Goal: Task Accomplishment & Management: Manage account settings

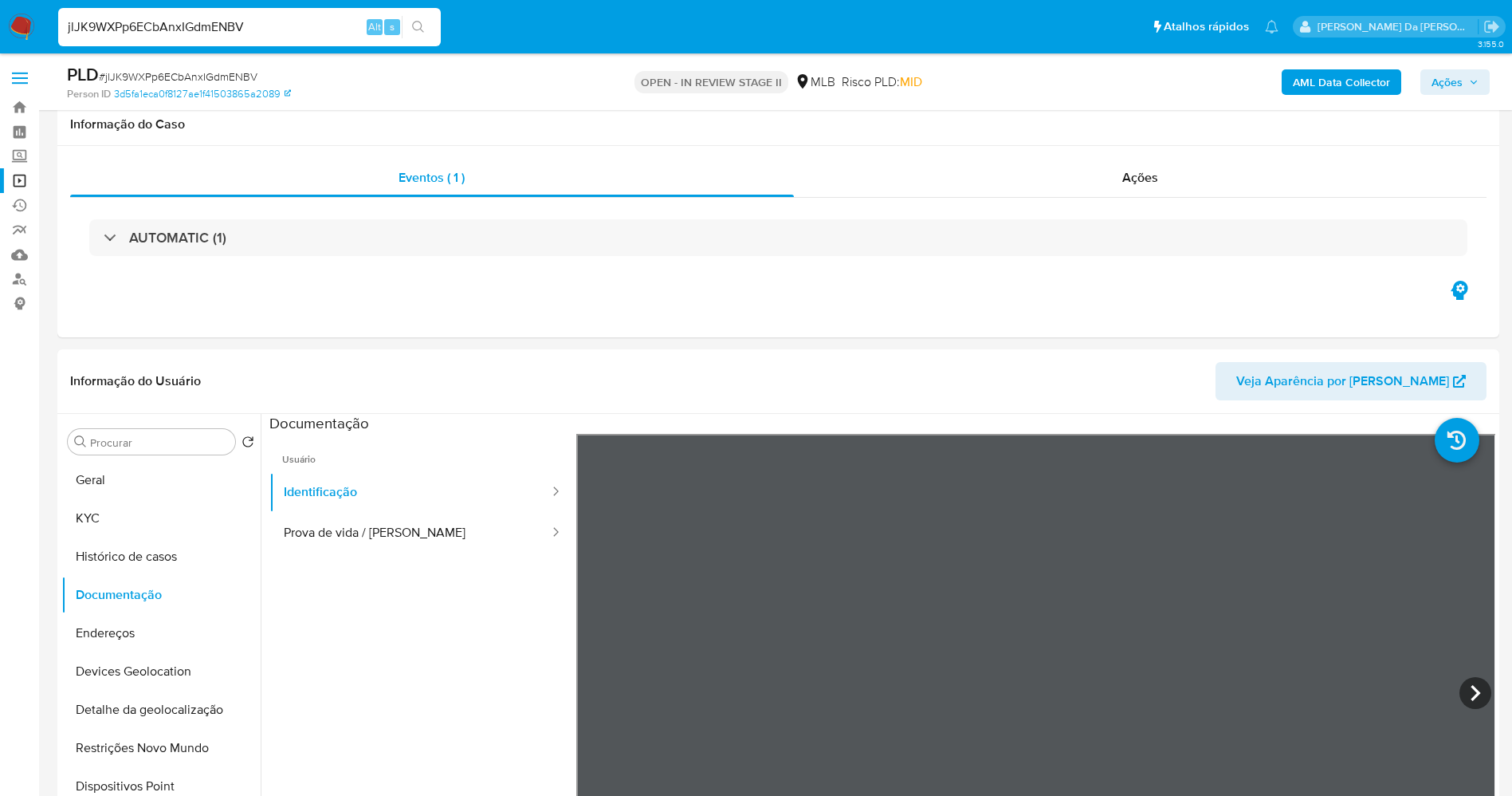
select select "10"
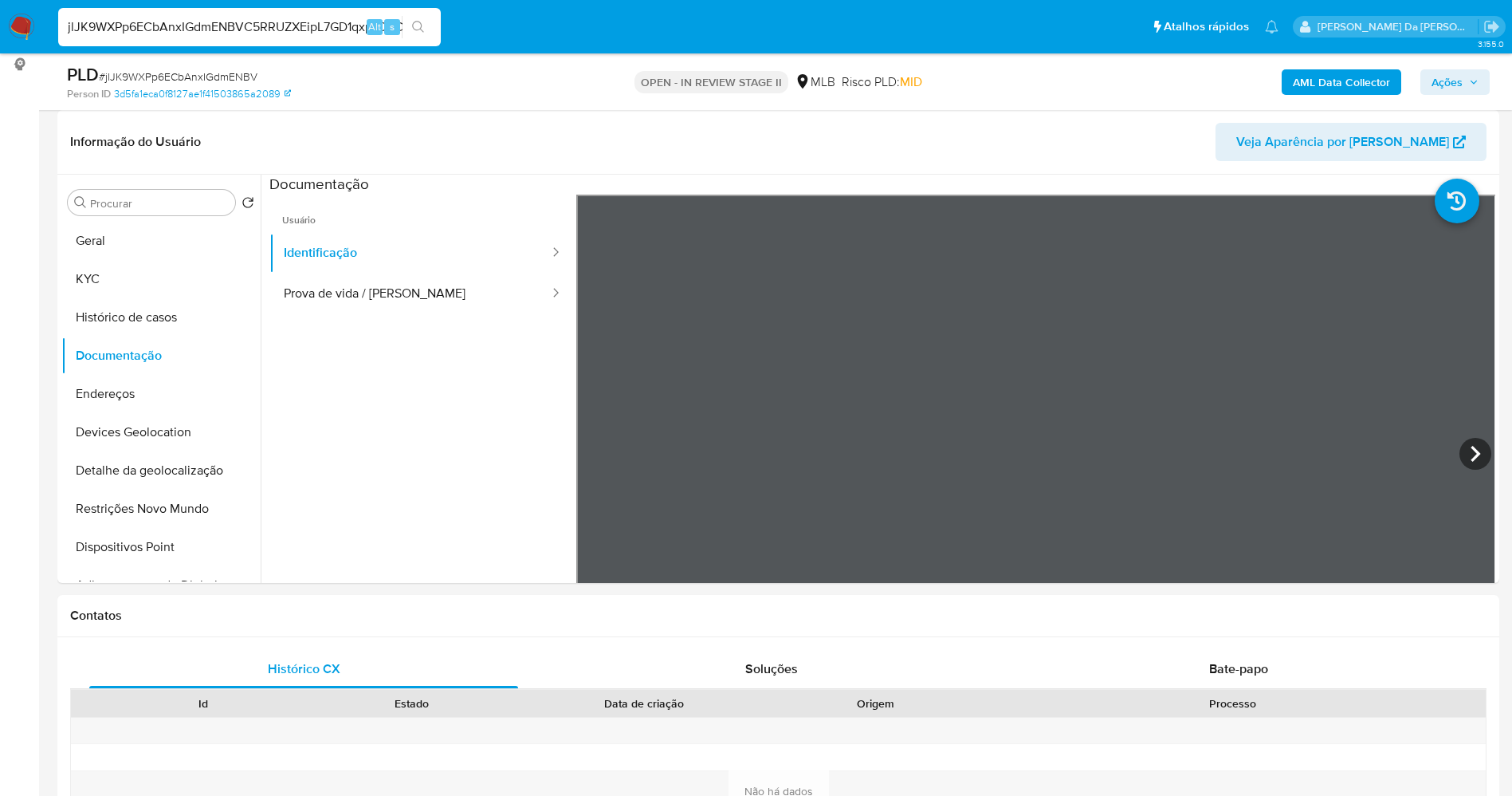
scroll to position [0, 9]
click at [353, 27] on input "jlJK9WXPp6ECbAnxIGdmENBVC5RRUZXEipL7GD1qxpY0BCIt" at bounding box center [249, 27] width 383 height 20
type input "C5RRUZXEipL7GD1qxpY0BCIt"
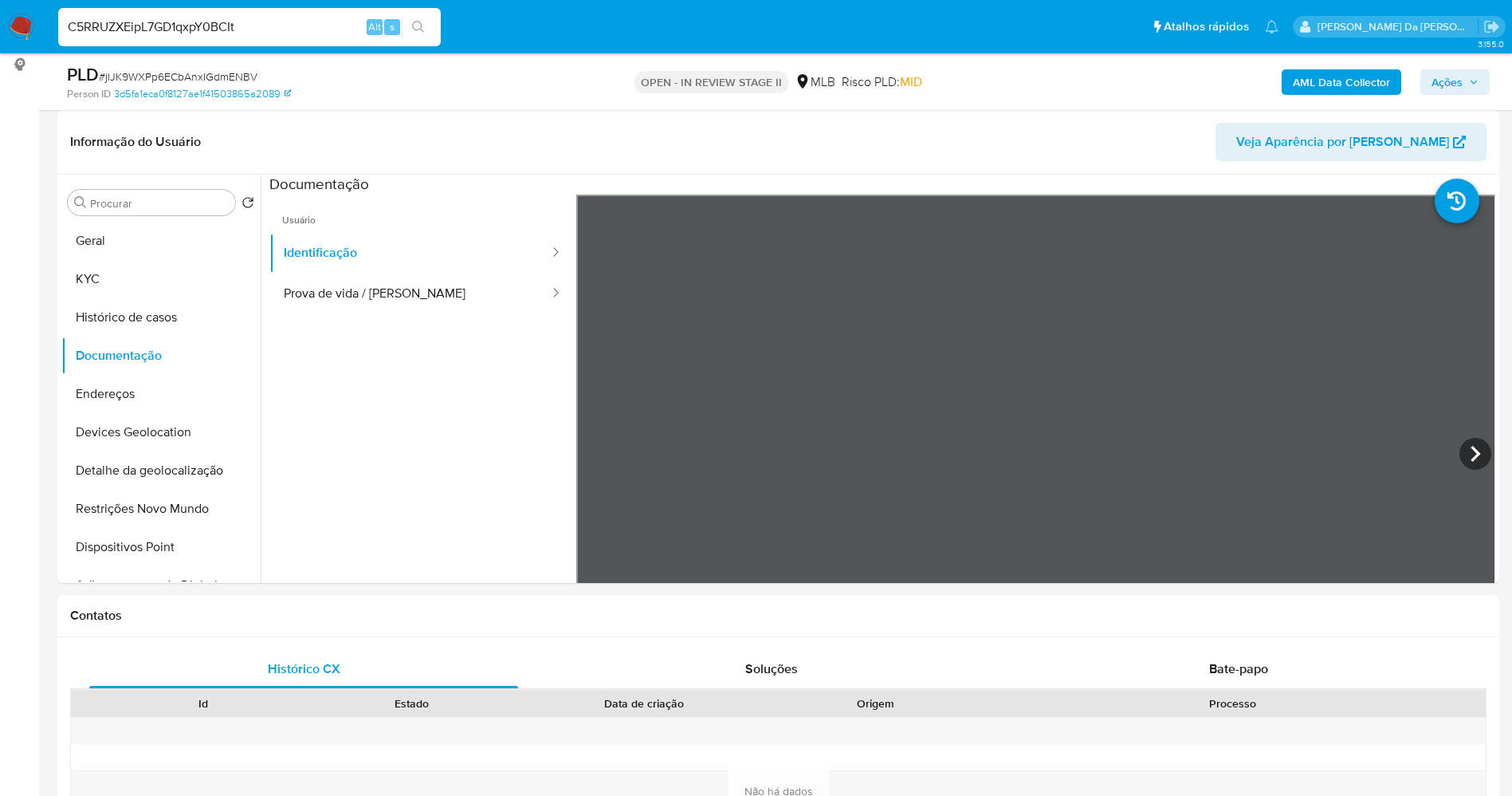
click at [214, 25] on input "C5RRUZXEipL7GD1qxpY0BCIt" at bounding box center [249, 27] width 383 height 20
click at [313, 42] on div "C5RRUZXEipL7GD1qxpY0BCIt Alt s" at bounding box center [249, 26] width 383 height 38
click at [313, 38] on div "C5RRUZXEipL7GD1qxpY0BCIt Alt s" at bounding box center [249, 26] width 383 height 38
click at [315, 31] on input "C5RRUZXEipL7GD1qxpY0BCIt" at bounding box center [249, 27] width 383 height 20
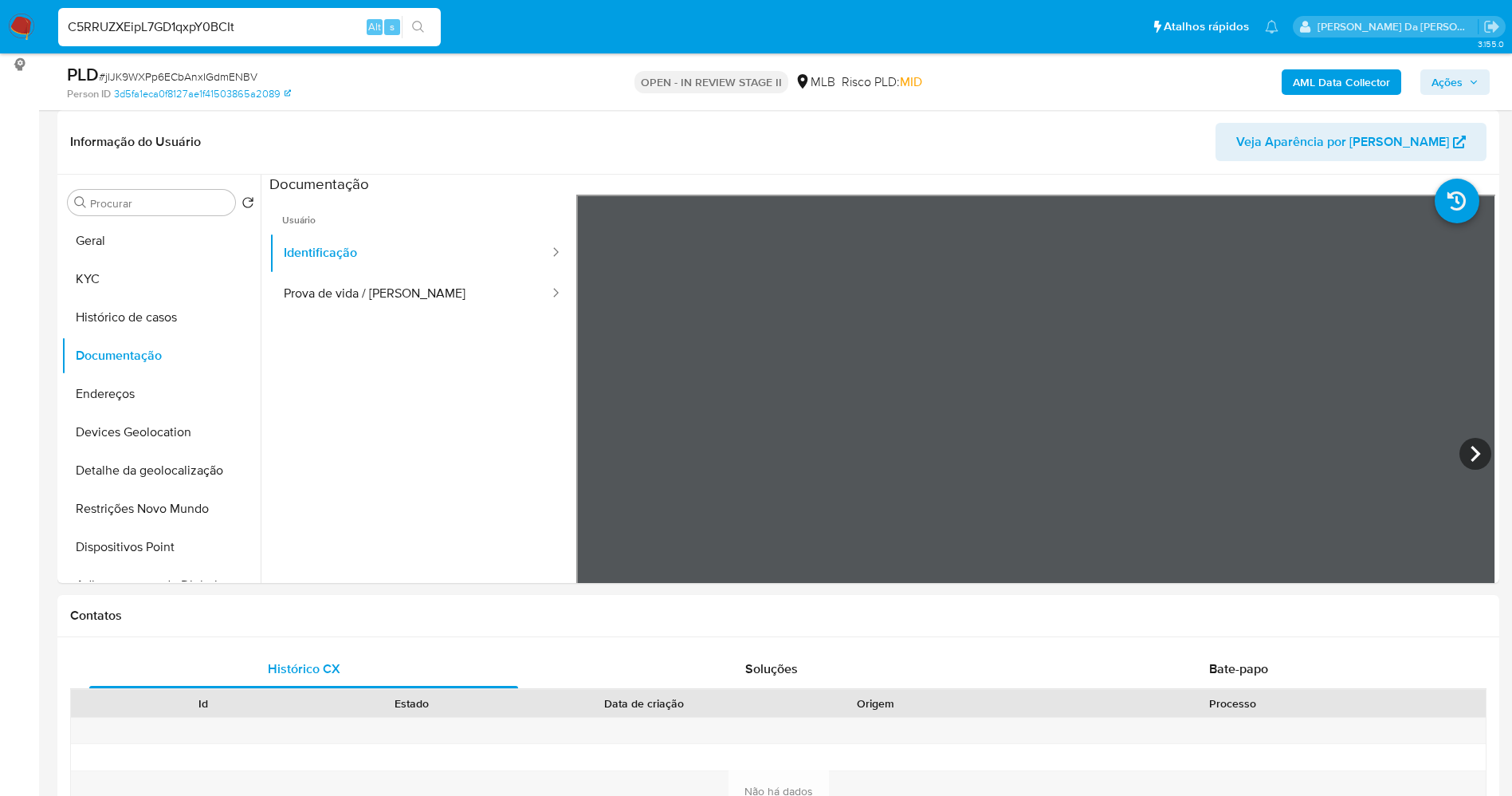
click at [316, 31] on input "C5RRUZXEipL7GD1qxpY0BCIt" at bounding box center [249, 27] width 383 height 20
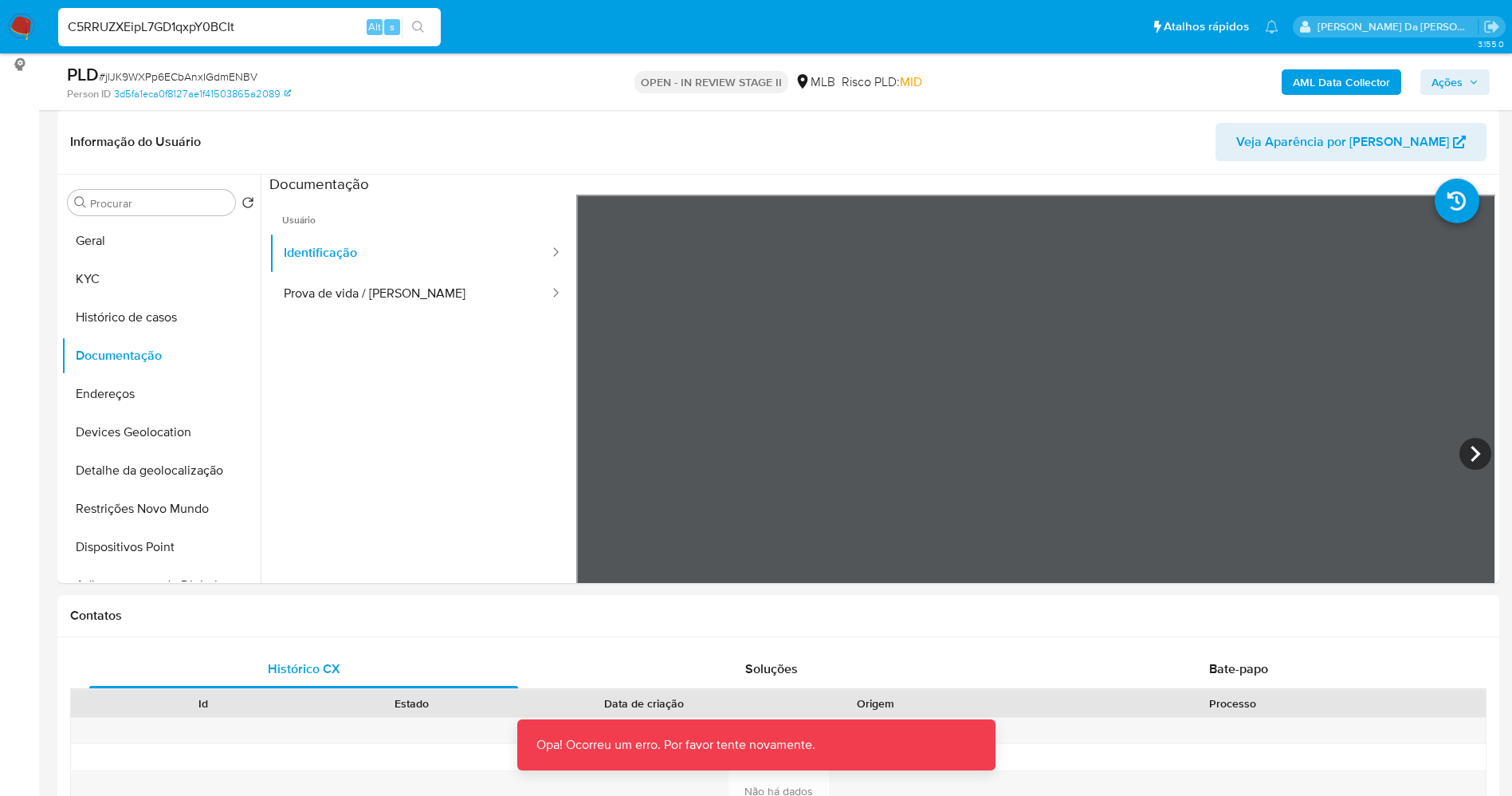
click at [14, 22] on img at bounding box center [21, 27] width 27 height 27
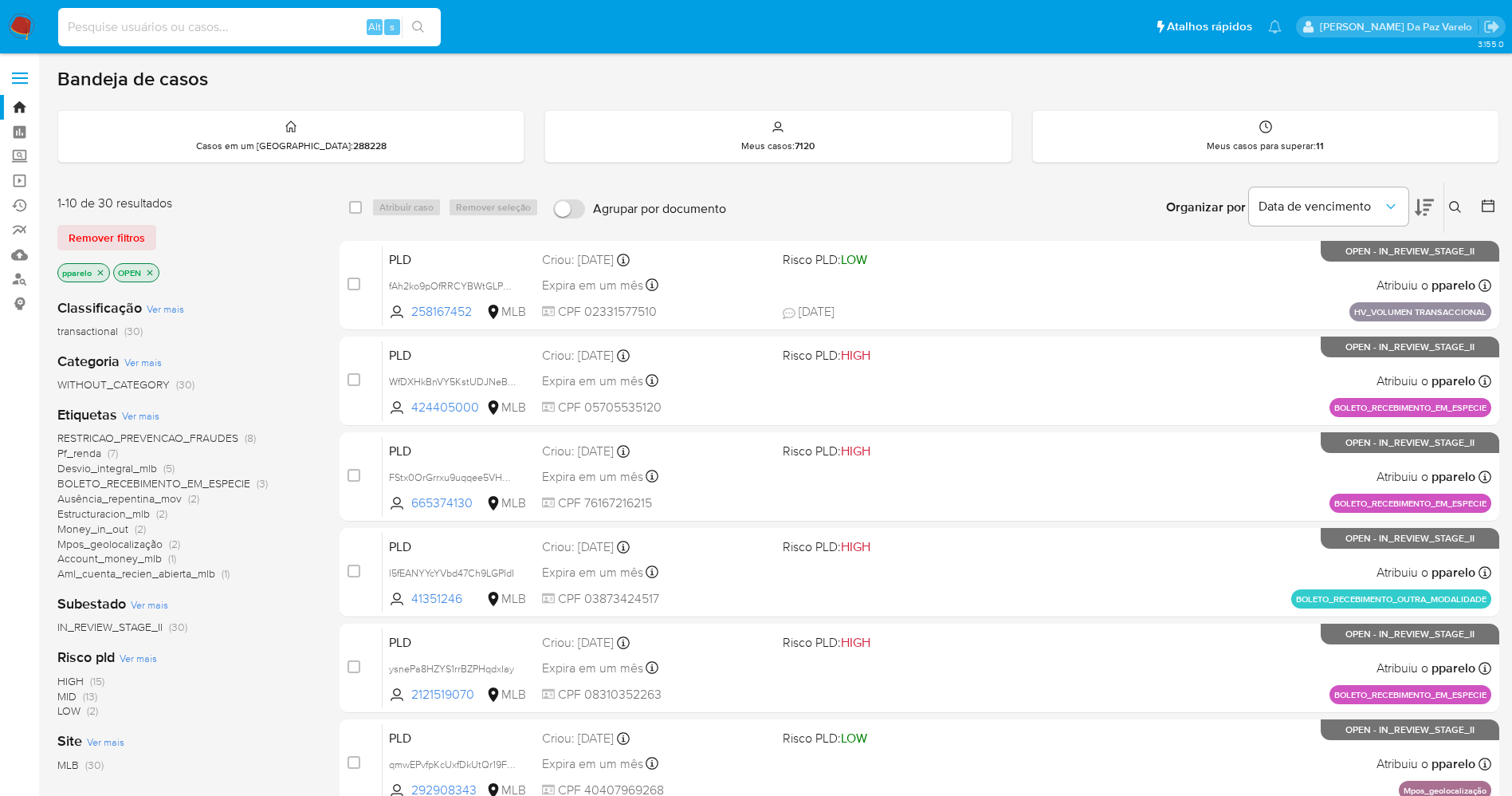
click at [348, 20] on input at bounding box center [249, 27] width 383 height 20
paste input "C5RRUZXEipL7GD1qxpY0BCIt"
type input "C5RRUZXEipL7GD1qxpY0BCIt"
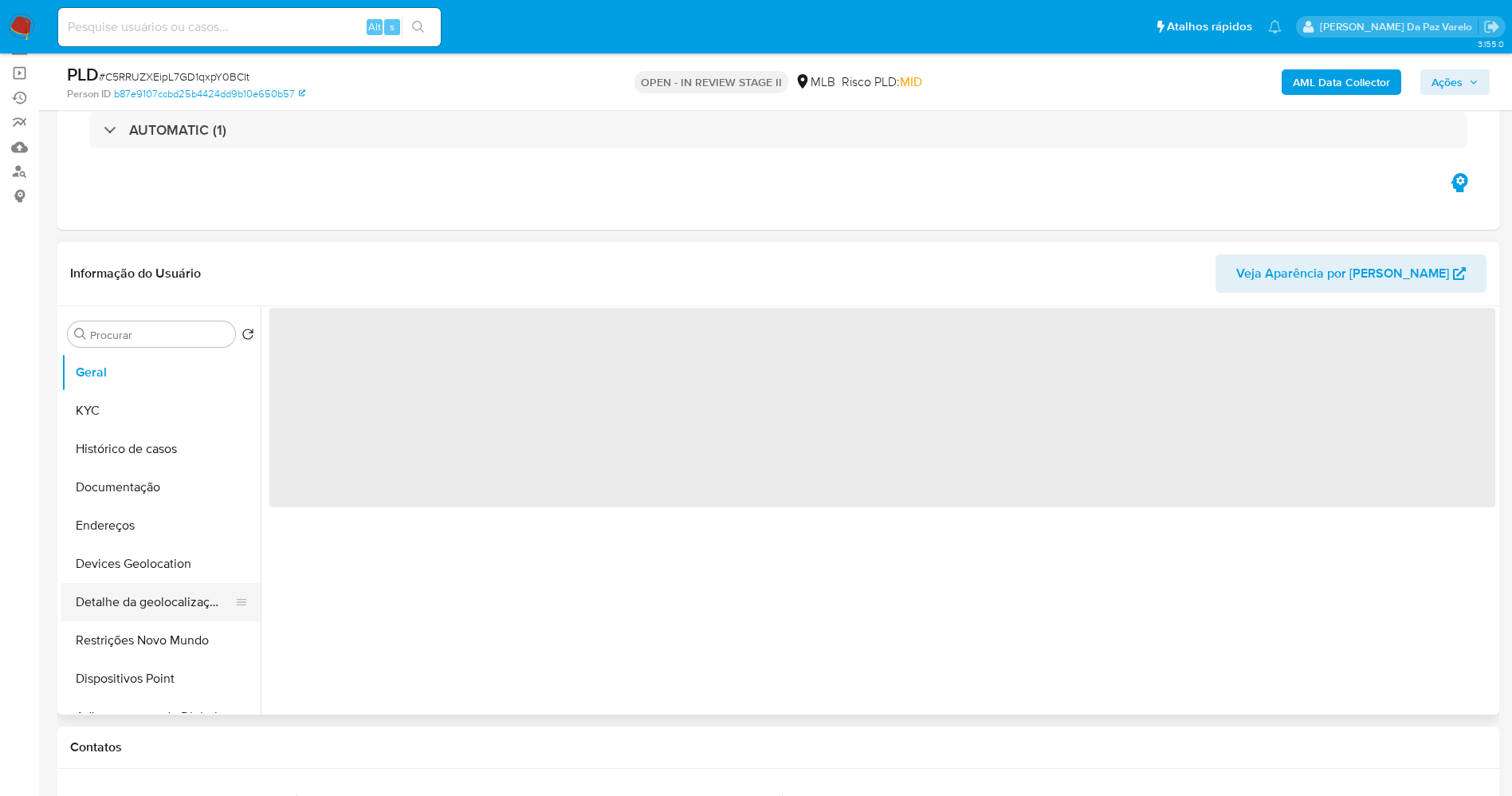
scroll to position [239, 0]
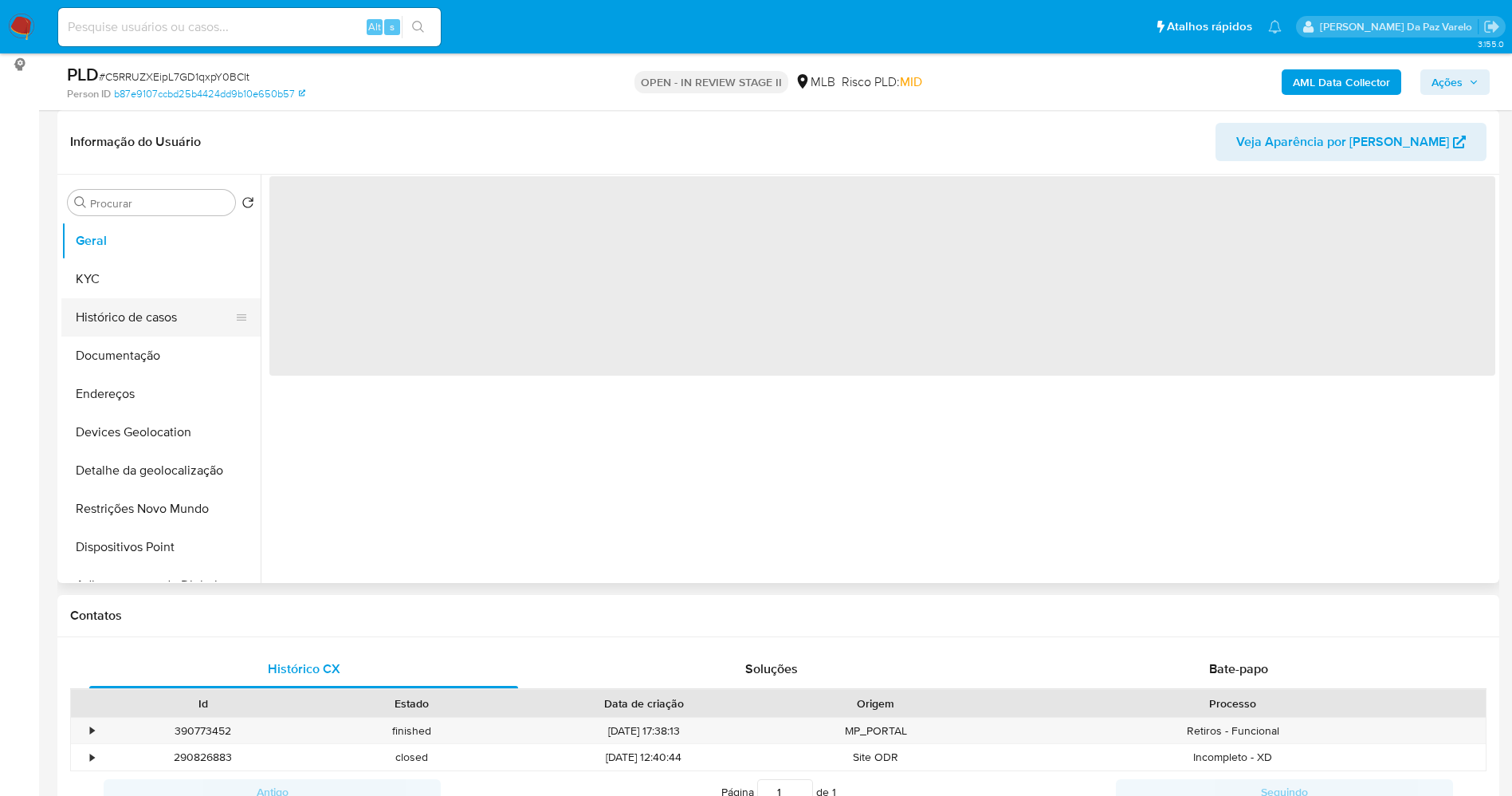
click at [118, 301] on button "Histórico de casos" at bounding box center [154, 317] width 187 height 38
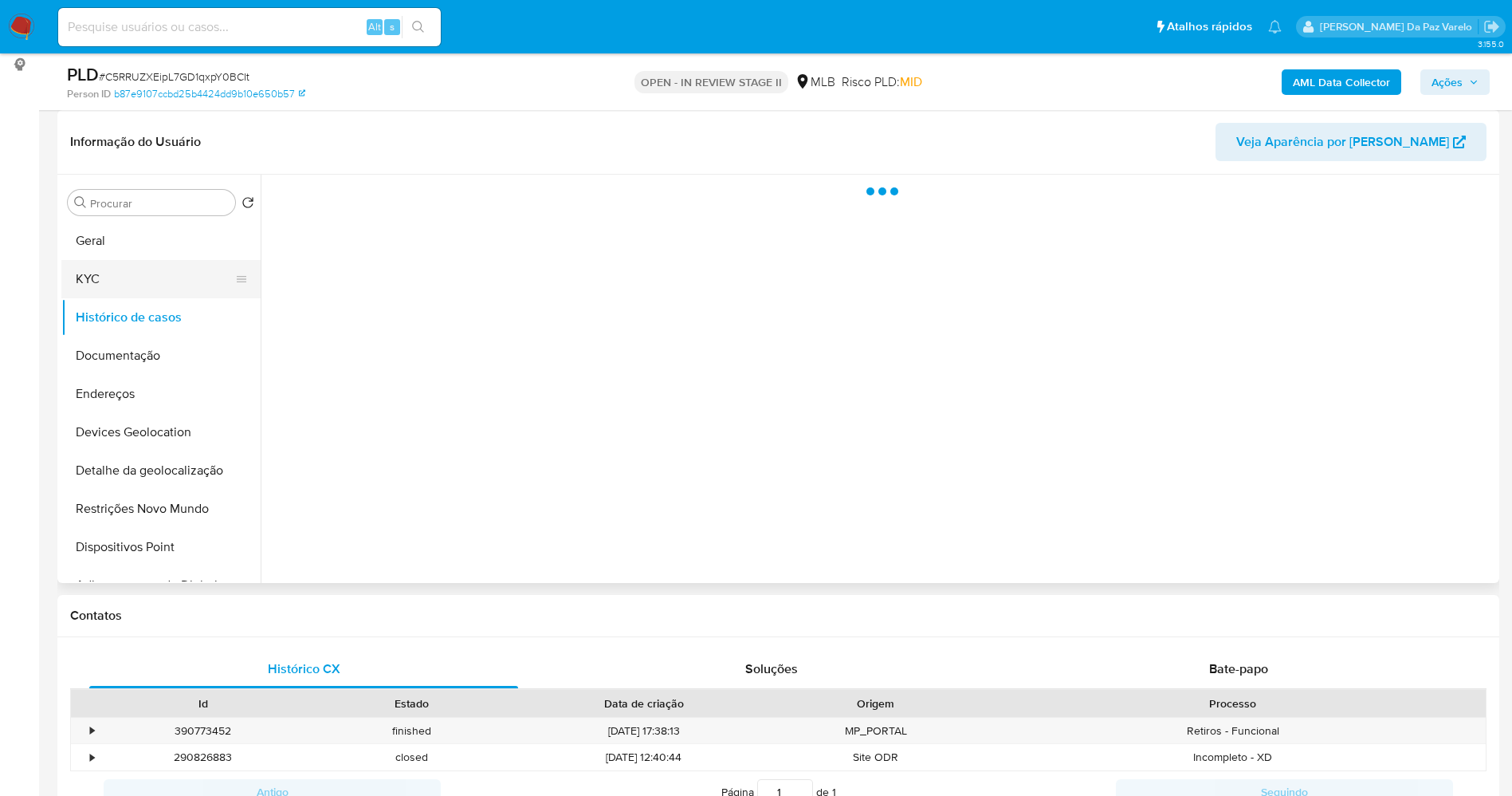
click at [119, 283] on button "KYC" at bounding box center [154, 279] width 187 height 38
select select "10"
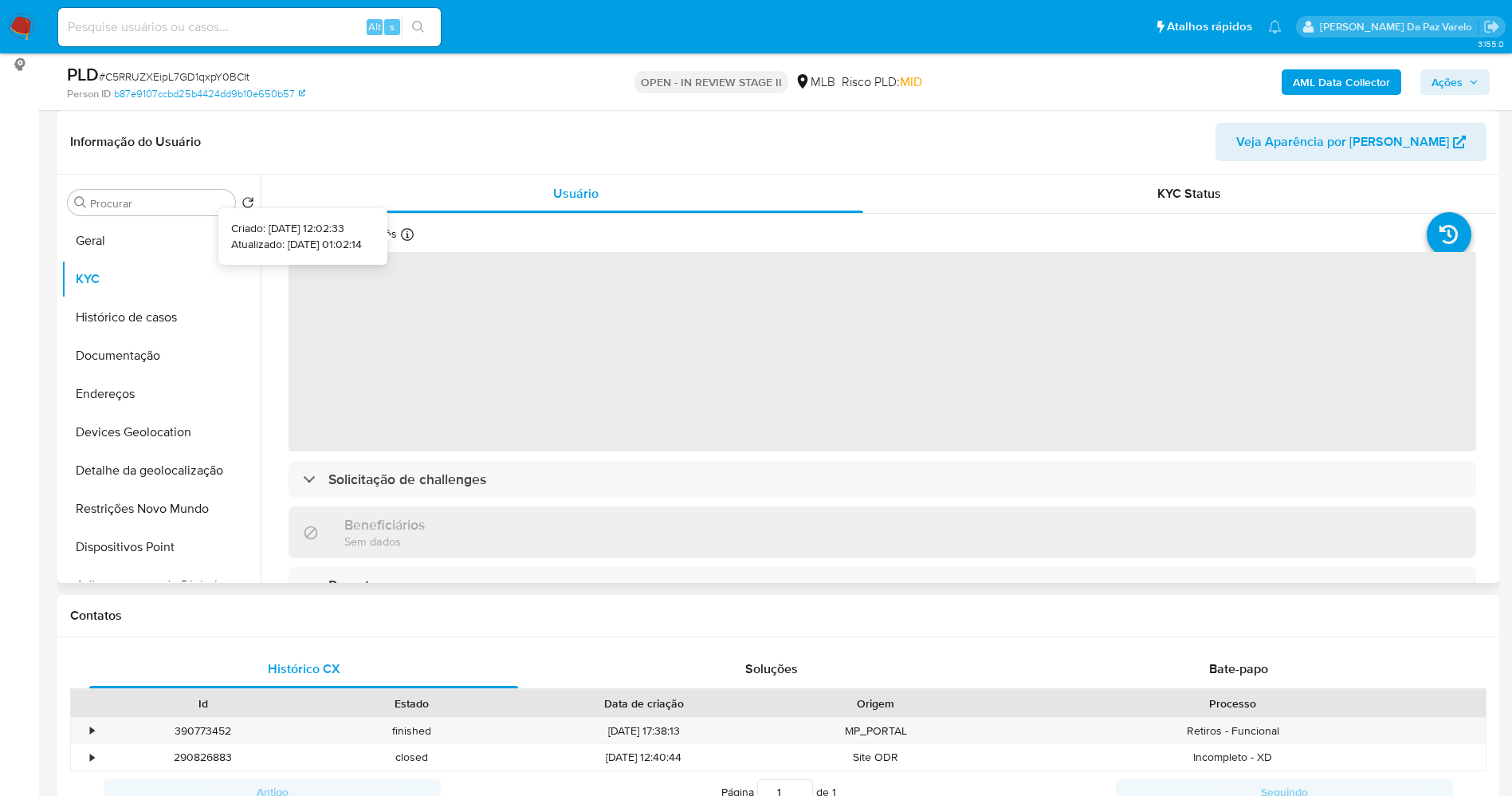
click at [403, 238] on icon at bounding box center [407, 234] width 13 height 13
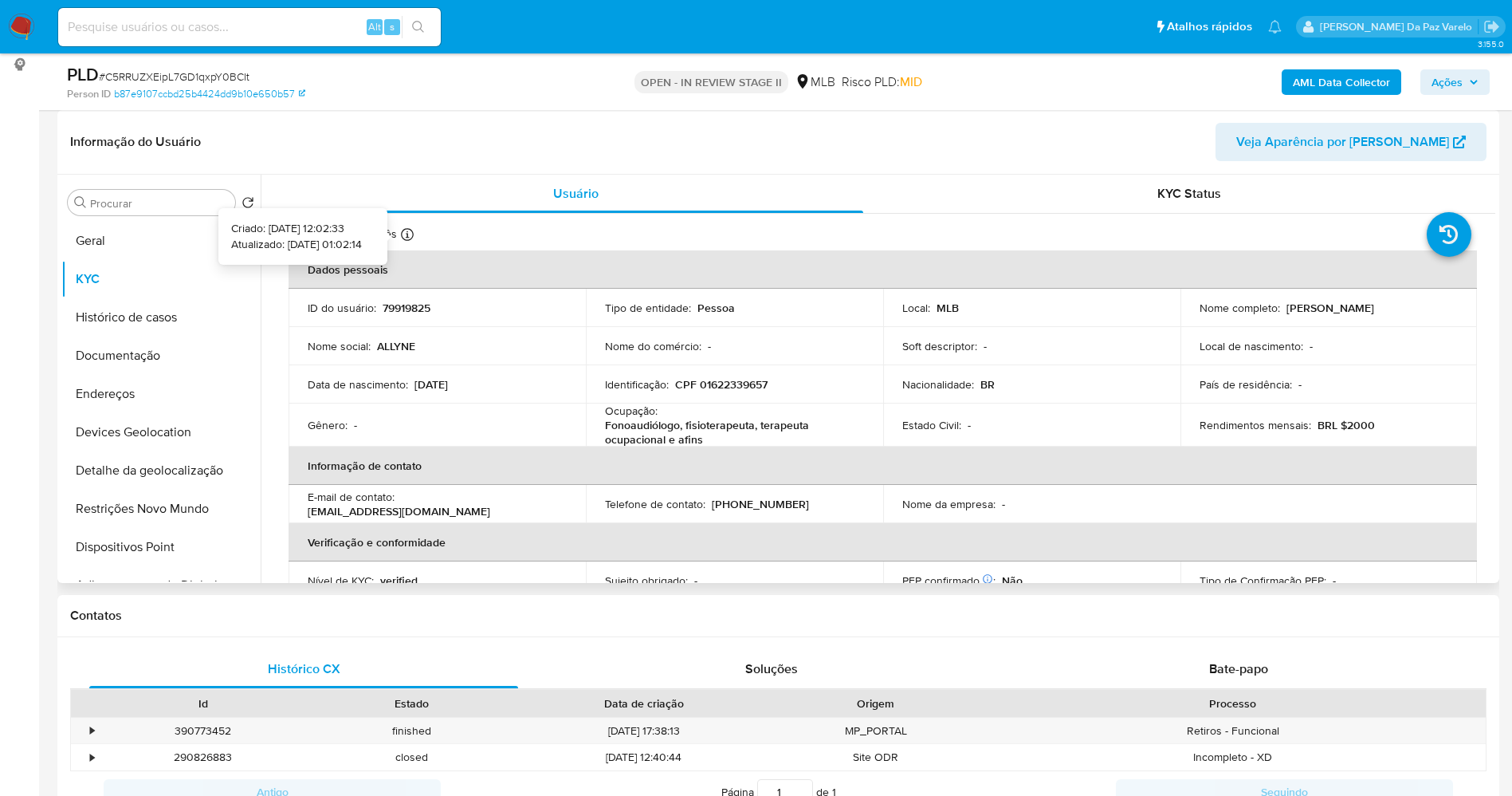
click at [409, 235] on icon at bounding box center [407, 234] width 13 height 13
click at [328, 20] on input at bounding box center [249, 27] width 383 height 20
paste input "CEhJkhNFsU1MmsAJ4YskqDWZ"
type input "CEhJkhNFsU1MmsAJ4YskqDWZ"
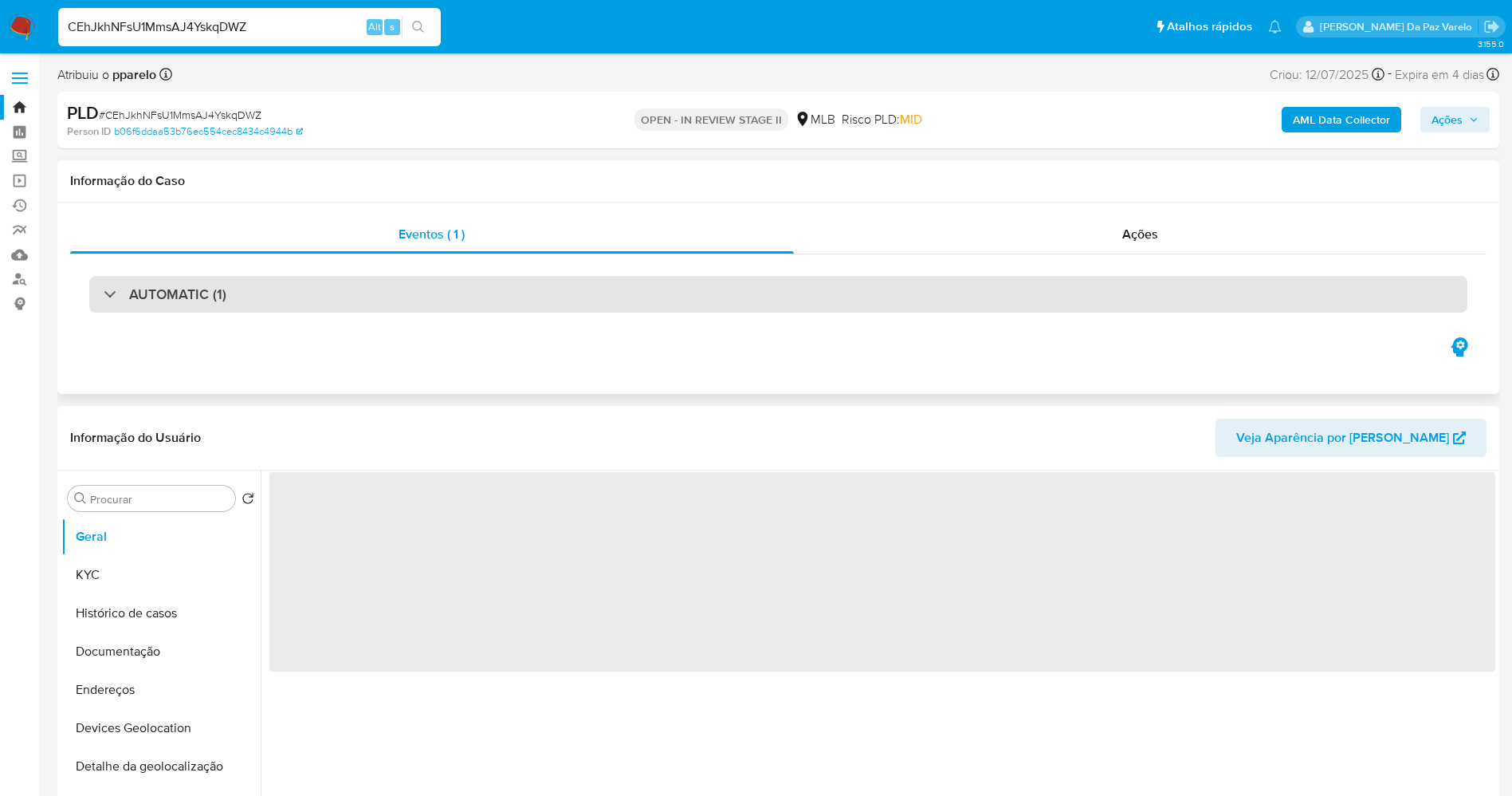
click at [214, 297] on h3 "AUTOMATIC (1)" at bounding box center [177, 294] width 97 height 18
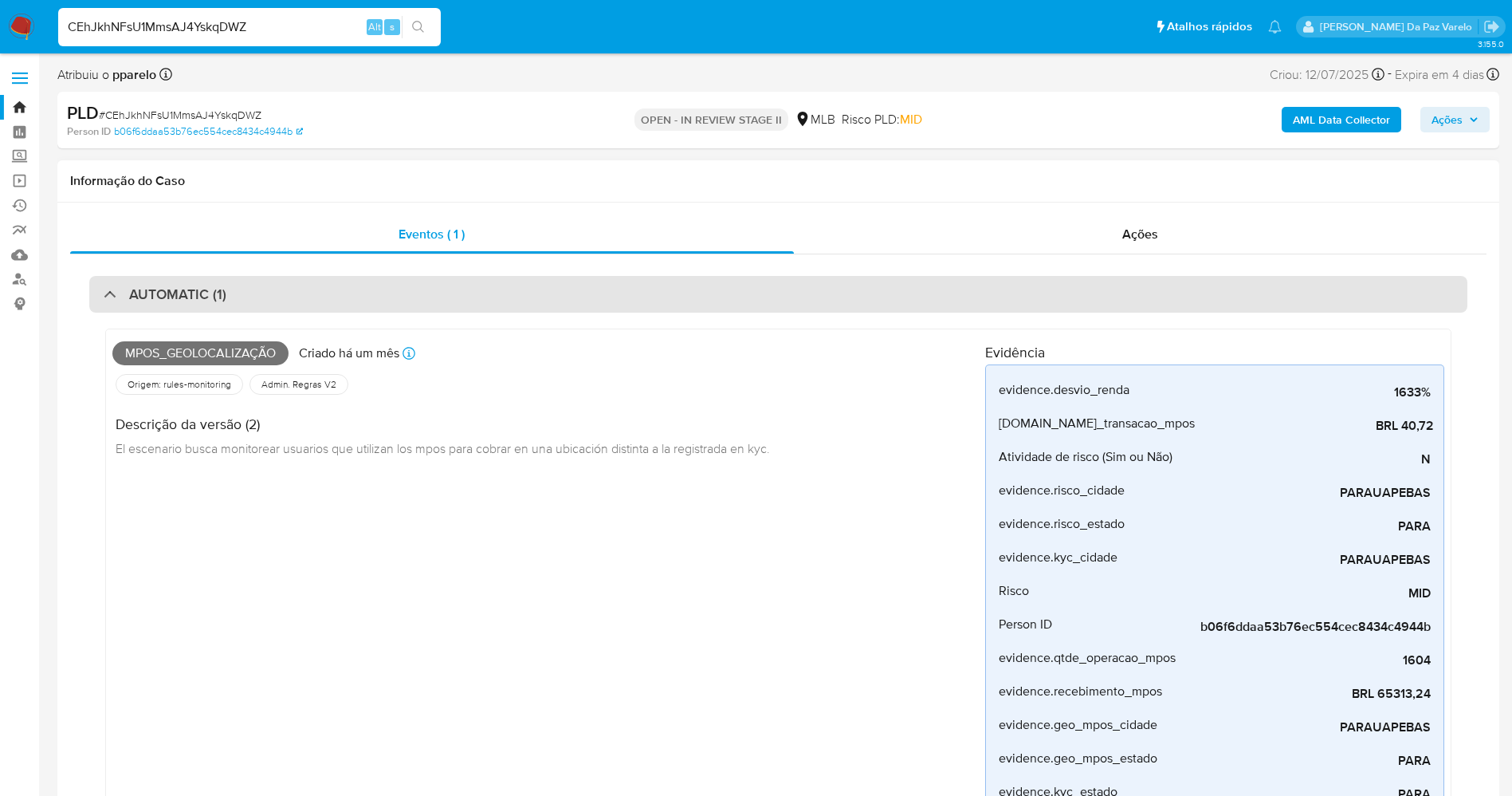
select select "10"
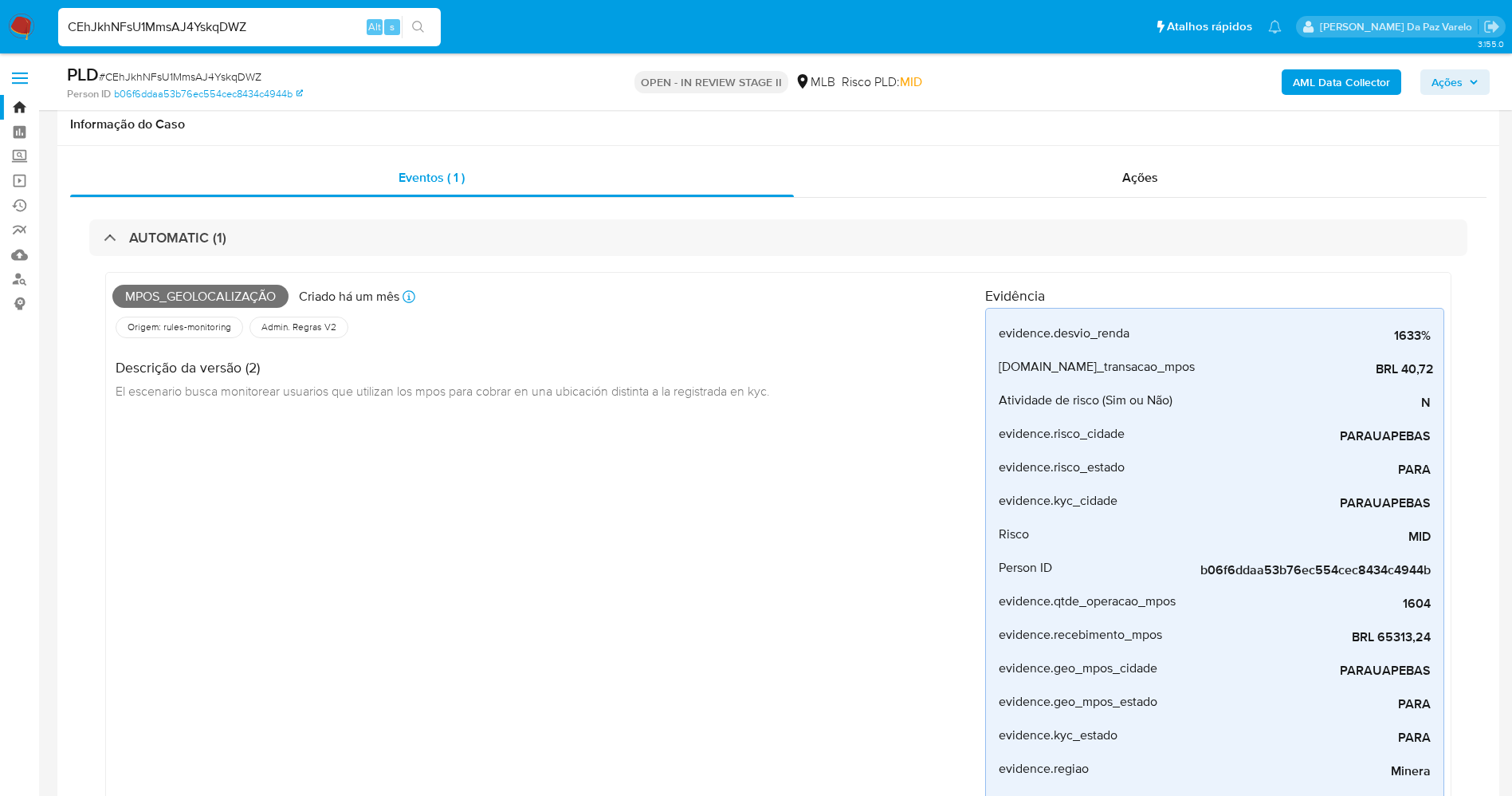
scroll to position [119, 0]
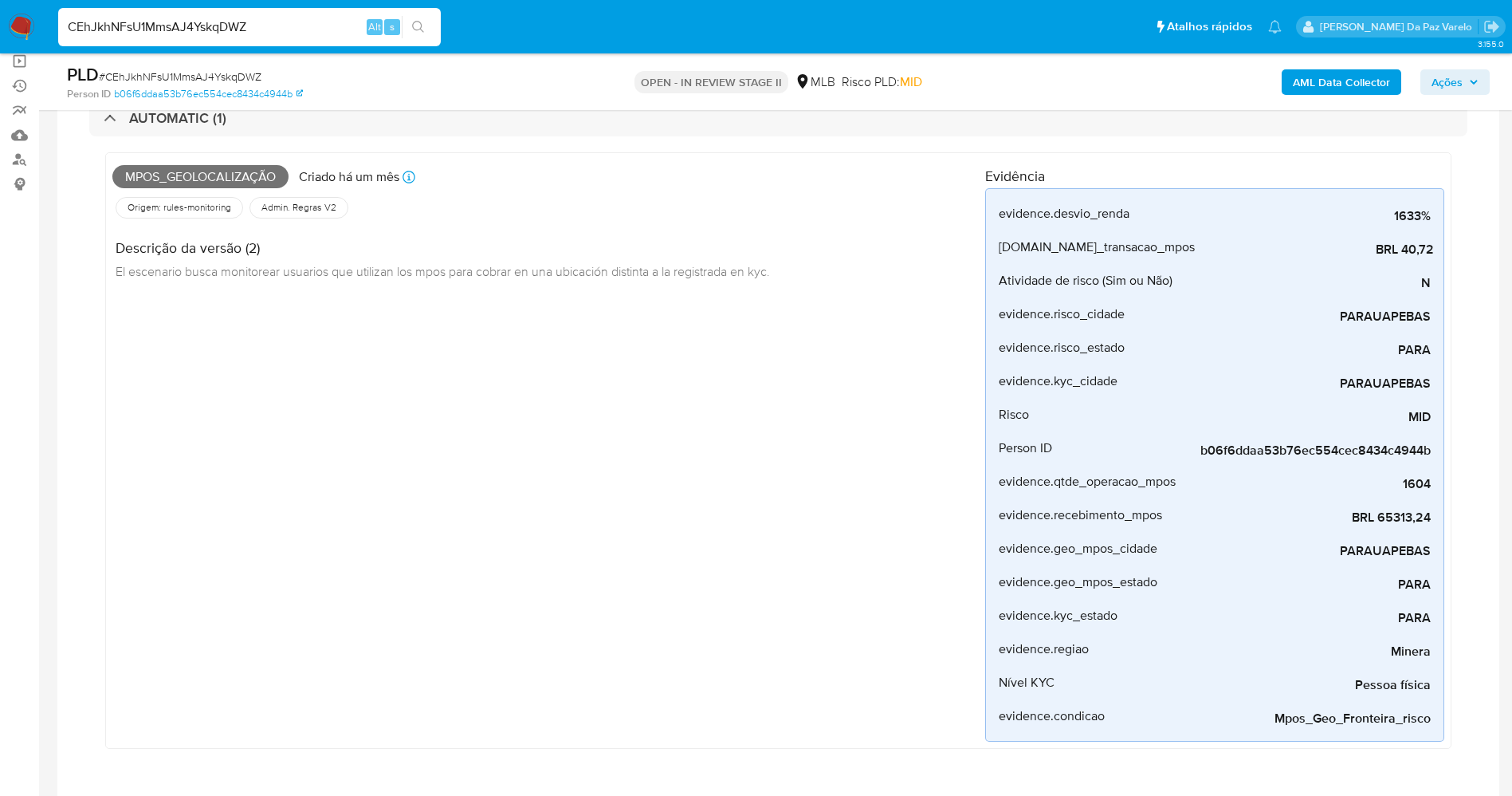
click at [252, 28] on input "CEhJkhNFsU1MmsAJ4YskqDWZ" at bounding box center [249, 27] width 383 height 20
paste input "L627RgYsZI4mTru6u5E3CnP5"
type input "L627RgYsZI4mTru6u5E3CnP5"
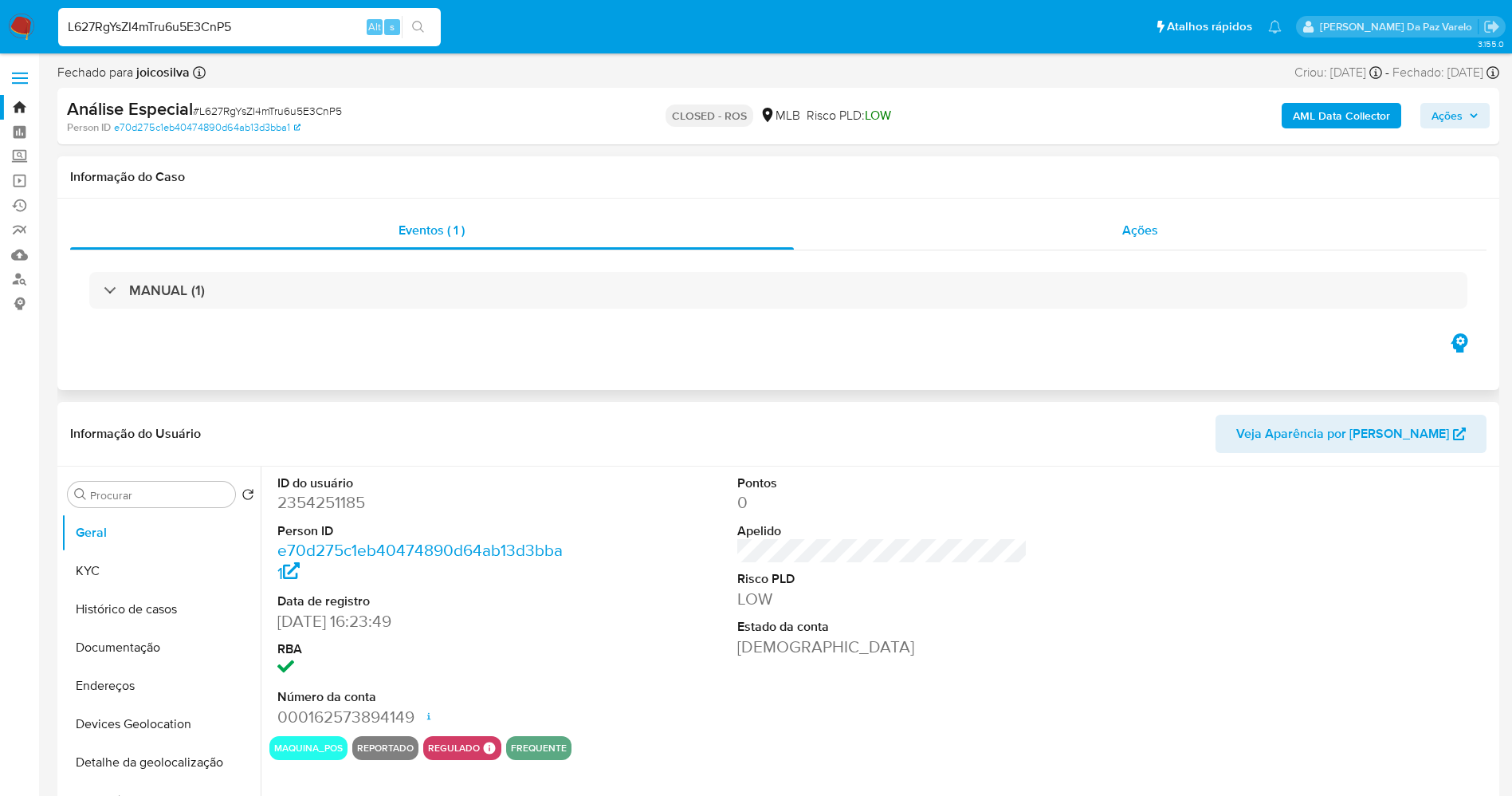
select select "10"
click at [1124, 236] on span "Ações" at bounding box center [1140, 230] width 36 height 18
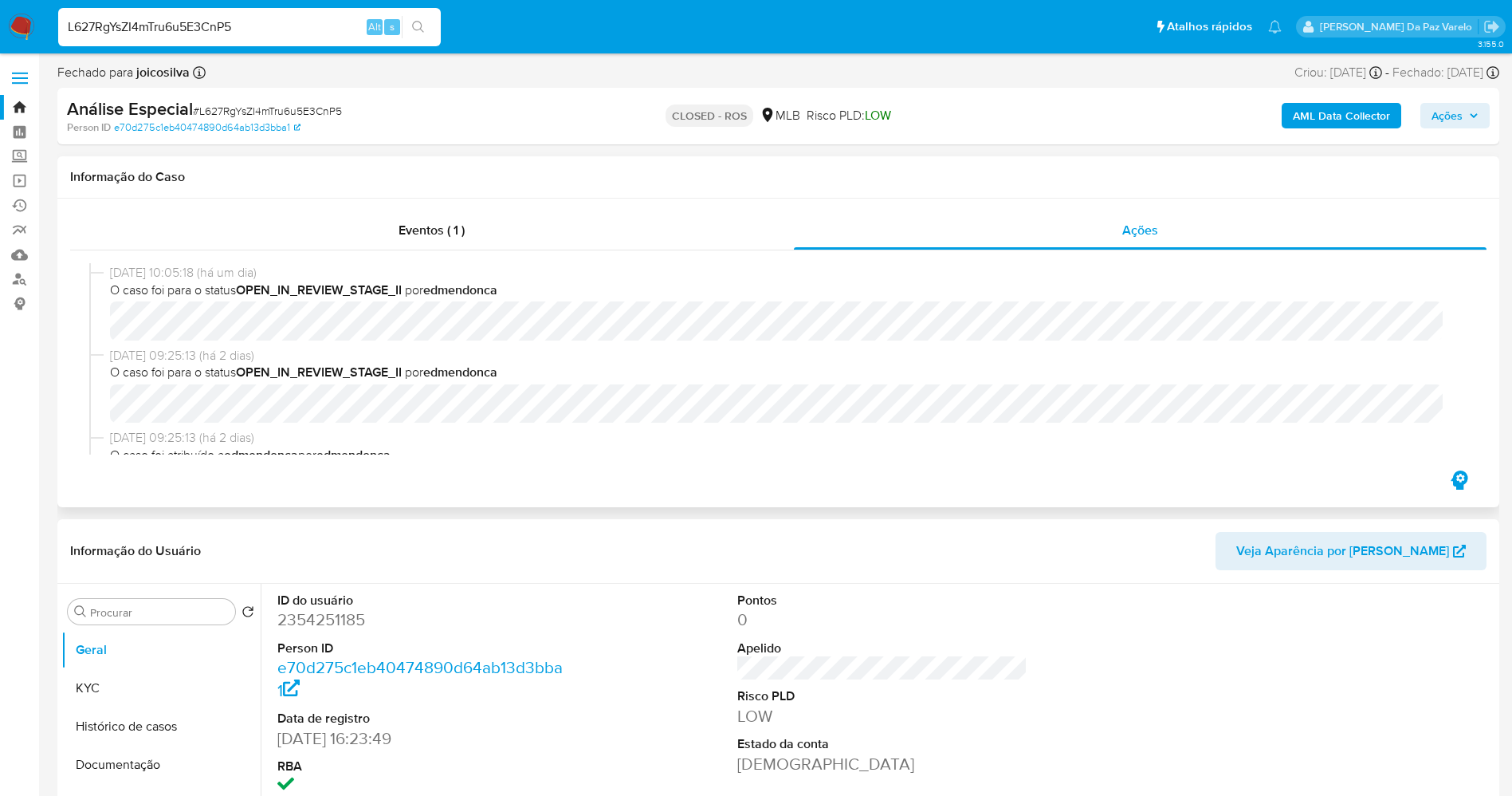
scroll to position [957, 0]
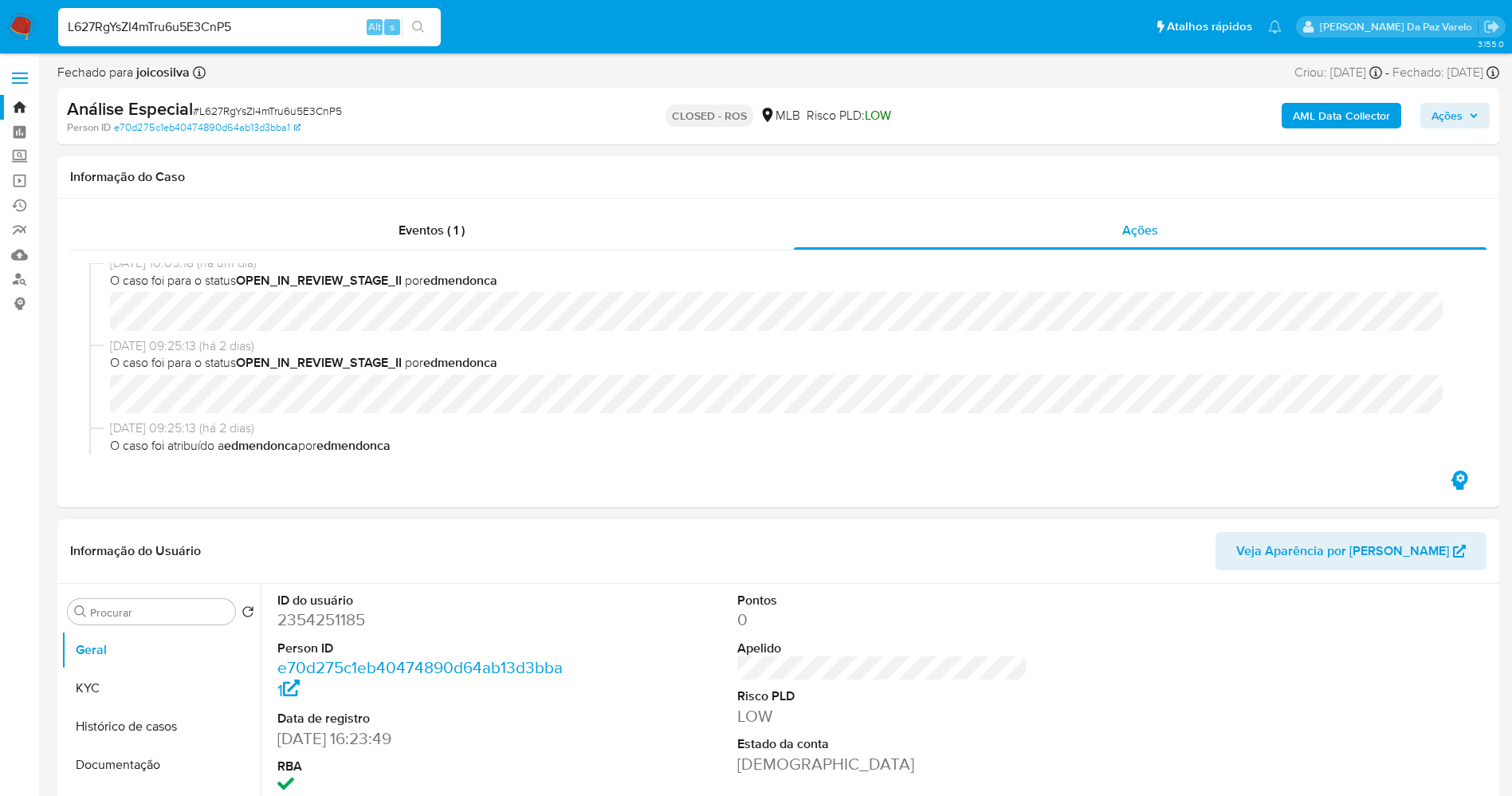
click at [301, 615] on dd "2354251185" at bounding box center [422, 619] width 291 height 22
copy dd "2354251185"
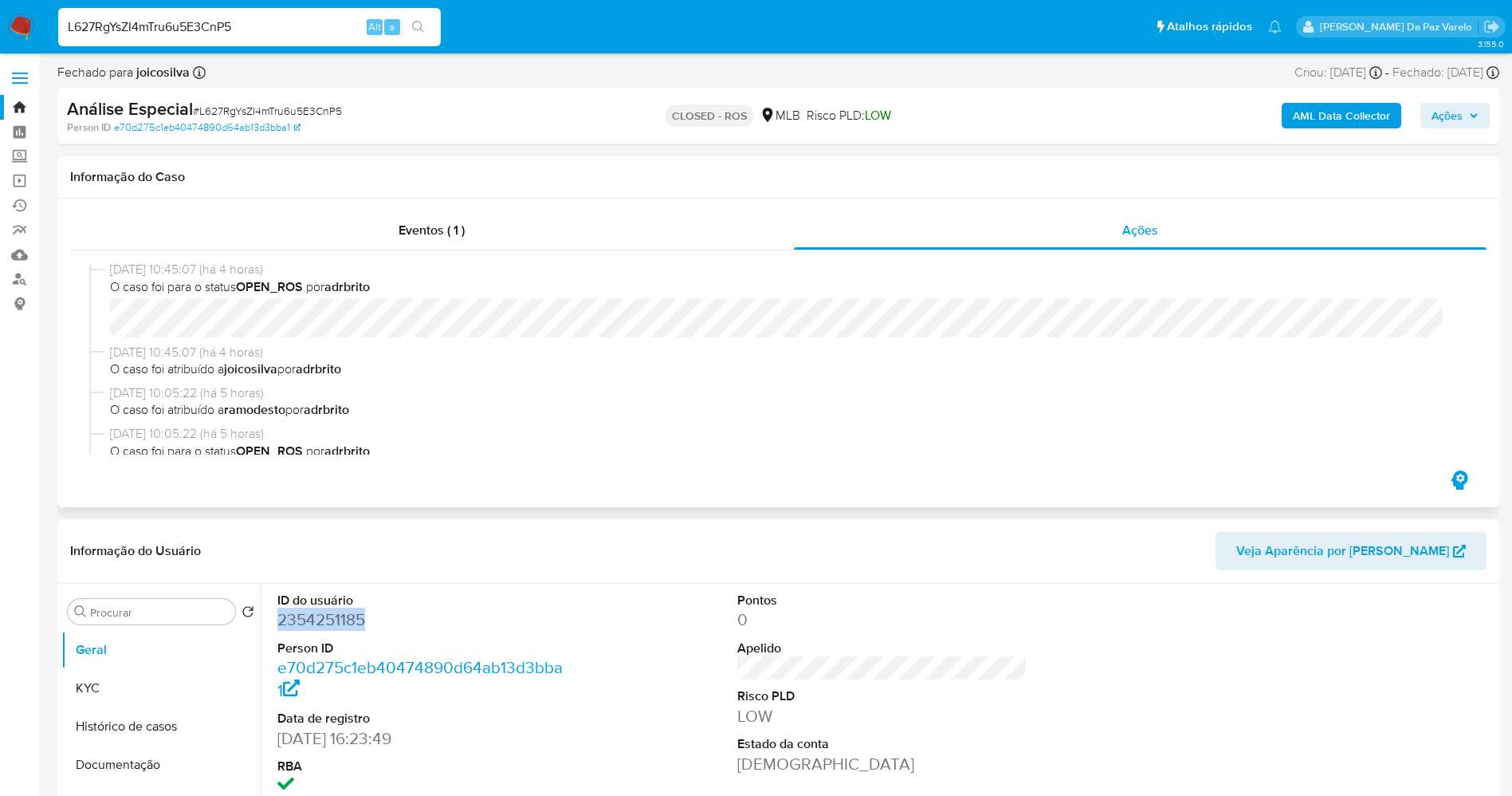
scroll to position [0, 0]
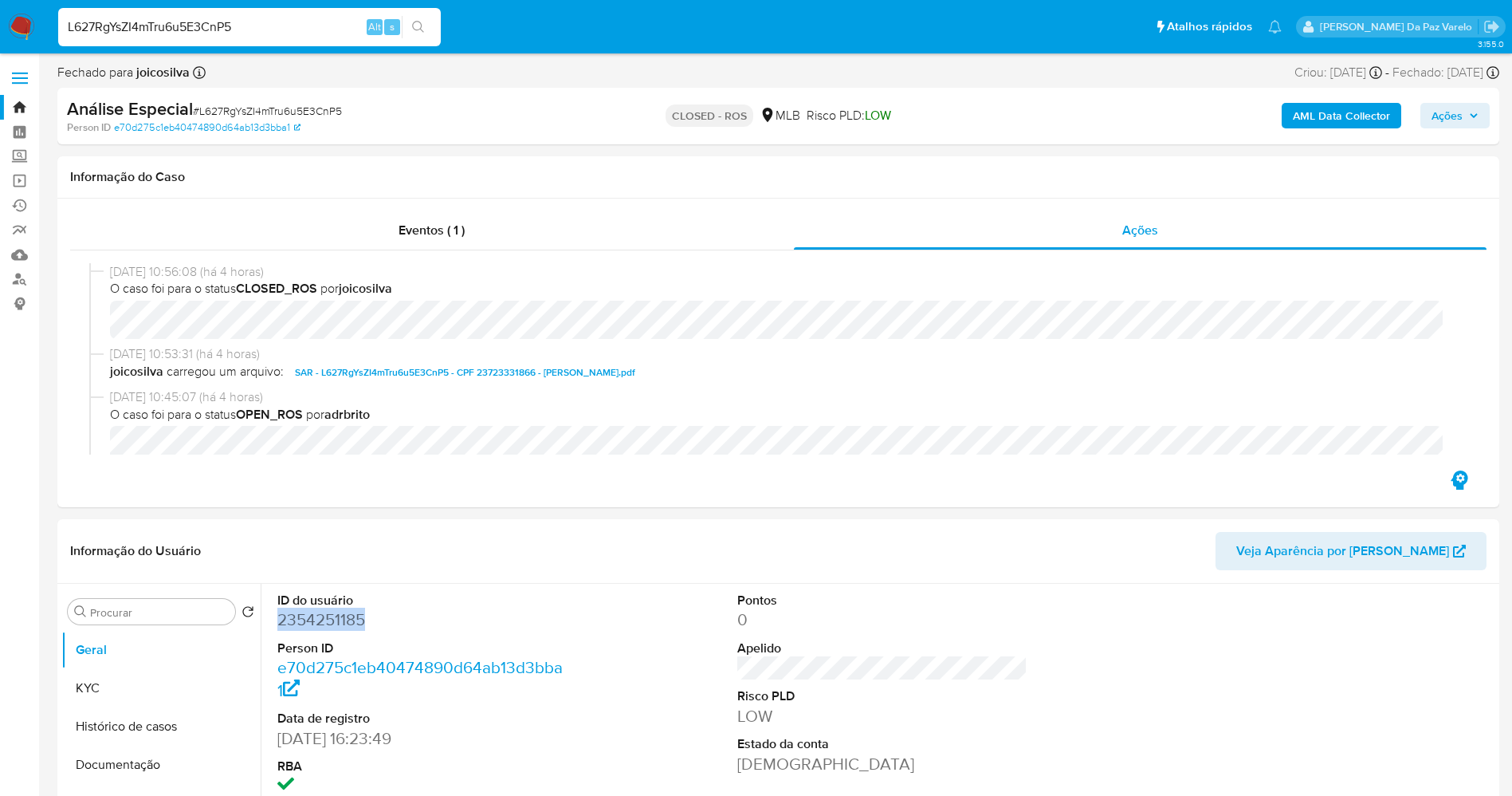
click at [286, 47] on div "L627RgYsZI4mTru6u5E3CnP5 Alt s" at bounding box center [249, 27] width 383 height 44
click at [291, 32] on input "L627RgYsZI4mTru6u5E3CnP5" at bounding box center [249, 27] width 383 height 20
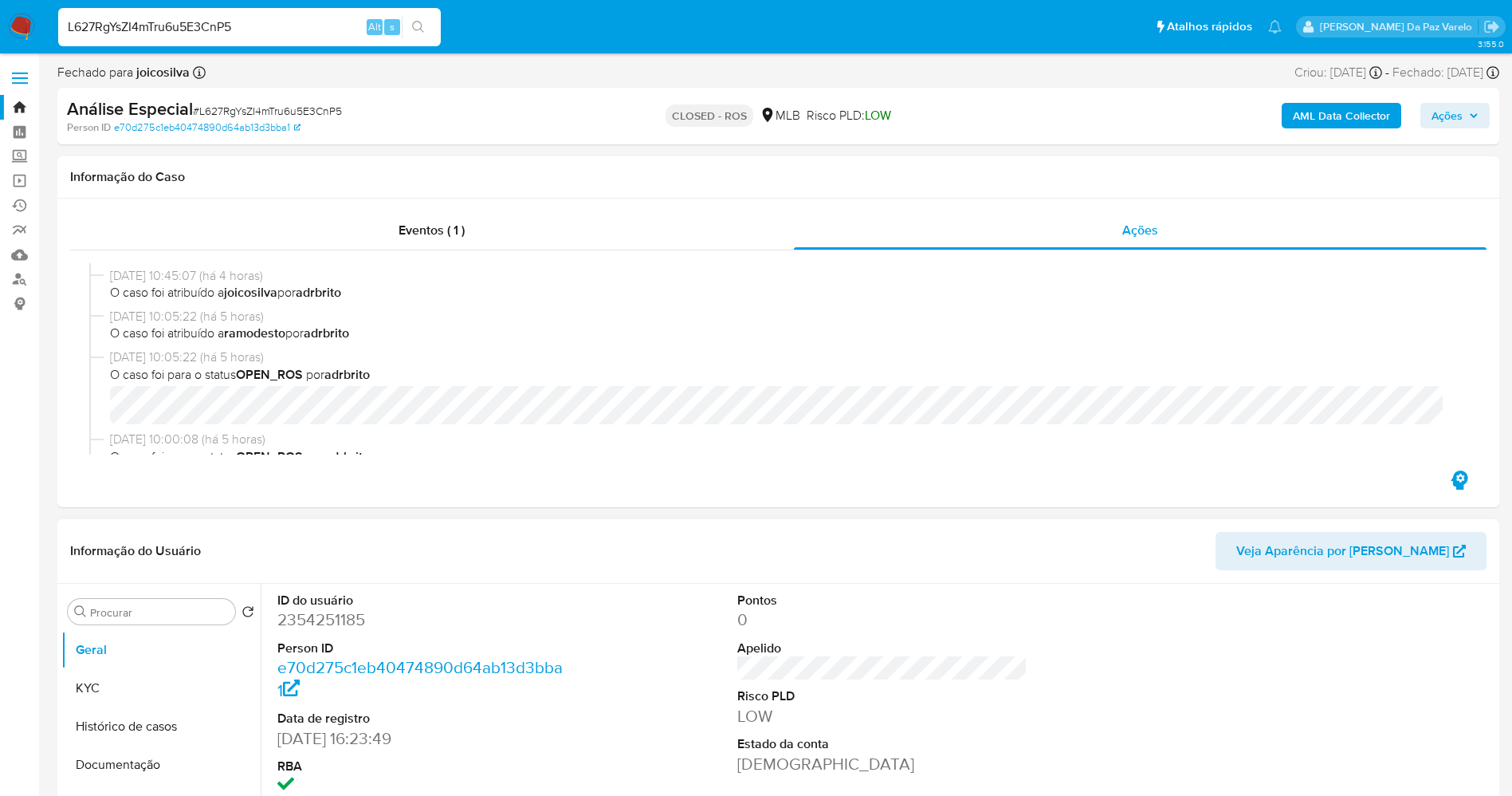
scroll to position [359, 0]
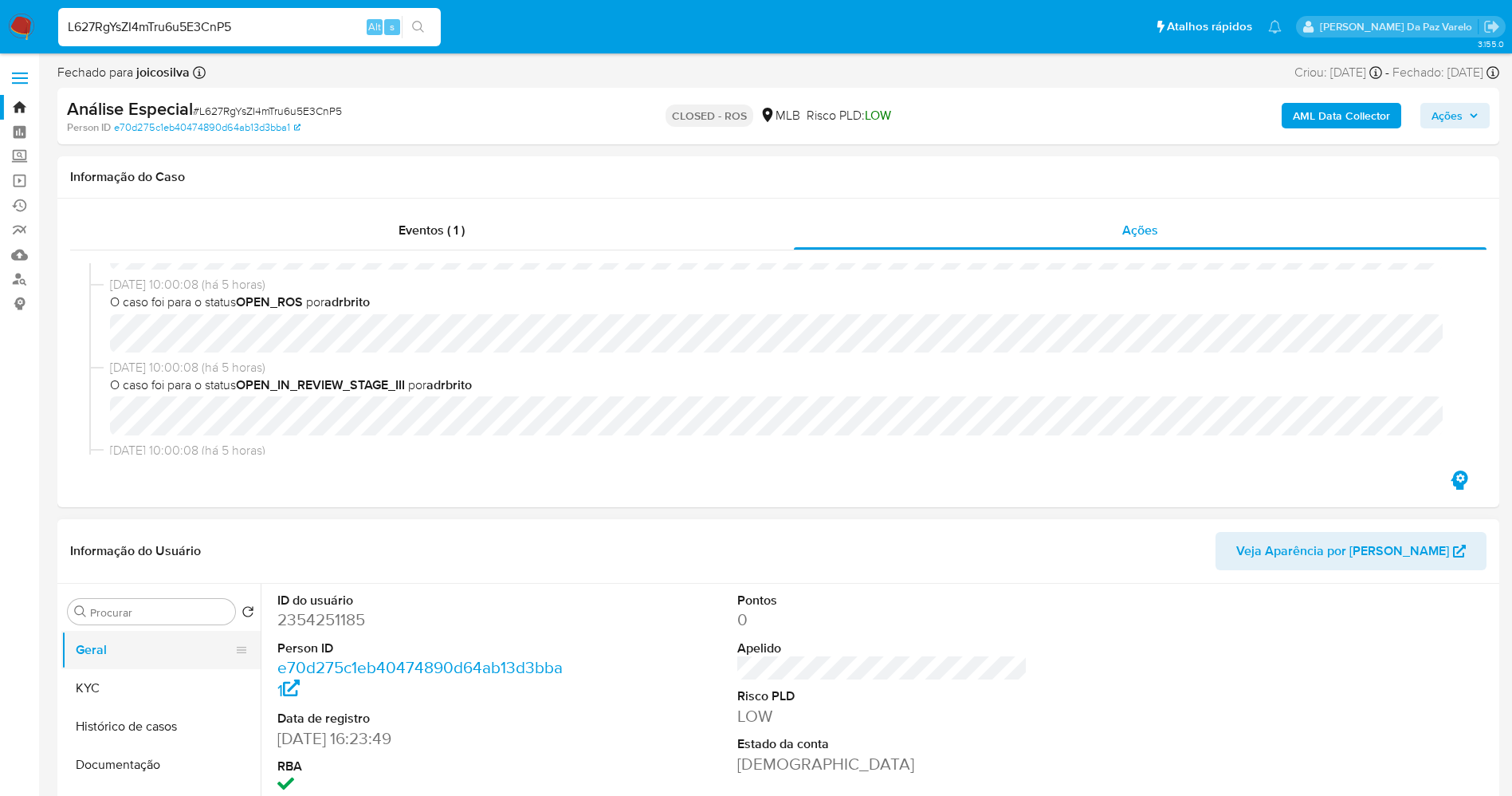
click at [130, 641] on button "Geral" at bounding box center [154, 649] width 187 height 38
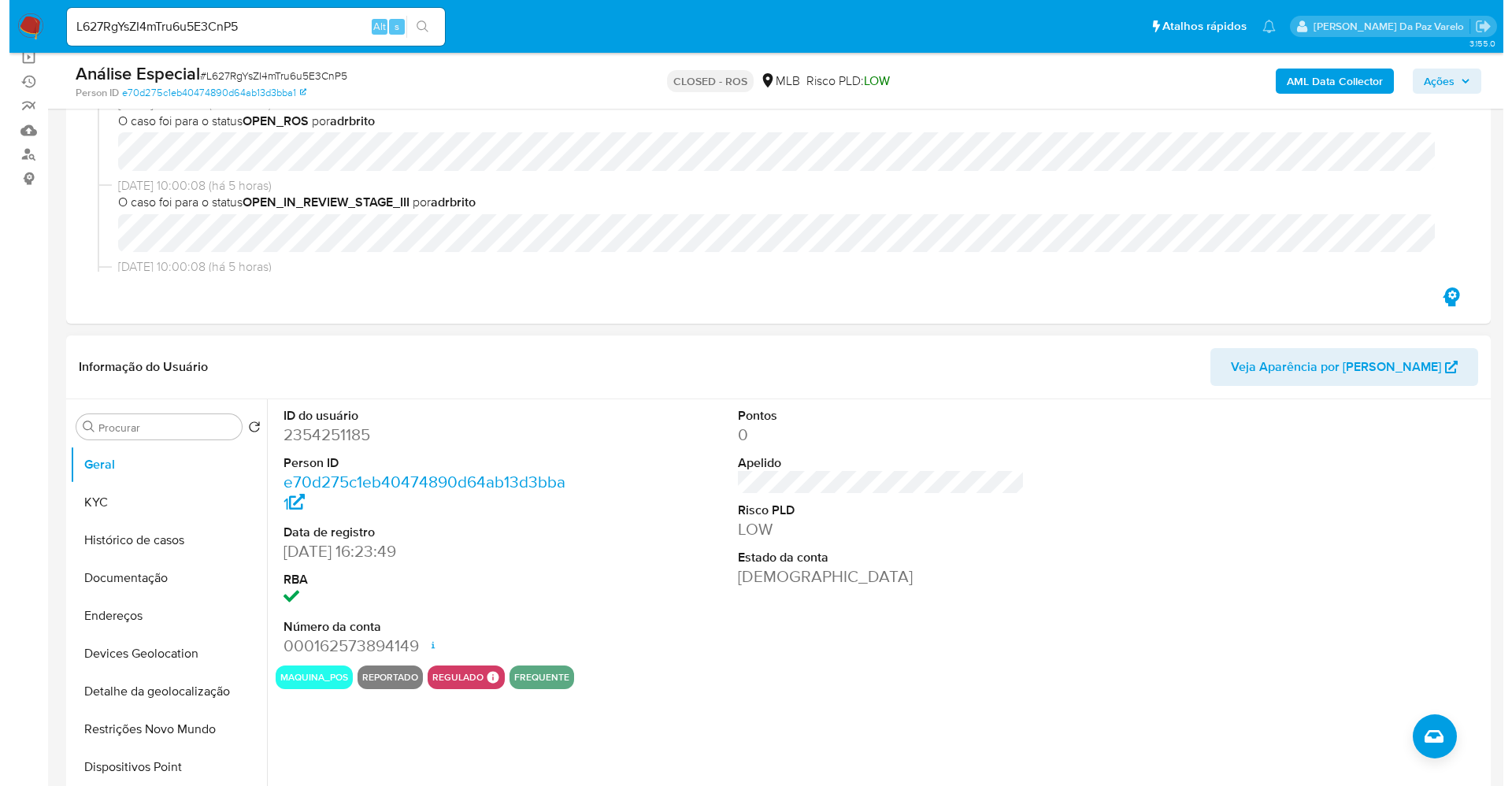
scroll to position [236, 0]
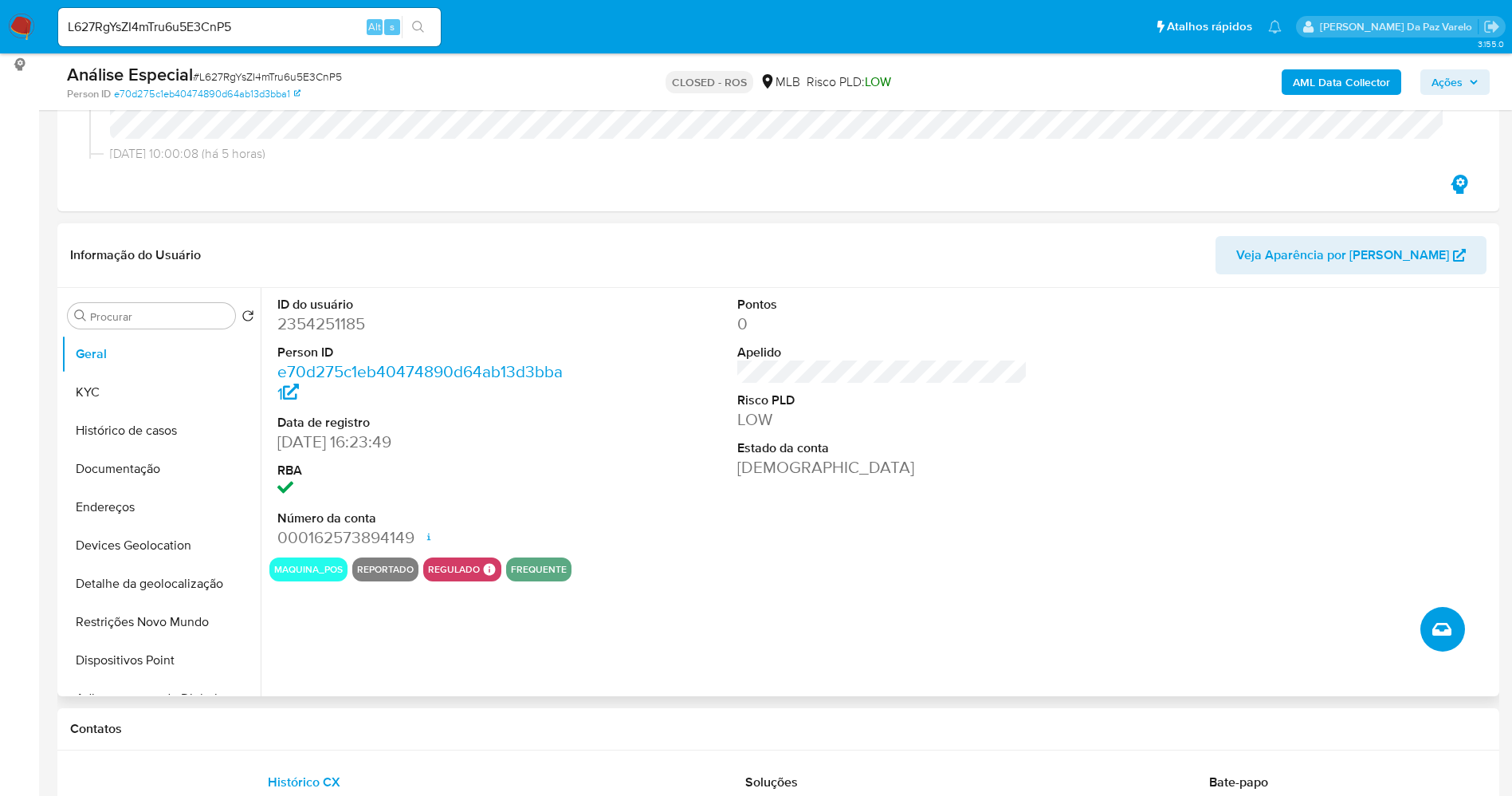
click at [1457, 630] on button "Criar caso manual" at bounding box center [1442, 629] width 44 height 44
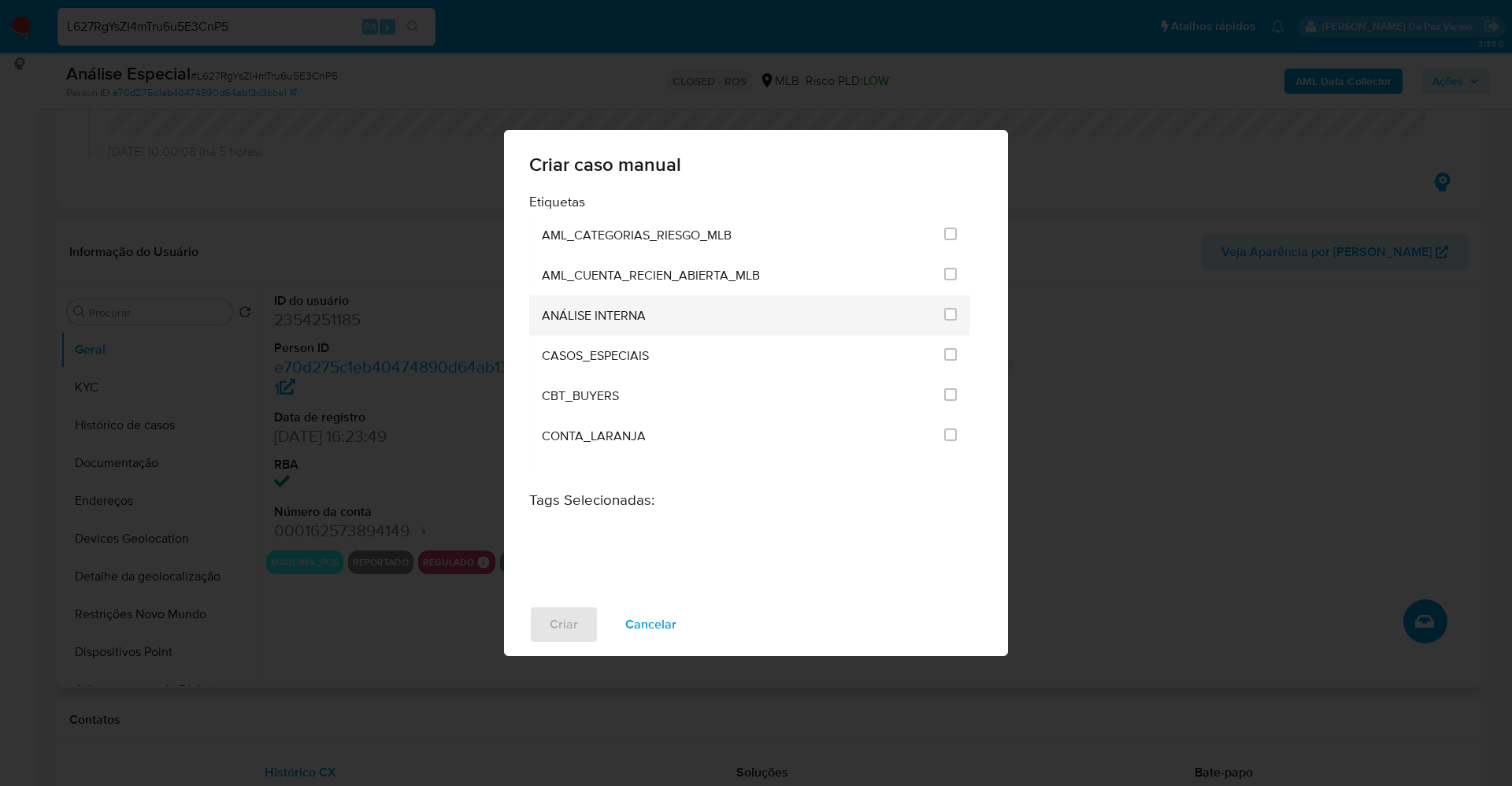
scroll to position [118, 0]
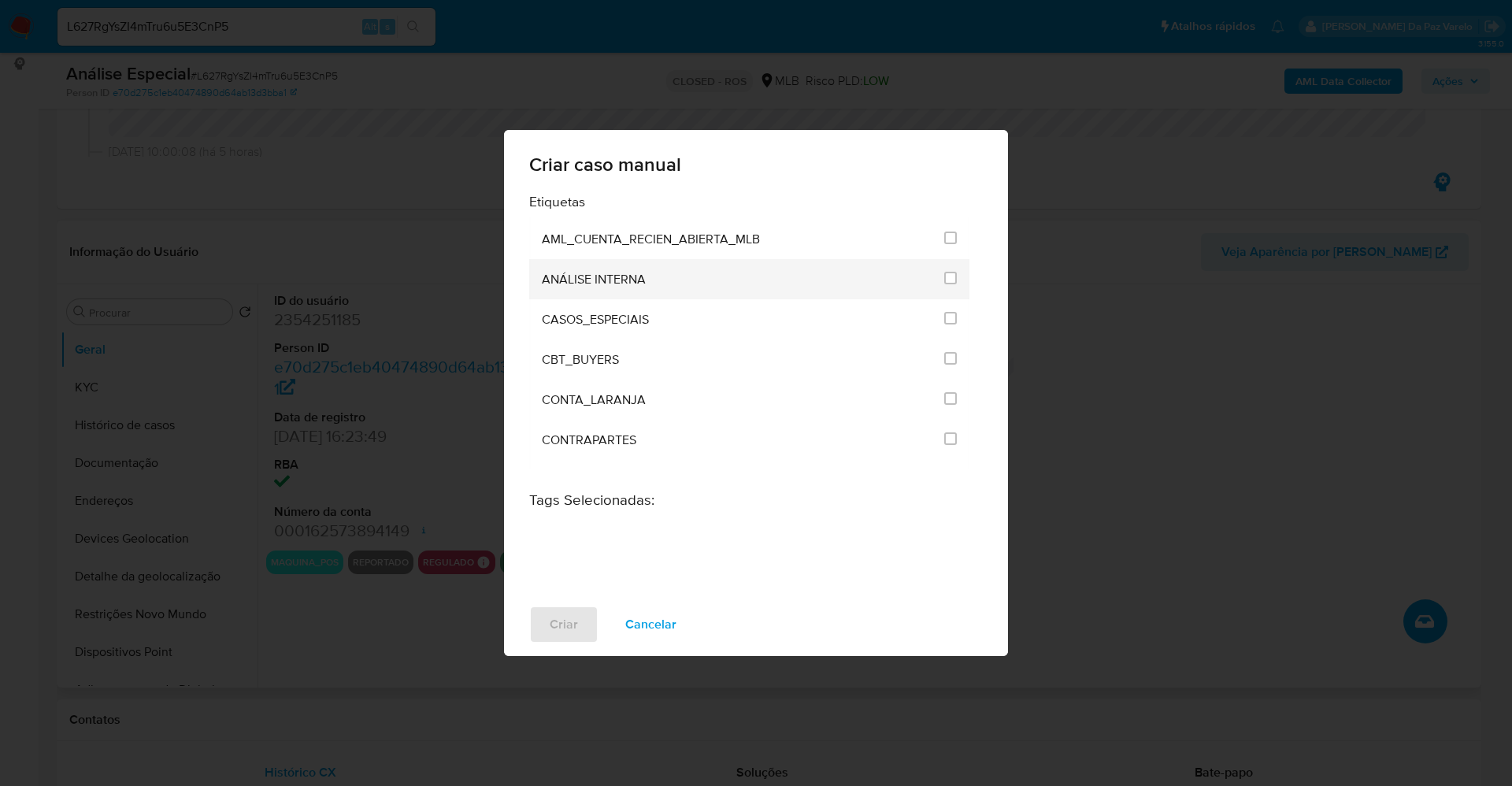
click at [658, 277] on div "ANÁLISE INTERNA" at bounding box center [738, 279] width 393 height 40
click at [949, 277] on input "1886" at bounding box center [951, 277] width 13 height 13
checkbox input "true"
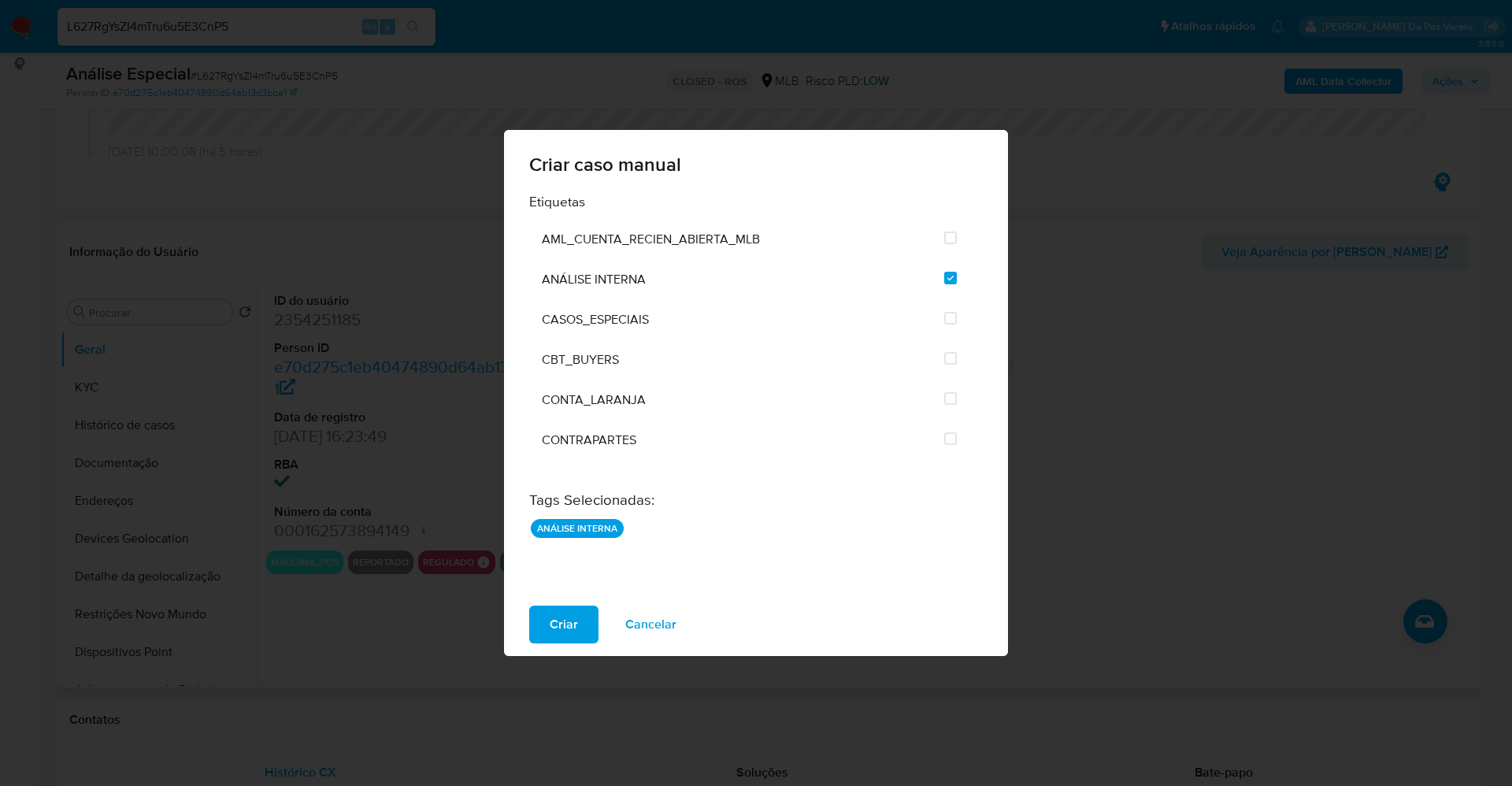
click at [572, 617] on span "Criar" at bounding box center [564, 624] width 29 height 35
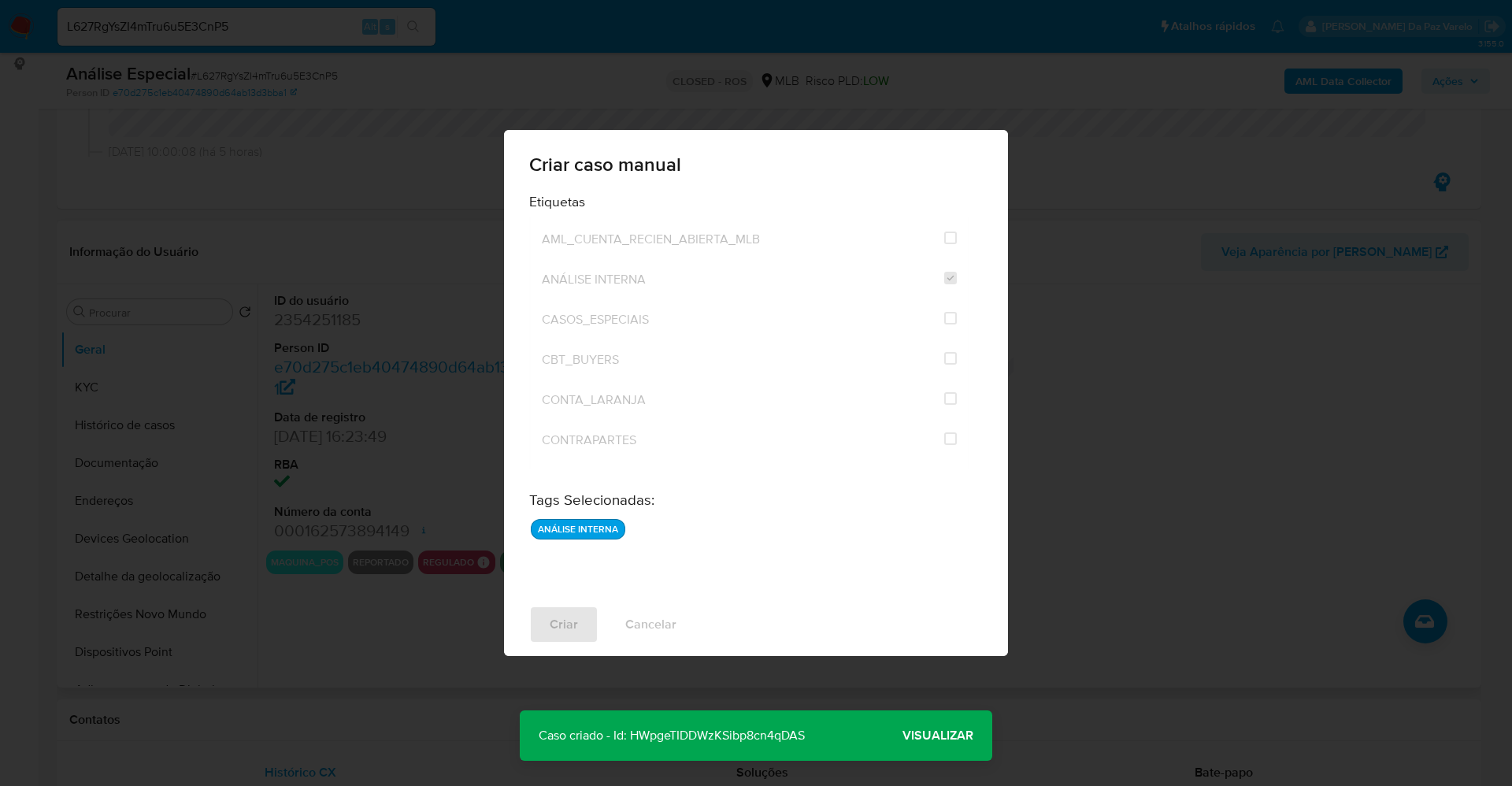
click at [921, 735] on span "Visualizar" at bounding box center [938, 735] width 71 height 0
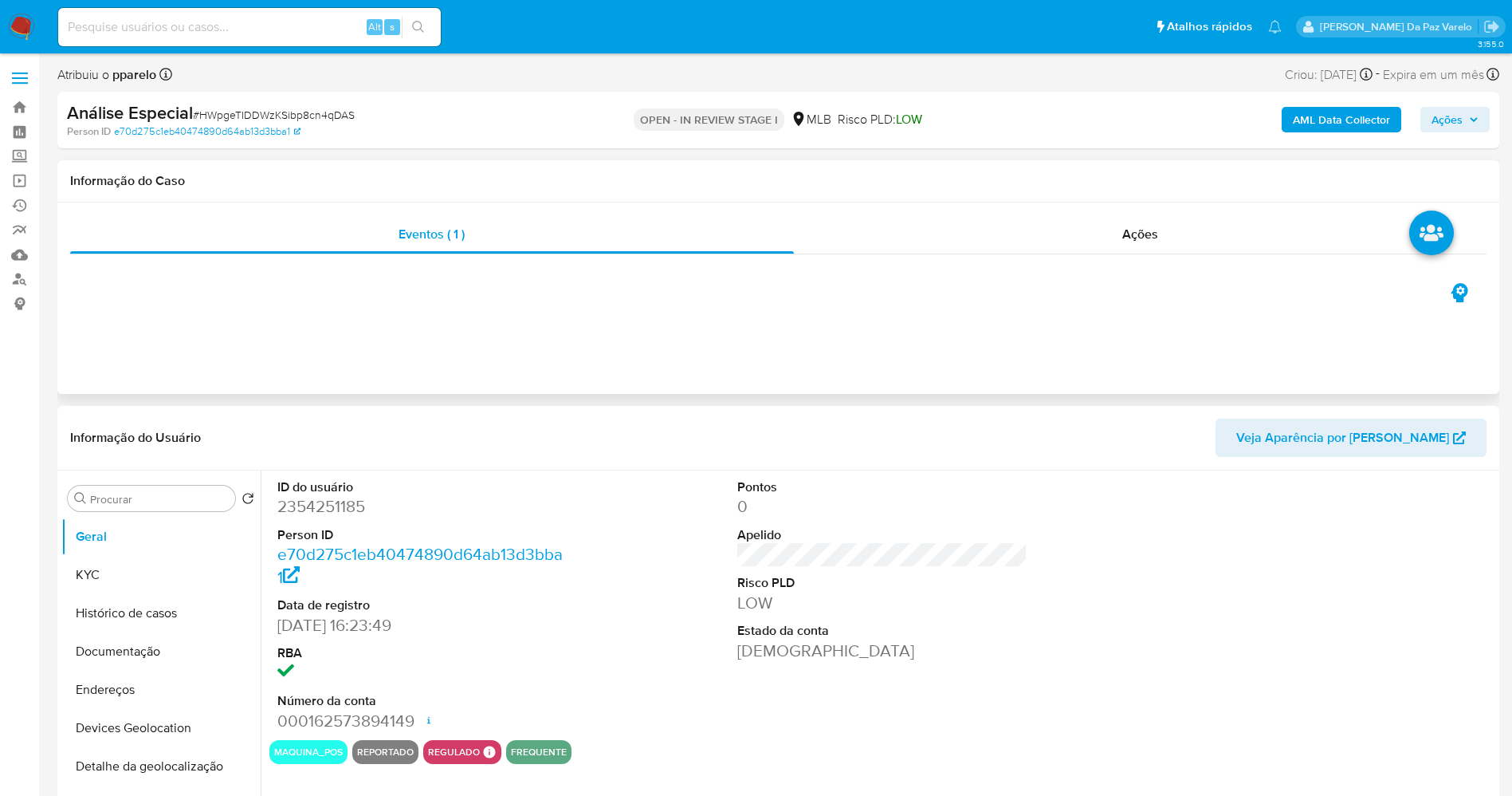
select select "10"
click at [274, 108] on span "# HWpgeTIDDWzKSibp8cn4qDAS" at bounding box center [274, 114] width 162 height 16
copy span "HWpgeTIDDWzKSibp8cn4qDAS"
click at [253, 125] on link "e70d275c1eb40474890d64ab13d3bba1" at bounding box center [207, 131] width 187 height 15
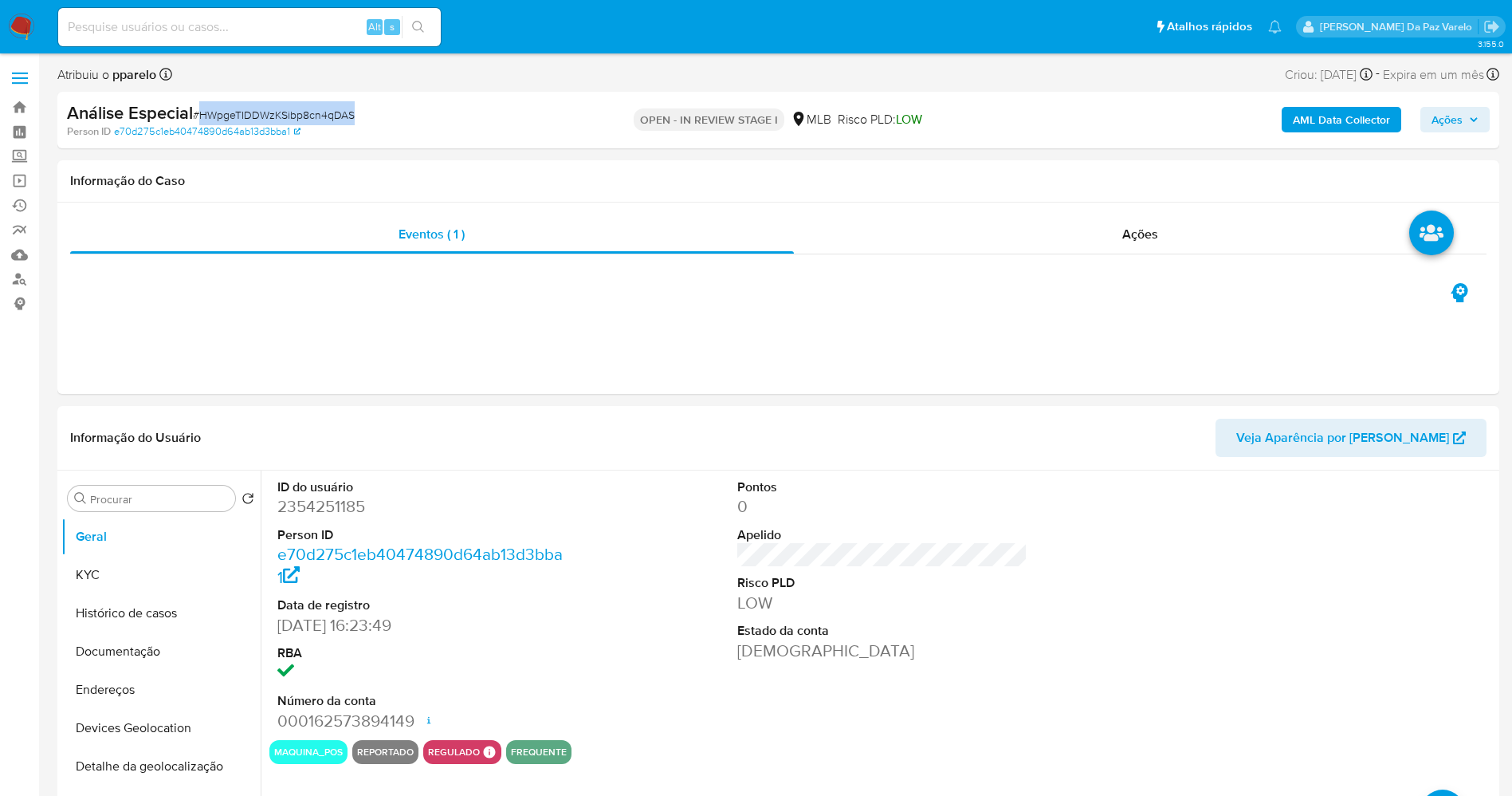
click at [285, 107] on span "# HWpgeTIDDWzKSibp8cn4qDAS" at bounding box center [274, 114] width 162 height 16
click at [274, 114] on span "# HWpgeTIDDWzKSibp8cn4qDAS" at bounding box center [274, 114] width 162 height 16
click at [1434, 117] on span "Ações" at bounding box center [1447, 119] width 31 height 26
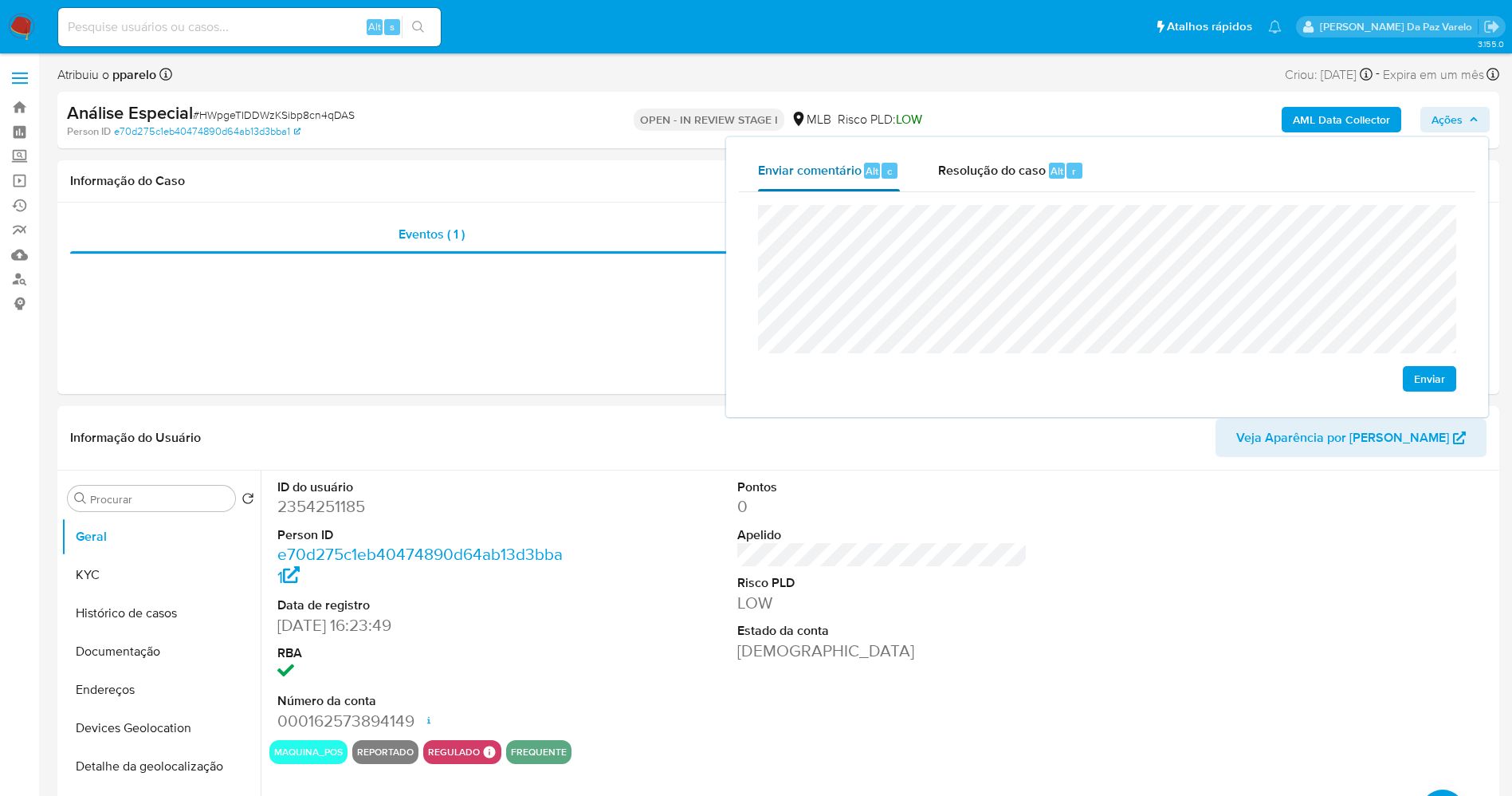
click at [857, 182] on div "Enviar comentário Alt c" at bounding box center [829, 171] width 142 height 42
click at [287, 104] on div "Análise Especial # HWpgeTIDDWzKSibp8cn4qDAS" at bounding box center [302, 113] width 469 height 24
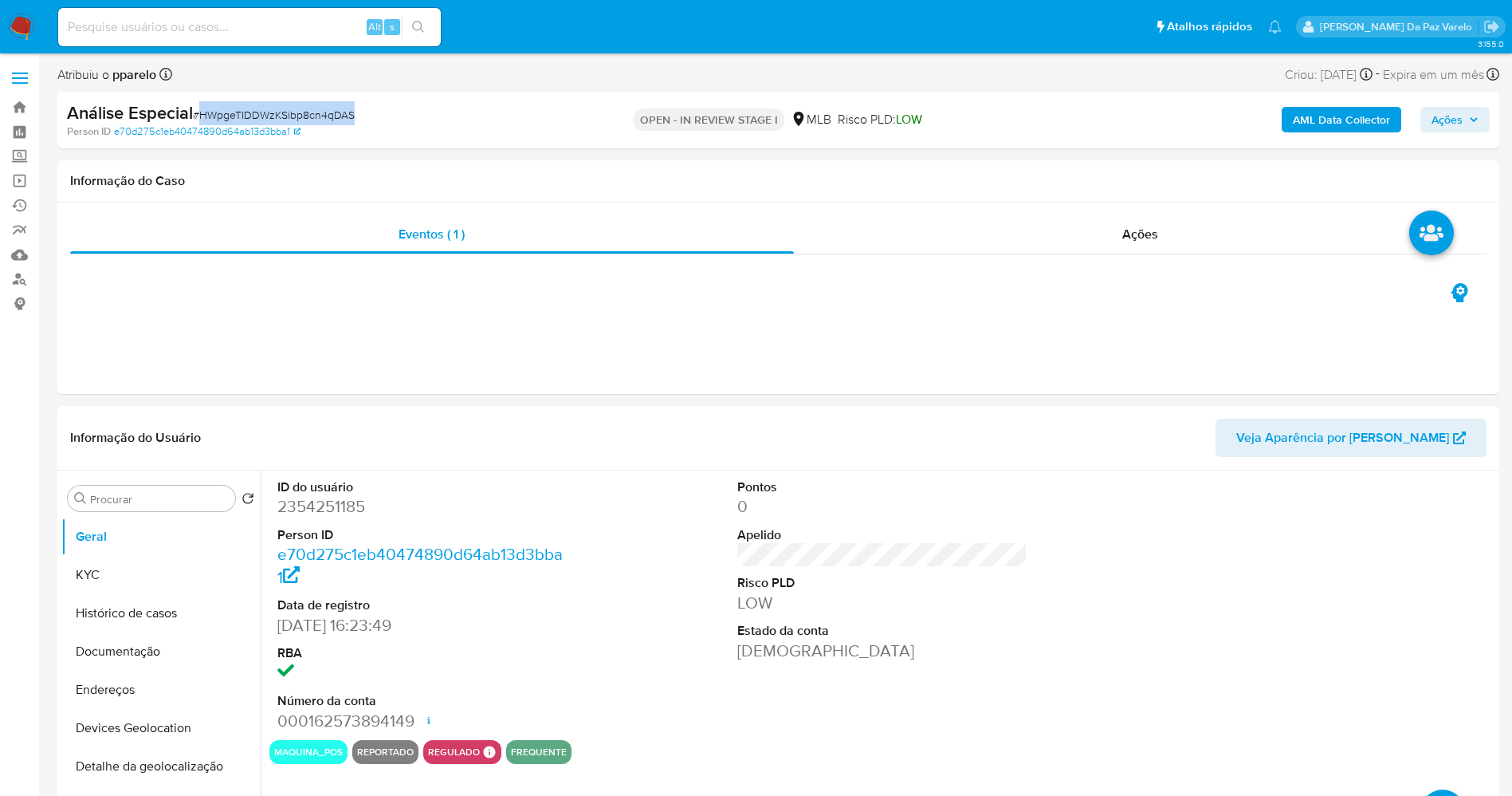
click at [287, 104] on div "Análise Especial # HWpgeTIDDWzKSibp8cn4qDAS" at bounding box center [302, 113] width 469 height 24
copy span "HWpgeTIDDWzKSibp8cn4qDAS"
drag, startPoint x: 1448, startPoint y: 114, endPoint x: 1427, endPoint y: 131, distance: 27.0
click at [1449, 114] on span "Ações" at bounding box center [1447, 119] width 31 height 26
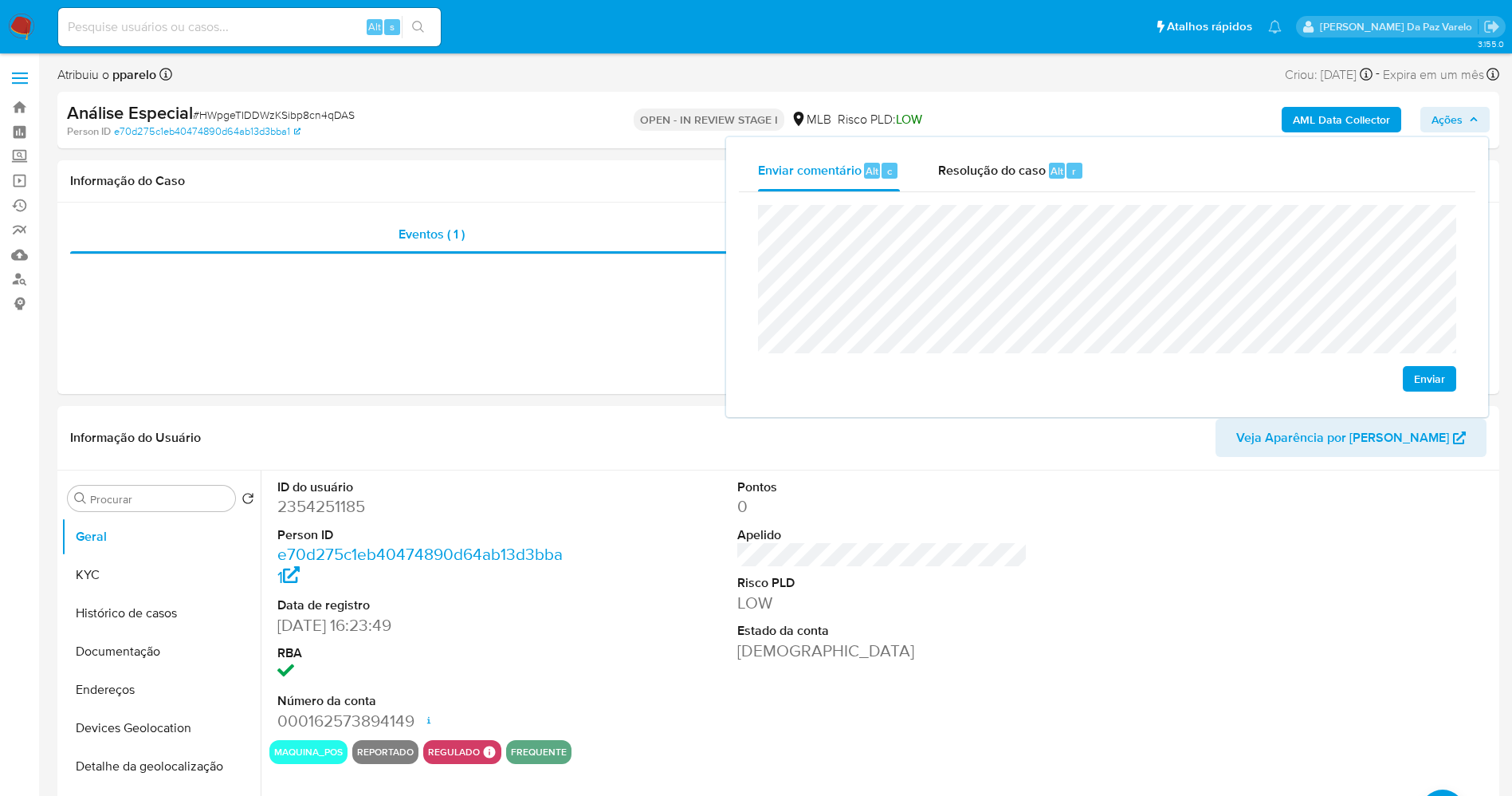
click at [1434, 378] on span "Enviar" at bounding box center [1429, 379] width 31 height 22
click at [639, 336] on div "Eventos ( 1 ) Ações" at bounding box center [778, 298] width 1442 height 191
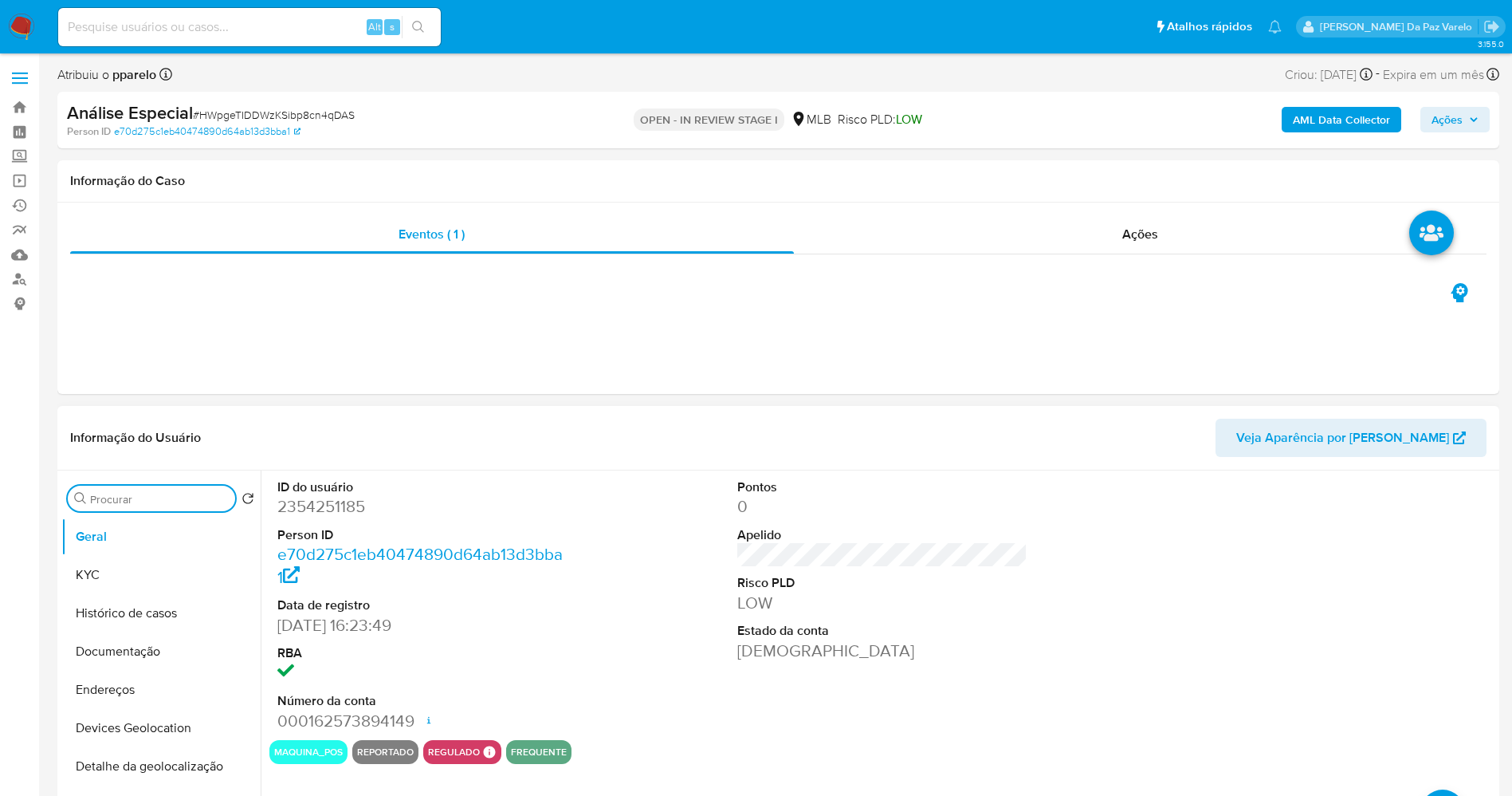
click at [180, 503] on input "Procurar" at bounding box center [159, 499] width 139 height 15
type input "anex"
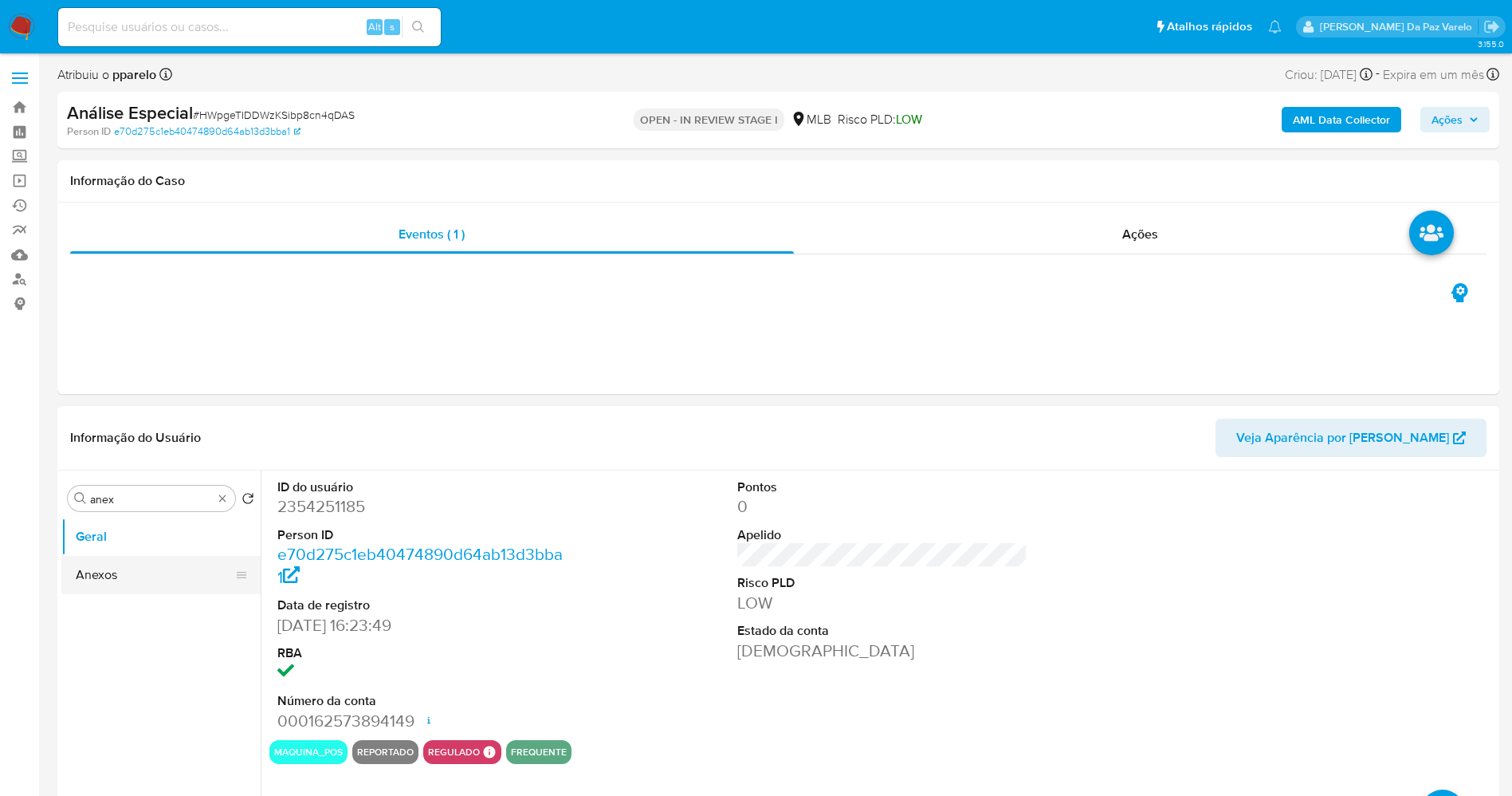
click at [118, 572] on button "Anexos" at bounding box center [154, 574] width 187 height 38
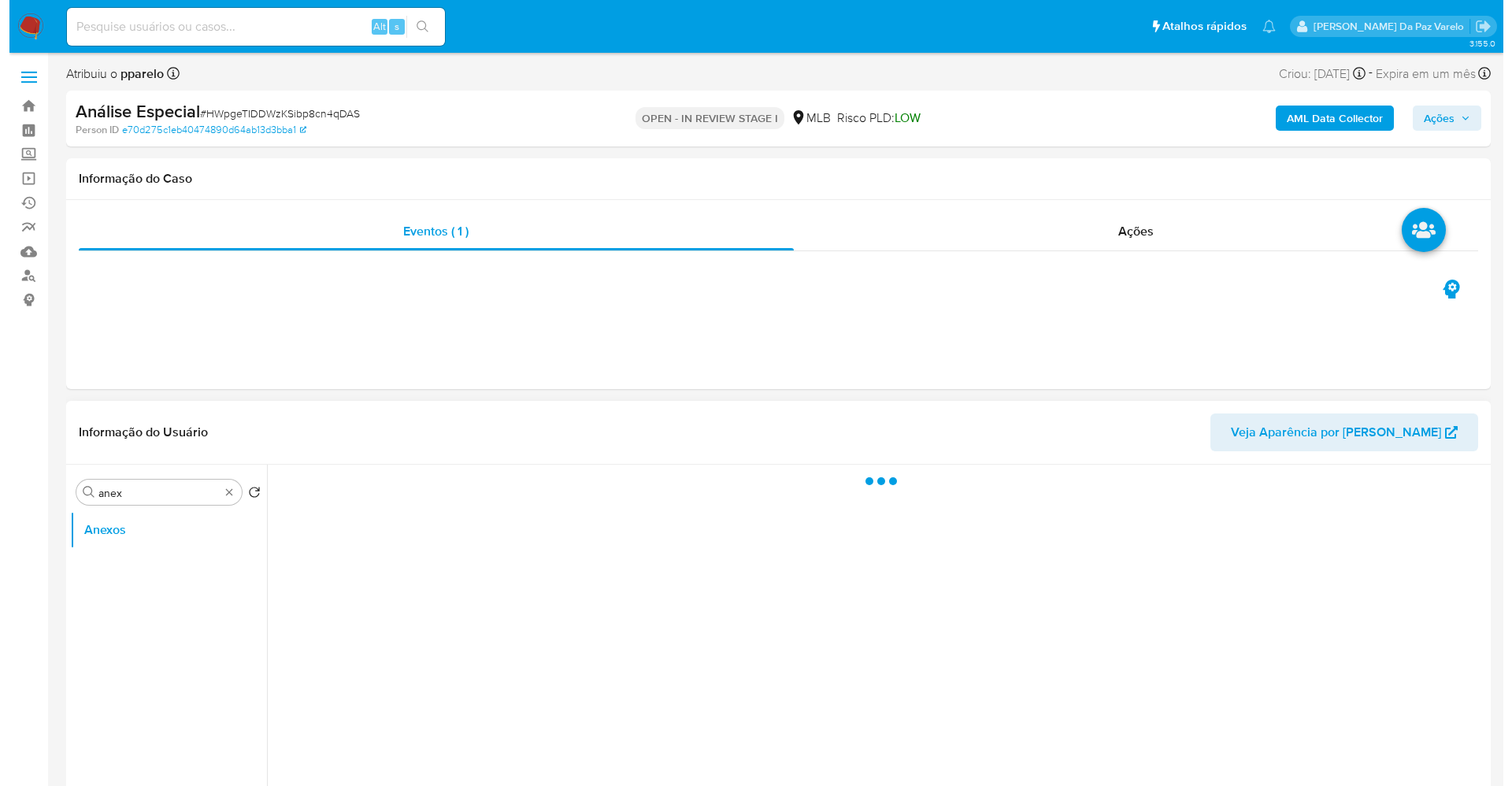
scroll to position [118, 0]
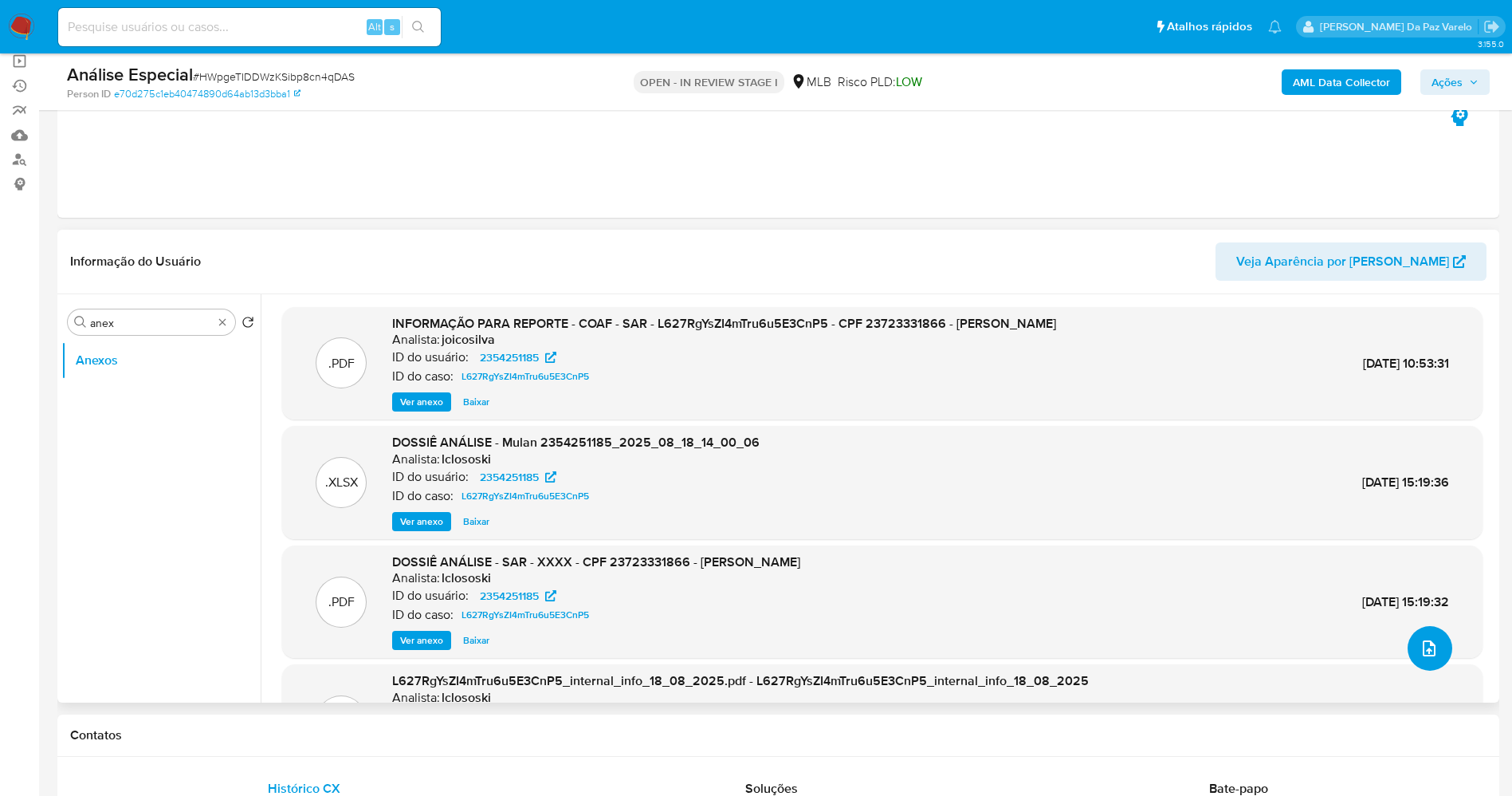
click at [1425, 636] on button "upload-file" at bounding box center [1429, 648] width 44 height 44
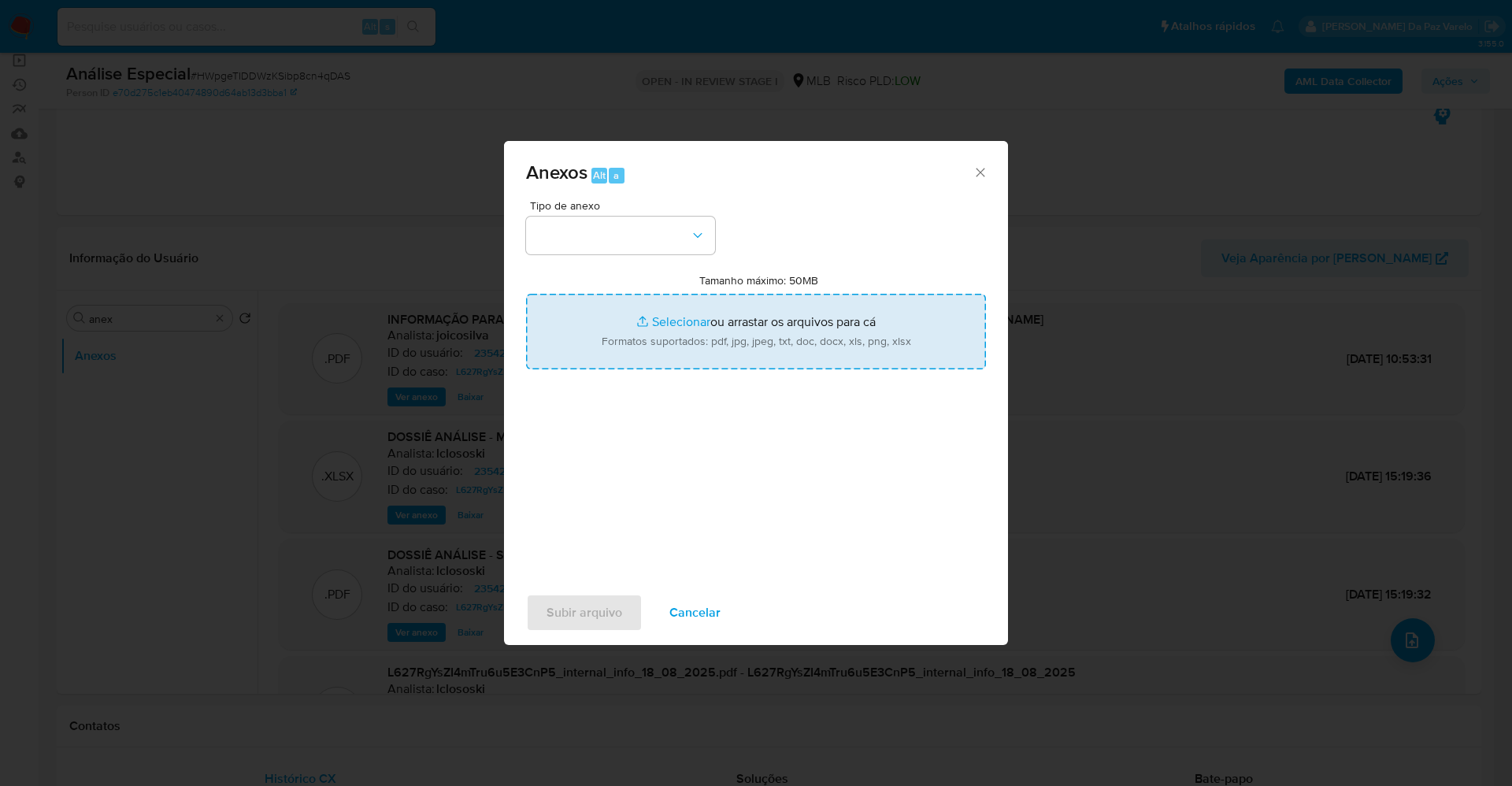
click at [677, 319] on input "Tamanho máximo: 50MB Selecionar arquivos" at bounding box center [756, 332] width 460 height 76
type input "C:\fakepath\Encerramento de SAR - XXXXX - CPF 23723331866 - RENATO SANTOS ROQUE…"
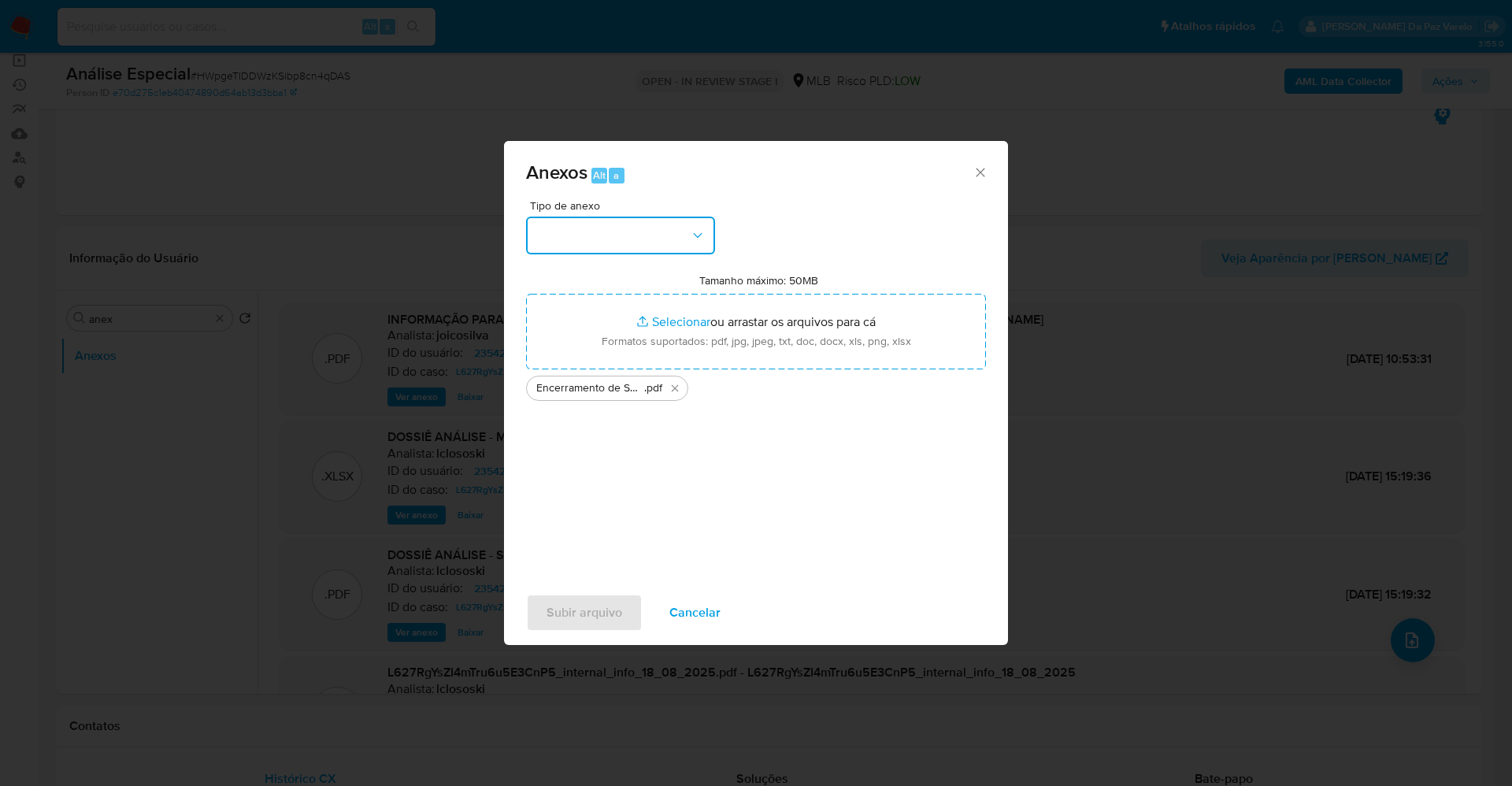
click at [650, 243] on button "button" at bounding box center [620, 235] width 189 height 38
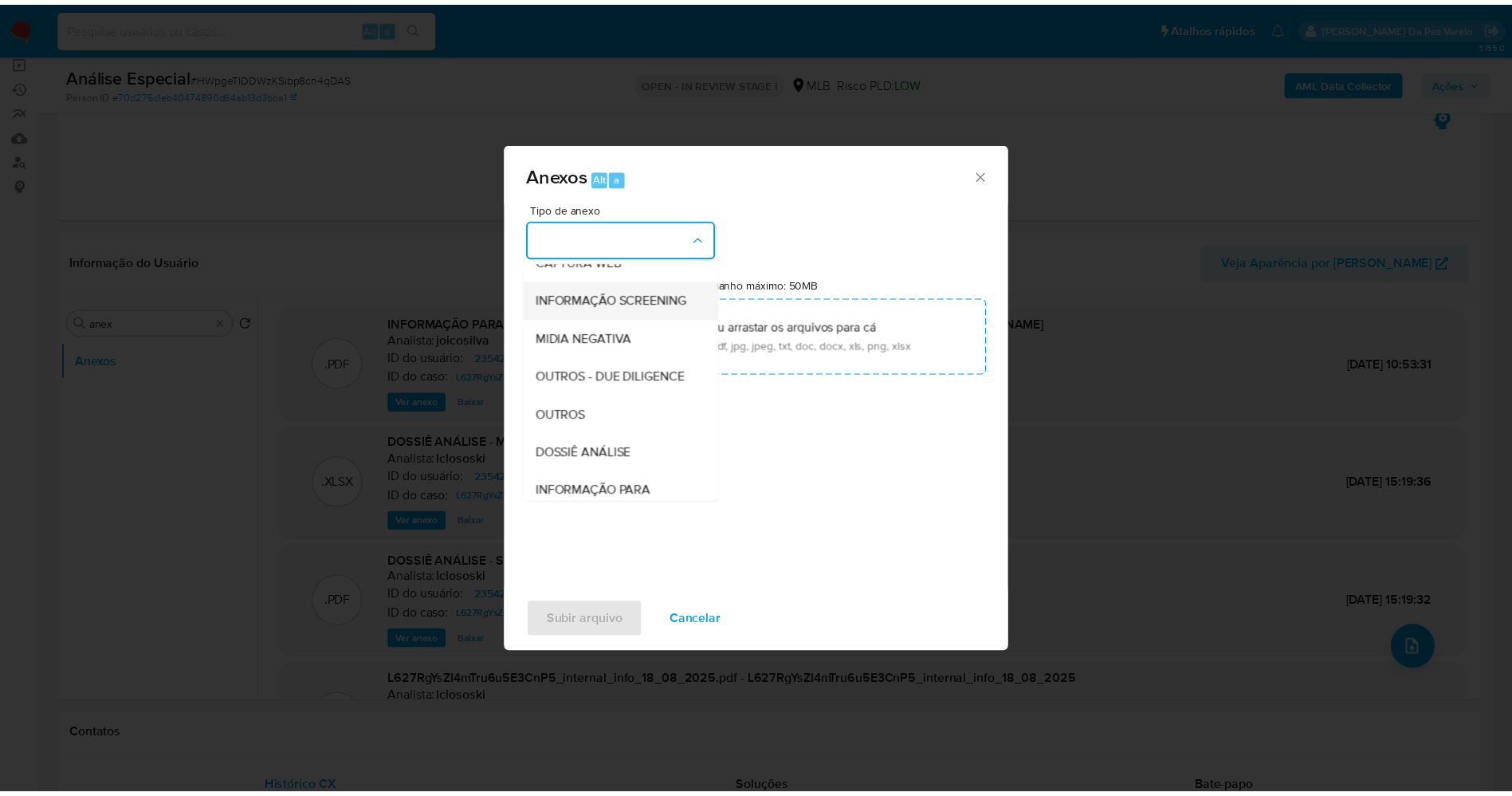
scroll to position [246, 0]
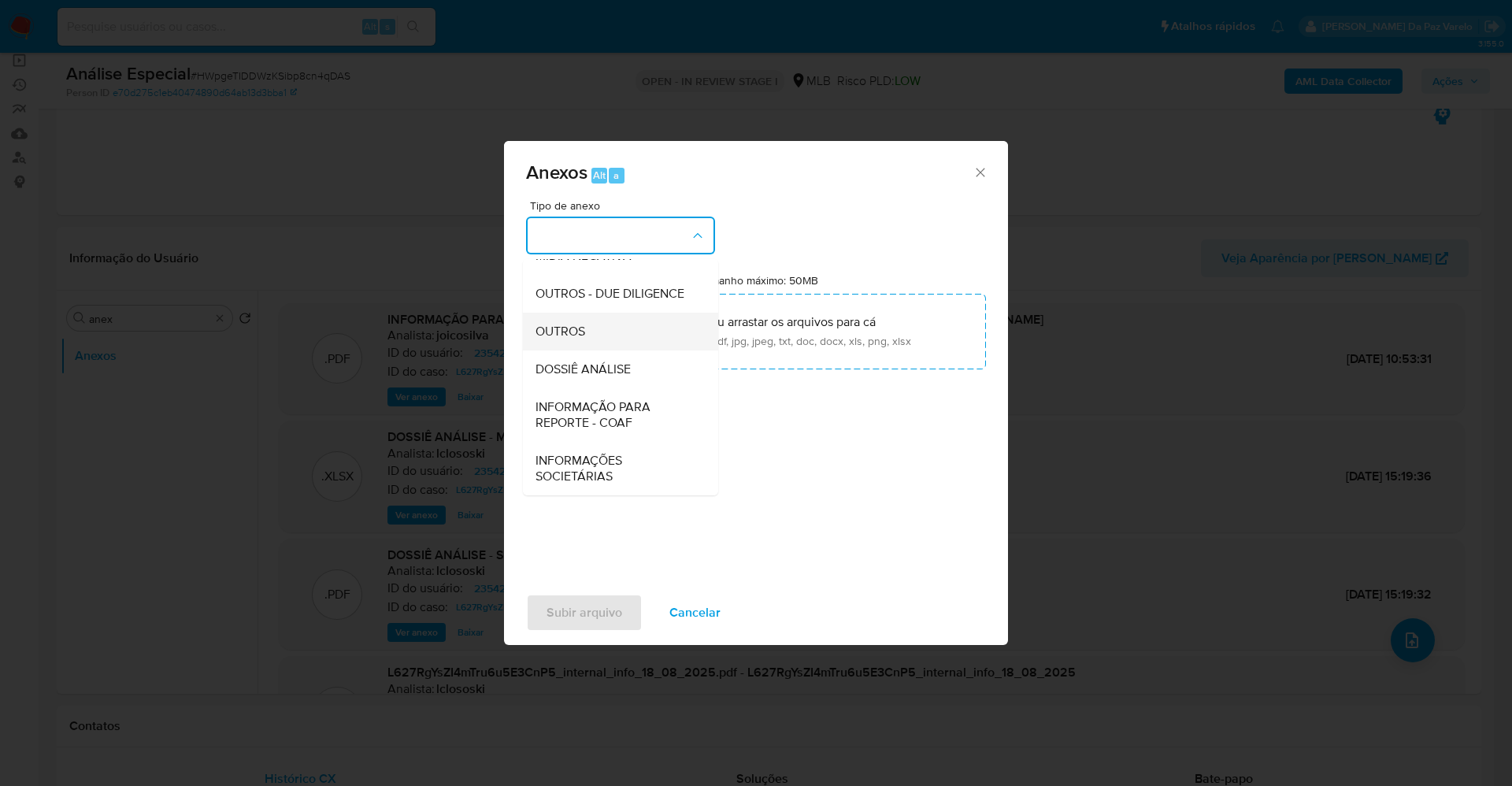
click at [603, 325] on div "OUTROS" at bounding box center [616, 331] width 161 height 38
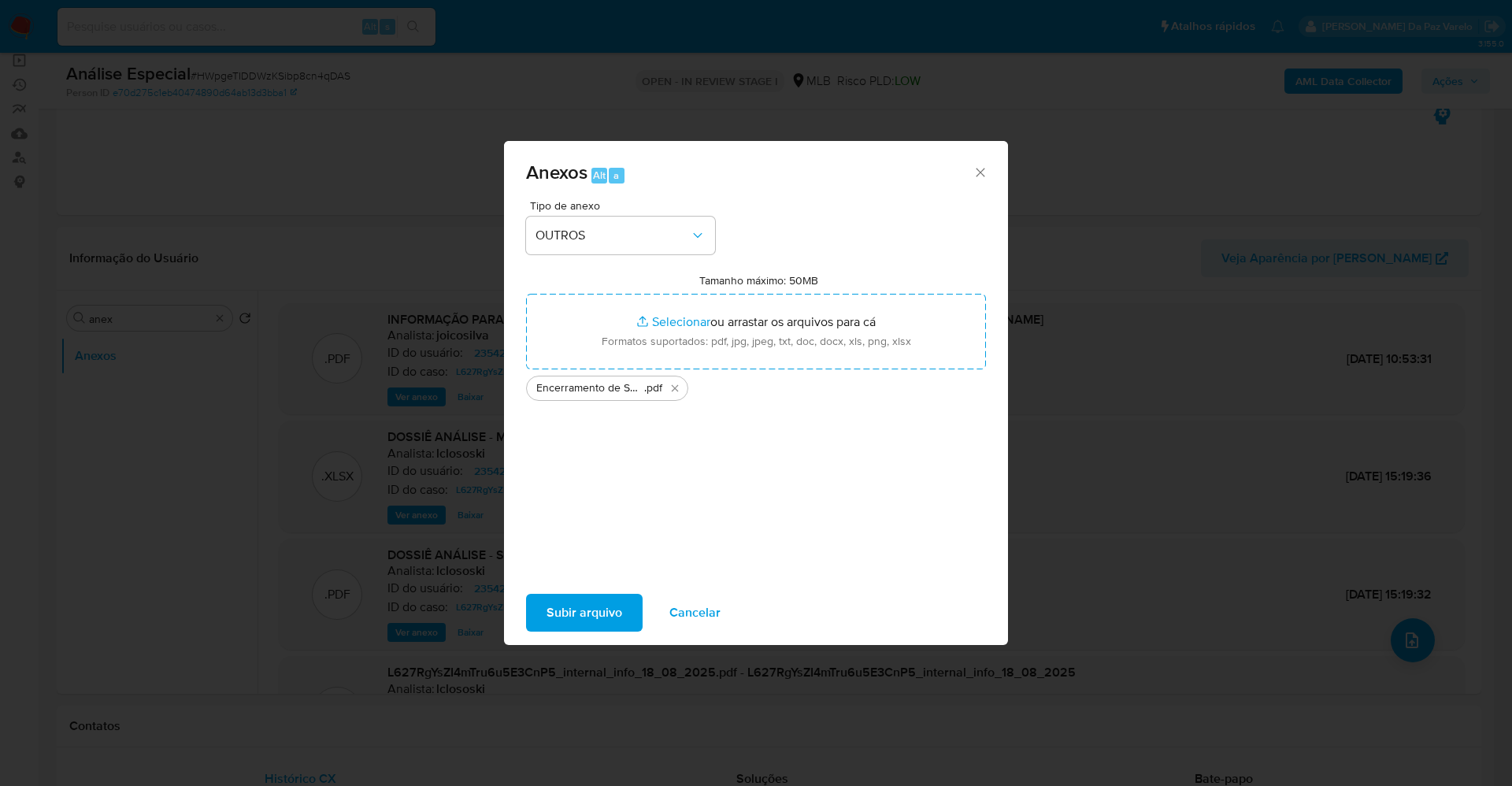
click at [611, 609] on span "Subir arquivo" at bounding box center [585, 612] width 76 height 35
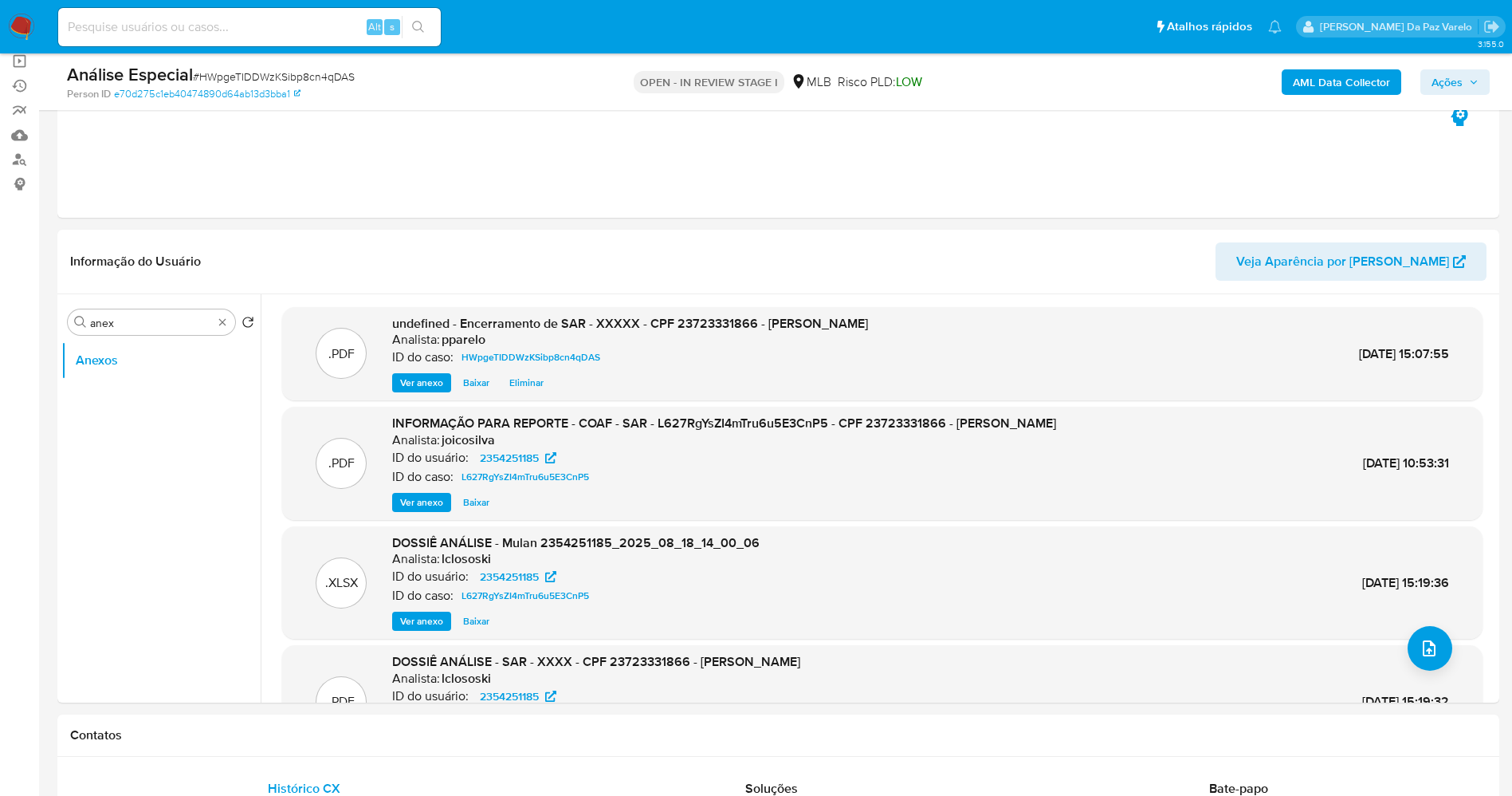
click at [1449, 90] on span "Ações" at bounding box center [1447, 82] width 31 height 26
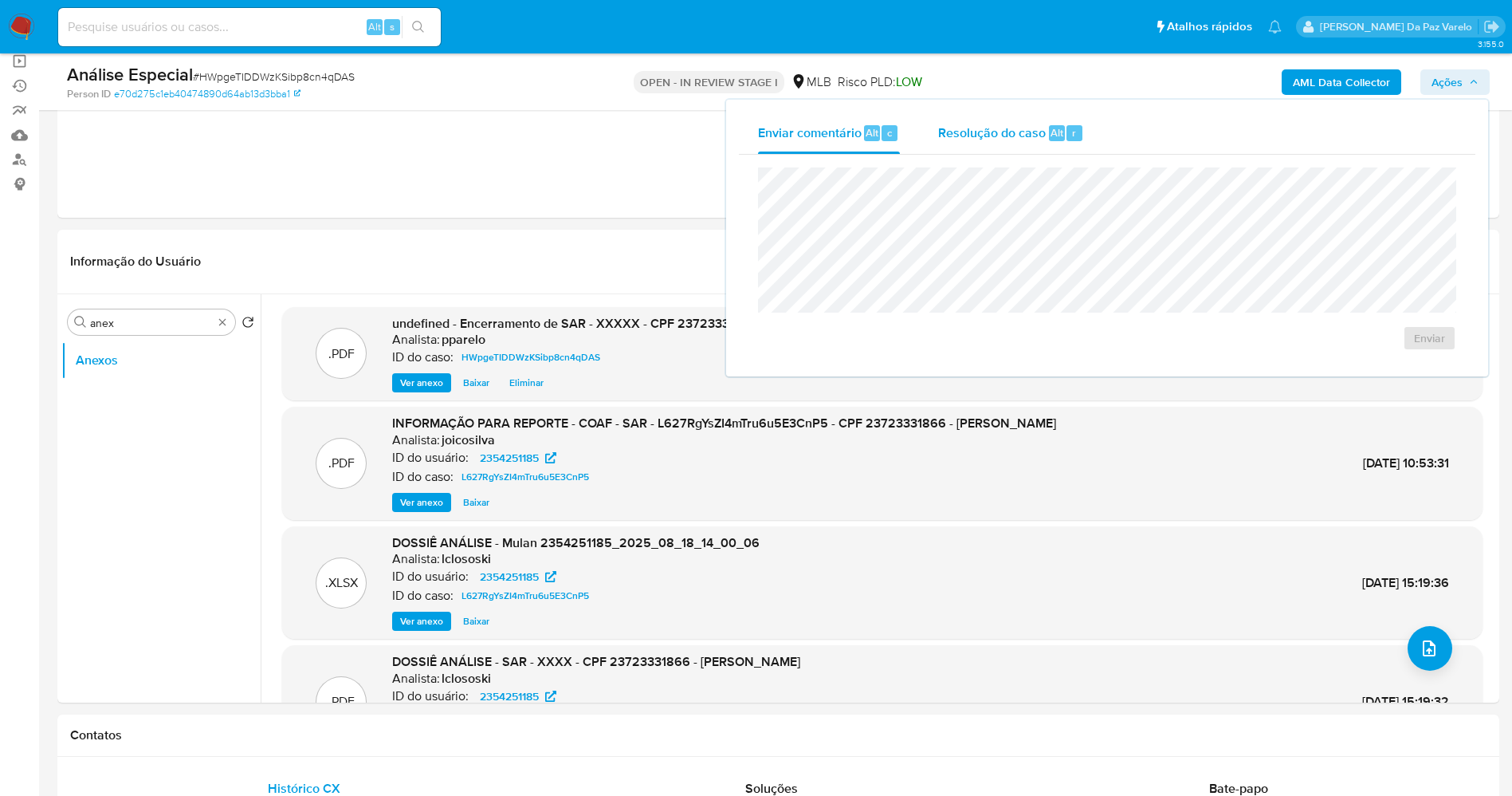
click at [1051, 139] on span "Alt" at bounding box center [1057, 133] width 13 height 15
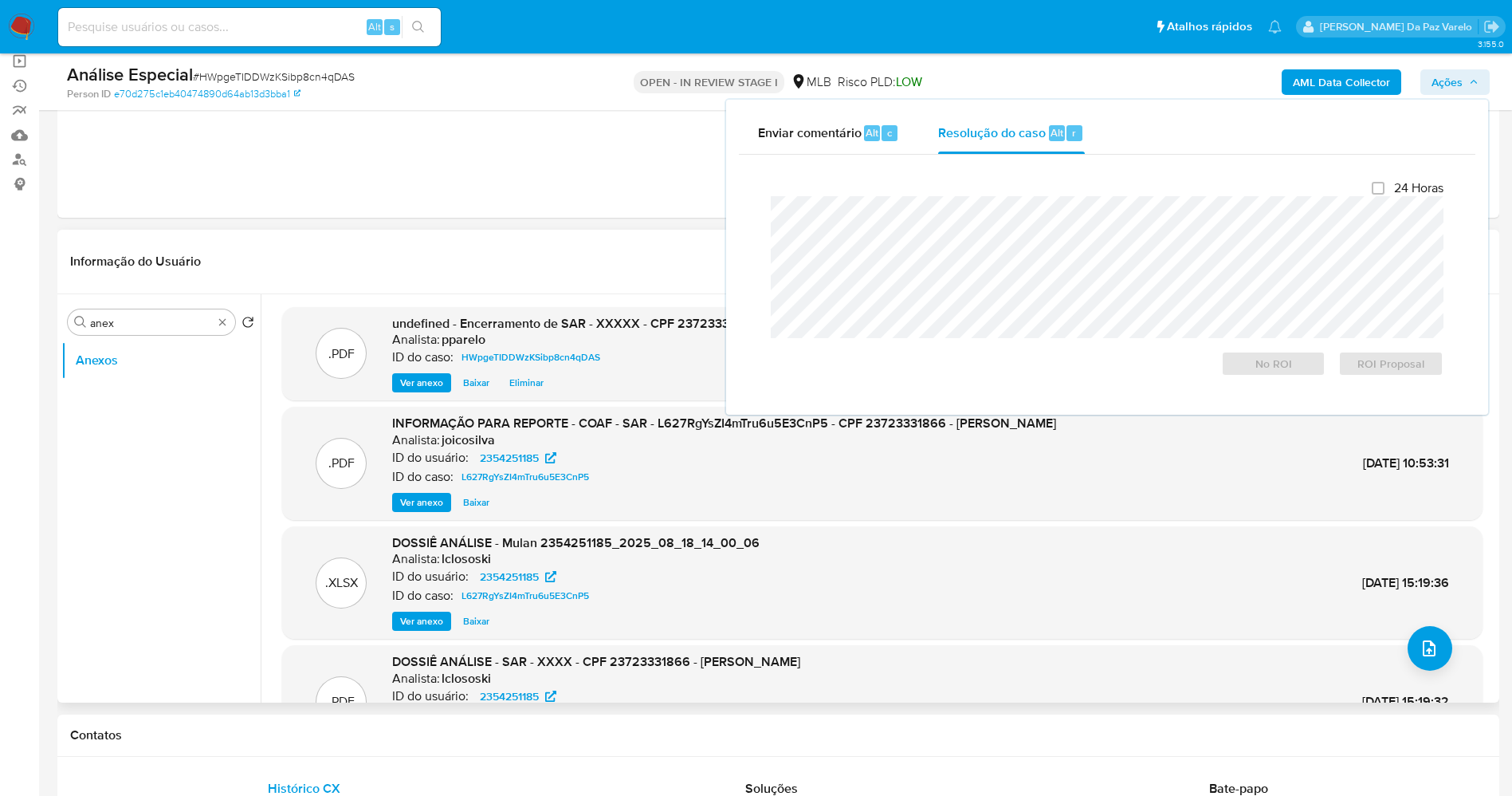
click at [603, 231] on div "Informação do Usuário Veja Aparência por Pessoa" at bounding box center [778, 262] width 1442 height 65
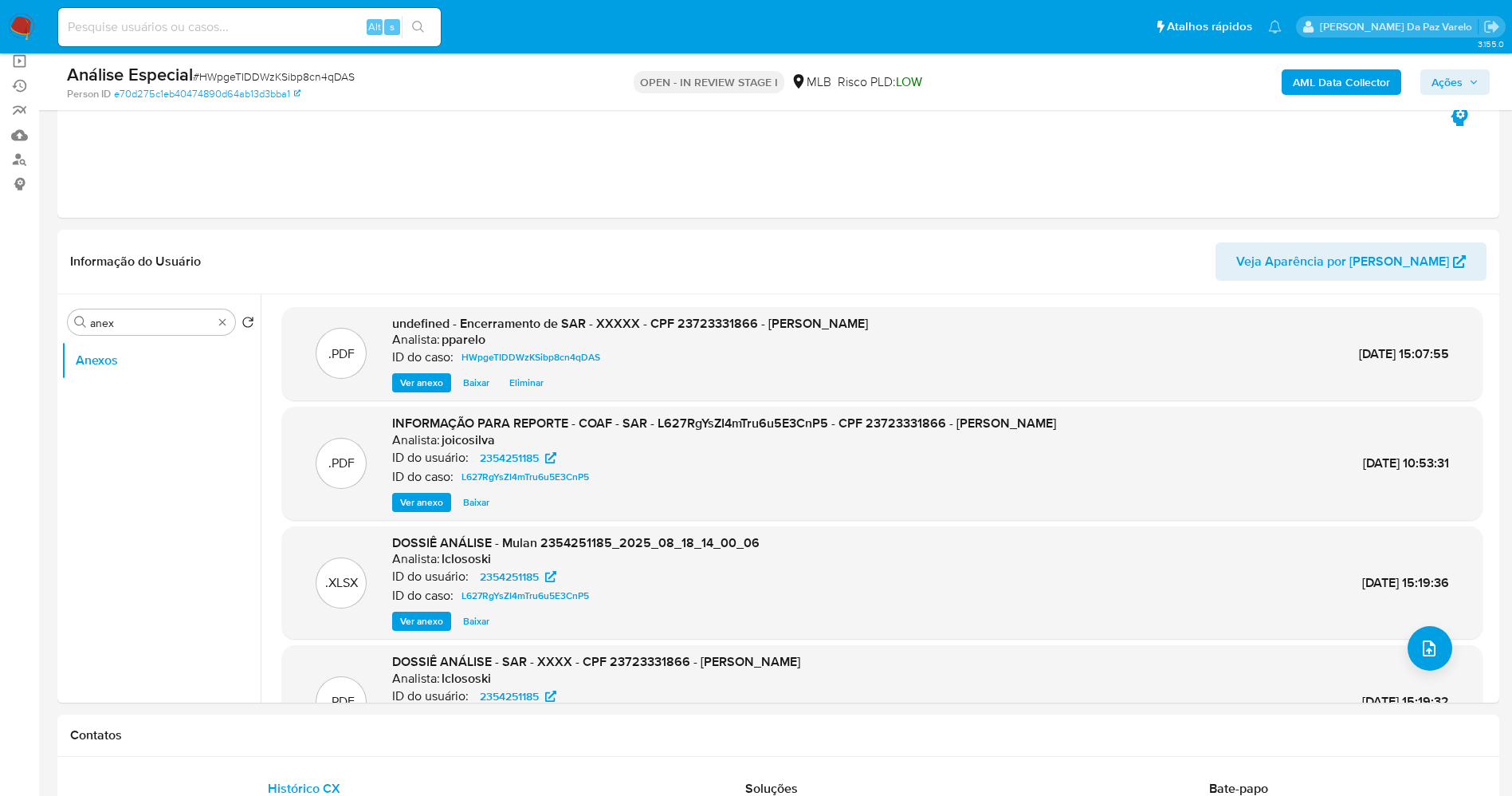
click at [1457, 73] on span "Ações" at bounding box center [1447, 82] width 31 height 26
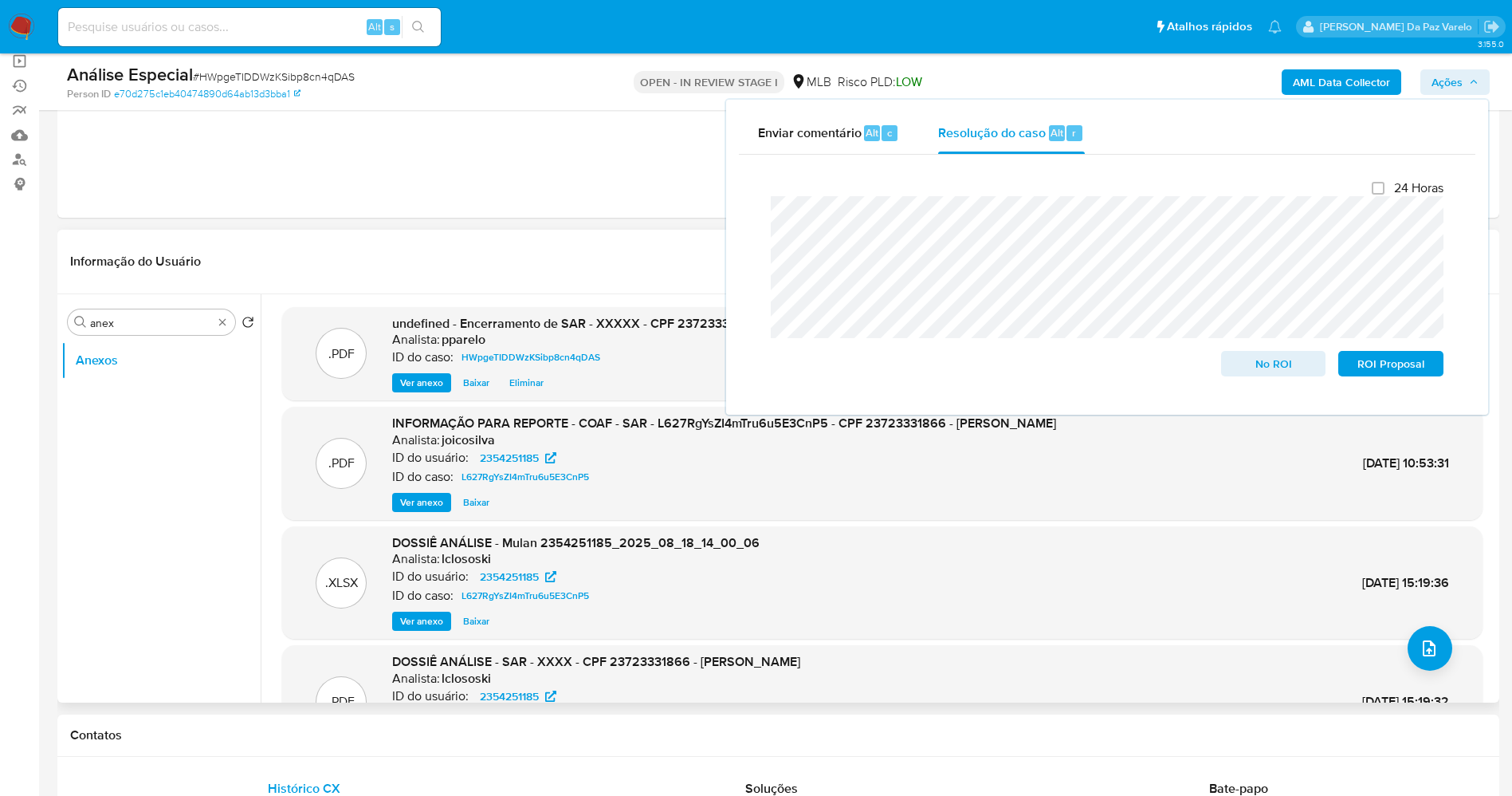
click at [188, 471] on ul "Anexos" at bounding box center [161, 521] width 200 height 360
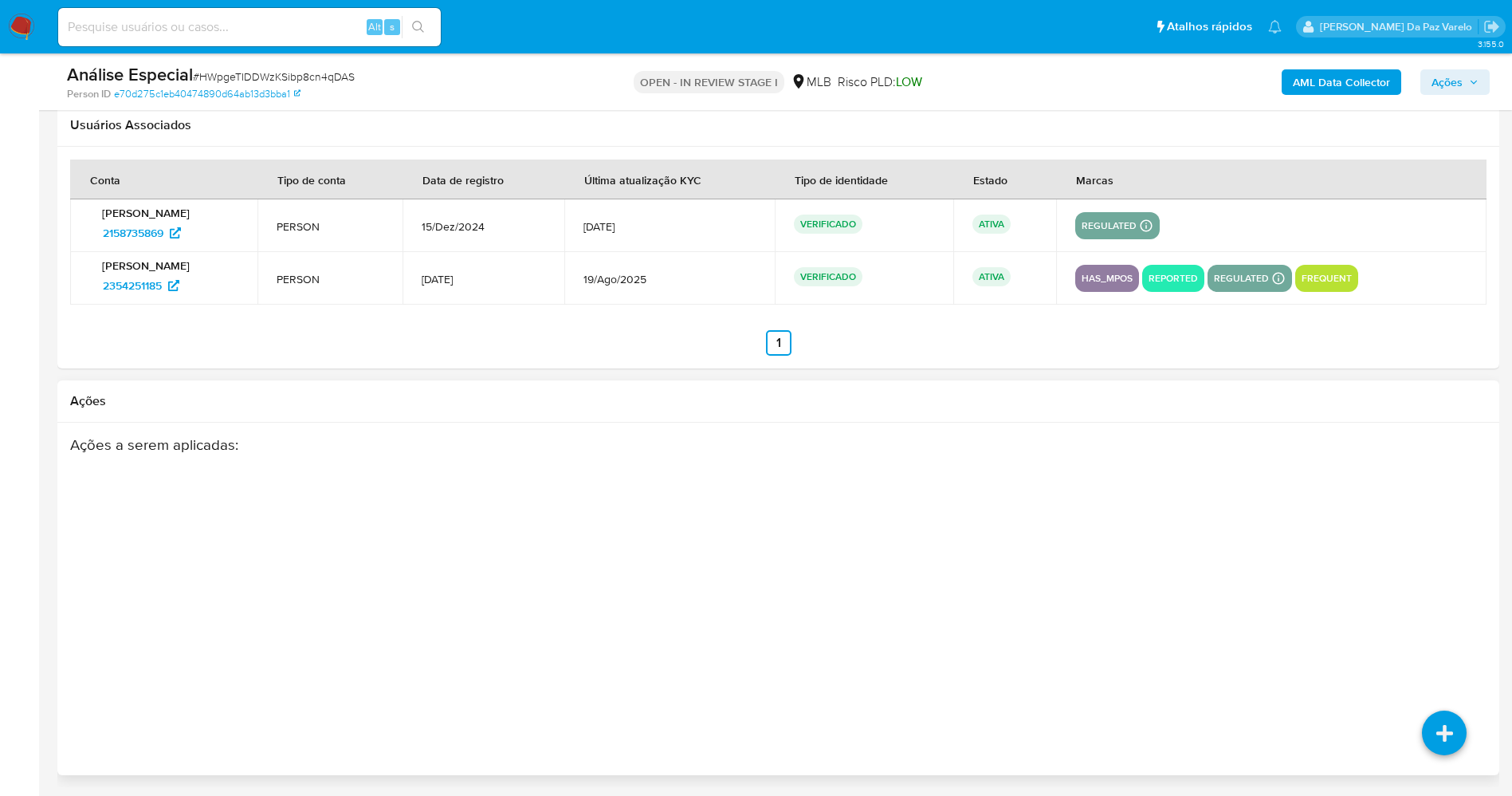
scroll to position [2275, 0]
click at [1441, 729] on icon at bounding box center [1444, 732] width 44 height 44
click at [1444, 628] on icon at bounding box center [1443, 620] width 44 height 44
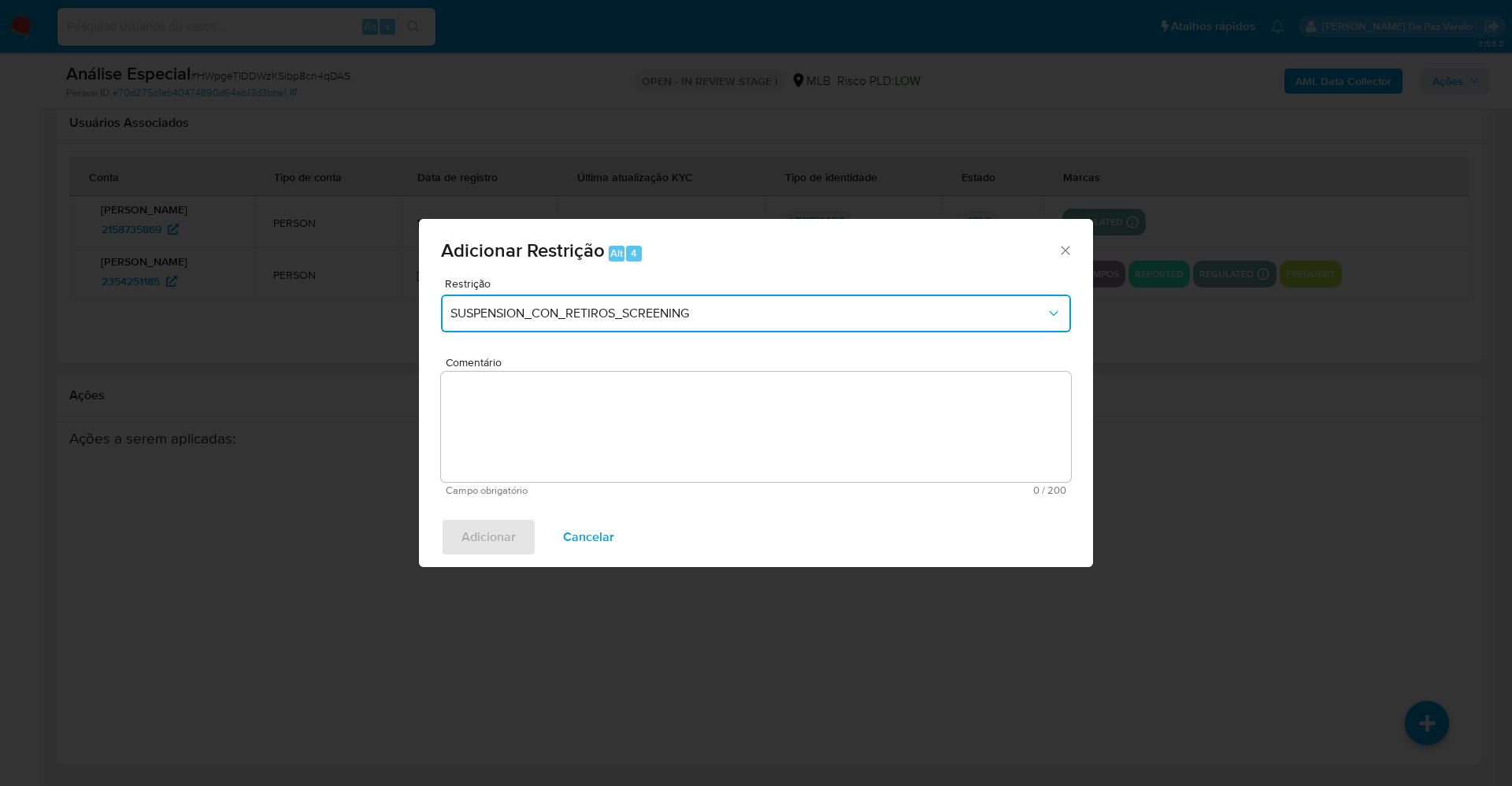
click at [609, 323] on button "SUSPENSION_CON_RETIROS_SCREENING" at bounding box center [756, 313] width 630 height 38
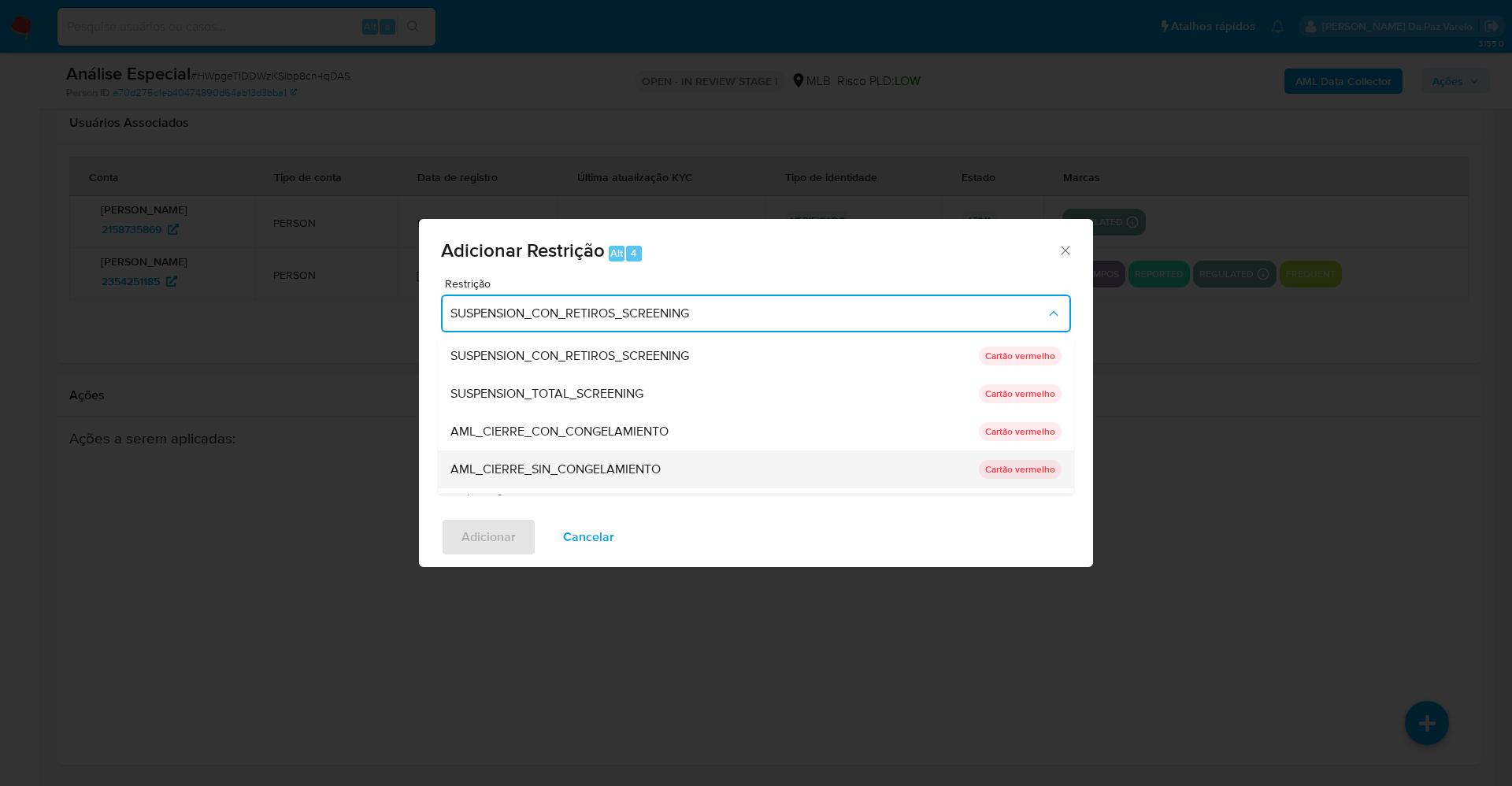
click at [581, 468] on span "AML_CIERRE_SIN_CONGELAMIENTO" at bounding box center [556, 469] width 211 height 16
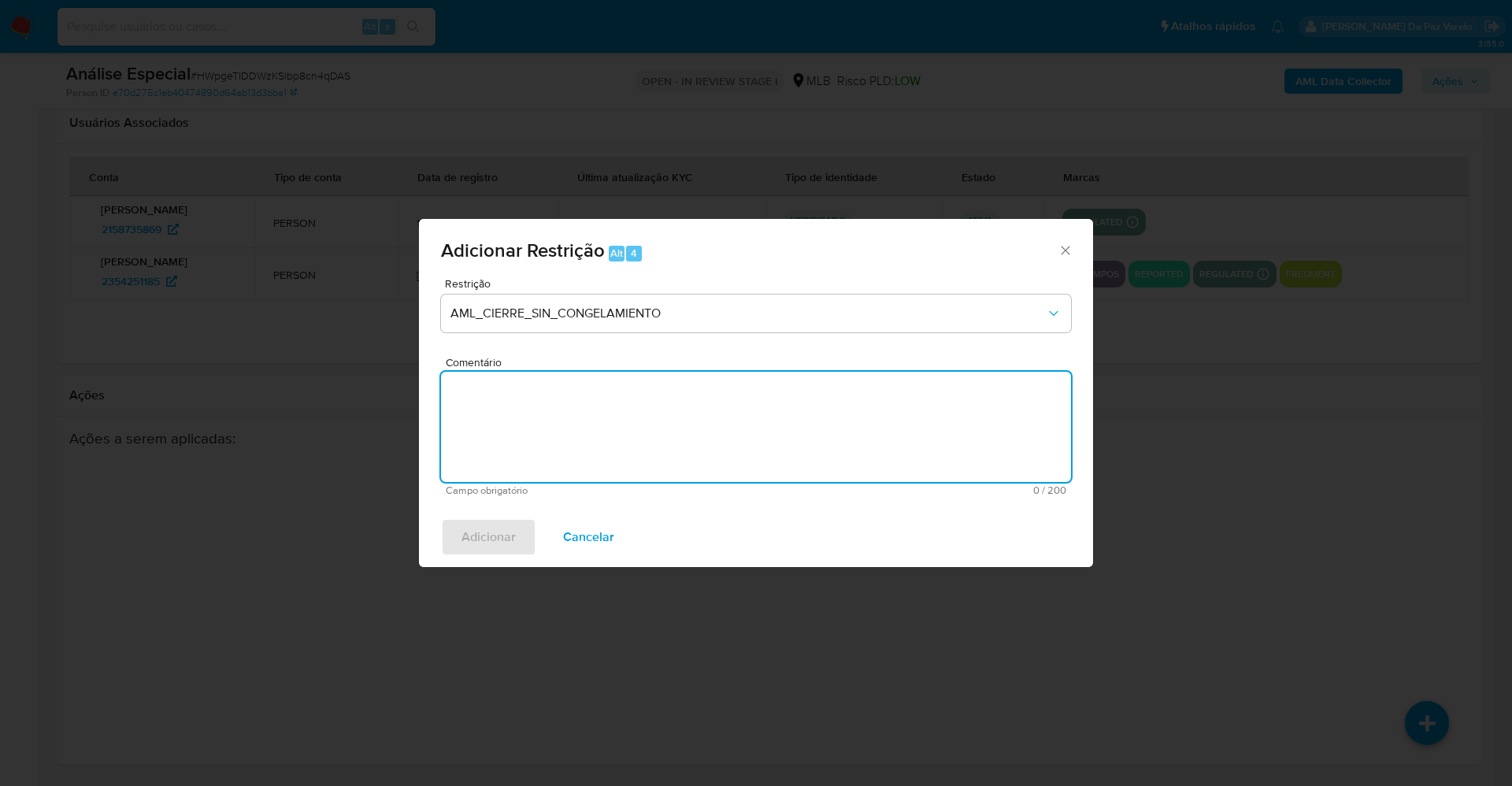
click at [536, 411] on textarea "Comentário" at bounding box center [756, 426] width 630 height 110
click at [555, 411] on textarea "Comentário" at bounding box center [756, 426] width 630 height 110
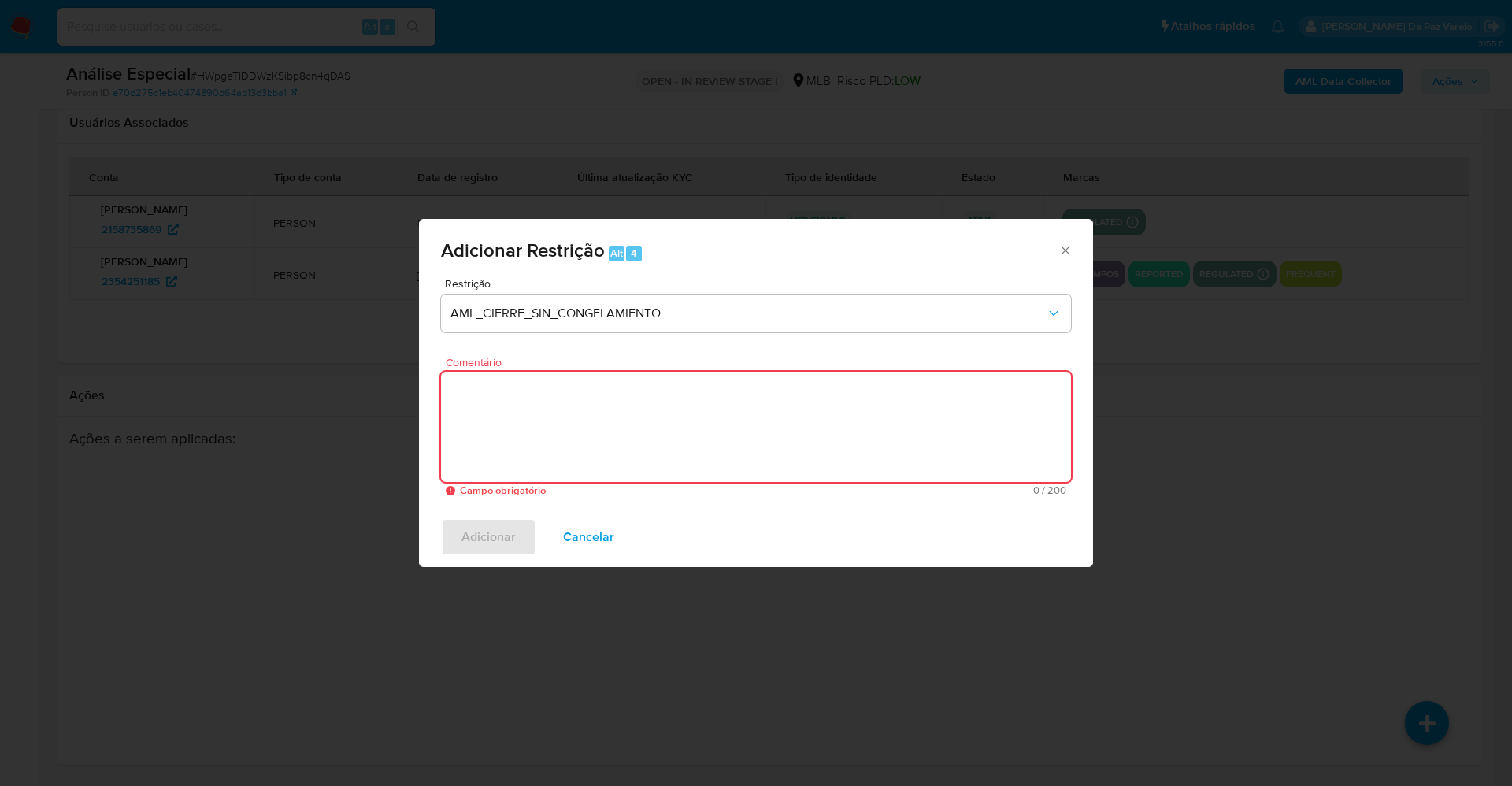
click at [690, 454] on textarea "Comentário" at bounding box center [756, 426] width 630 height 110
click at [672, 415] on textarea "Comentário" at bounding box center [756, 426] width 630 height 110
paste textarea "Deliberação para encerrar o relacionamento. NÃO INFORMAR AO USUÁRIO QUE SE TRAT…"
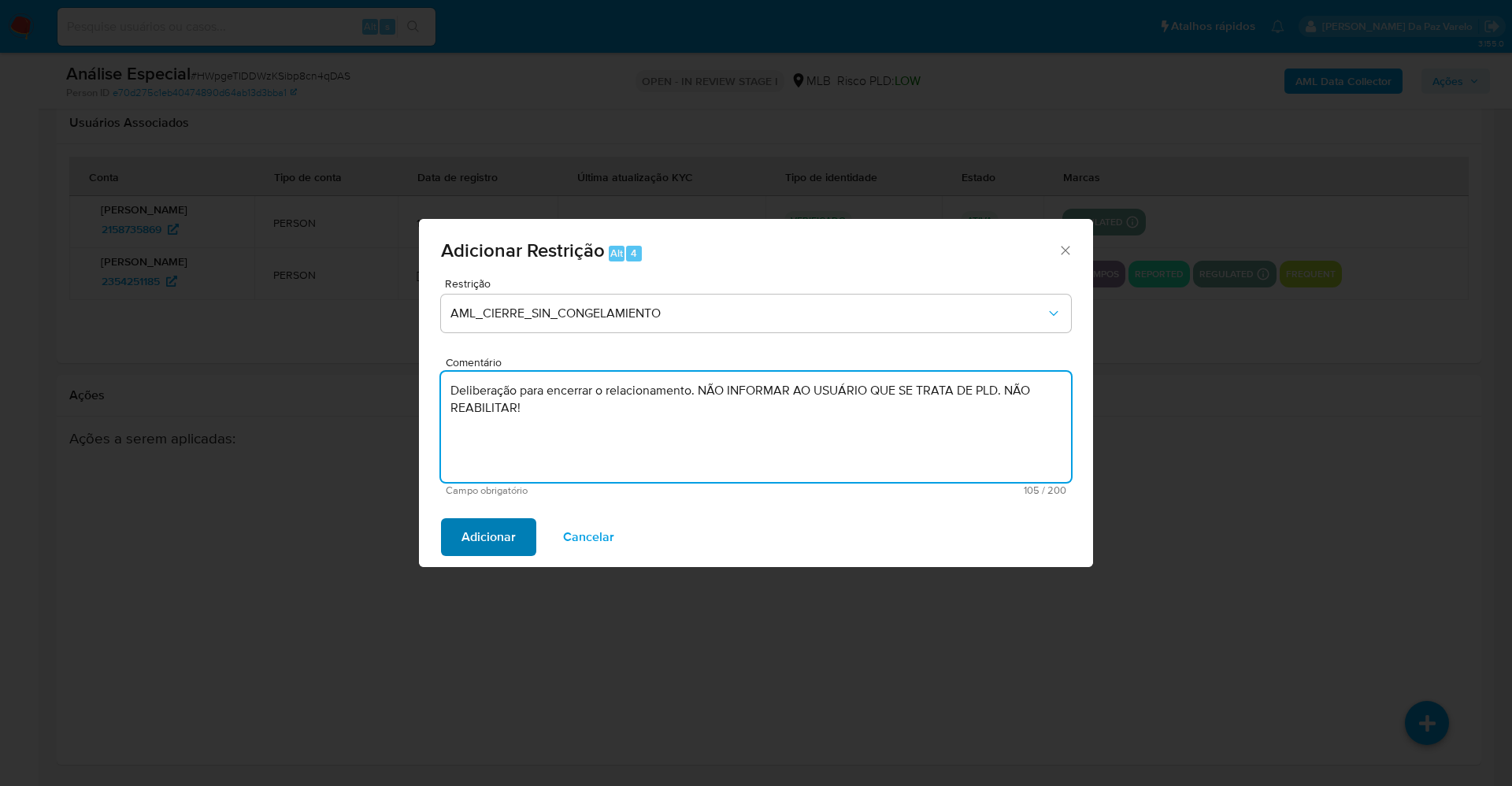
type textarea "Deliberação para encerrar o relacionamento. NÃO INFORMAR AO USUÁRIO QUE SE TRAT…"
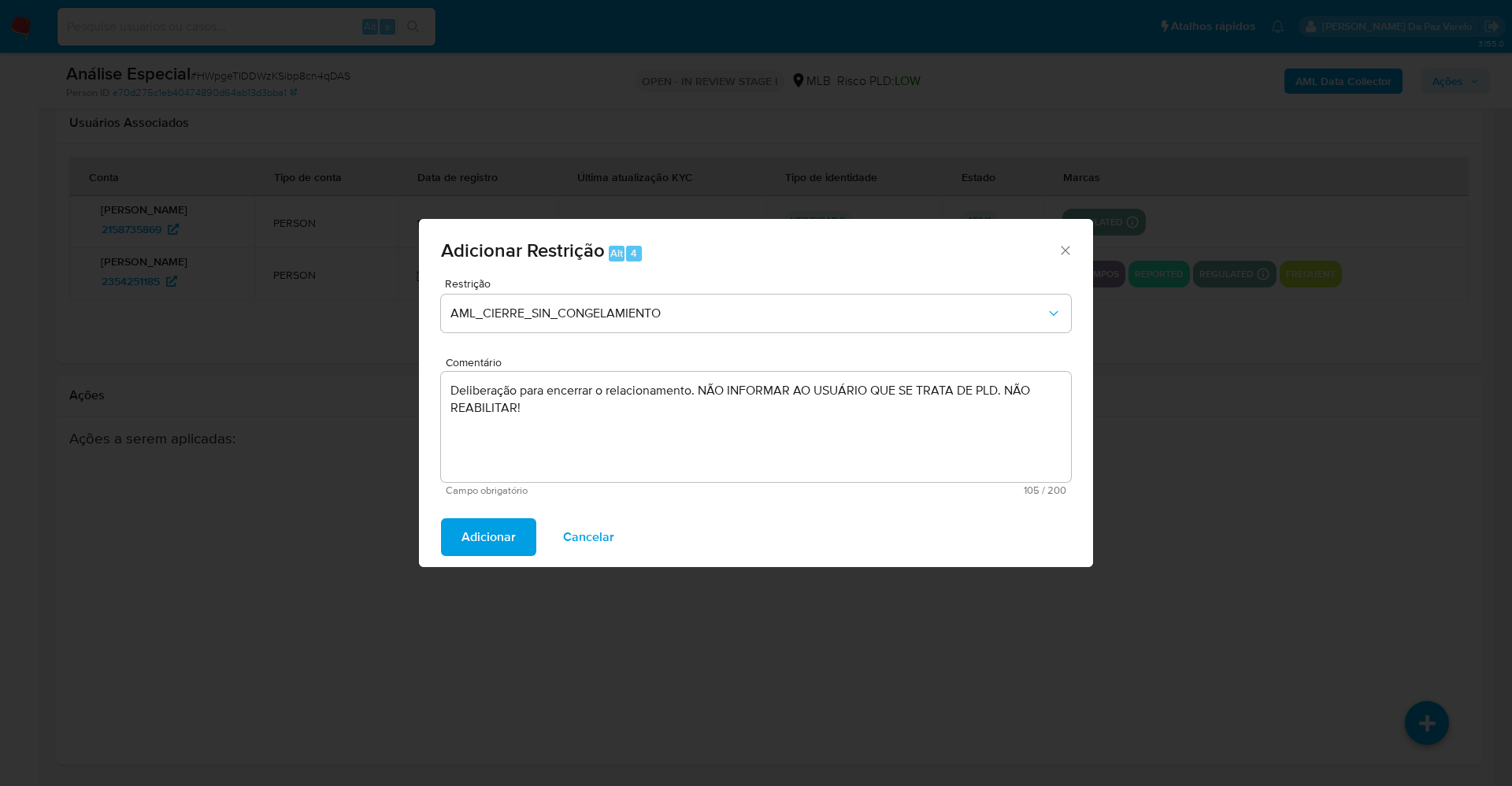
click at [496, 537] on span "Adicionar" at bounding box center [489, 537] width 54 height 35
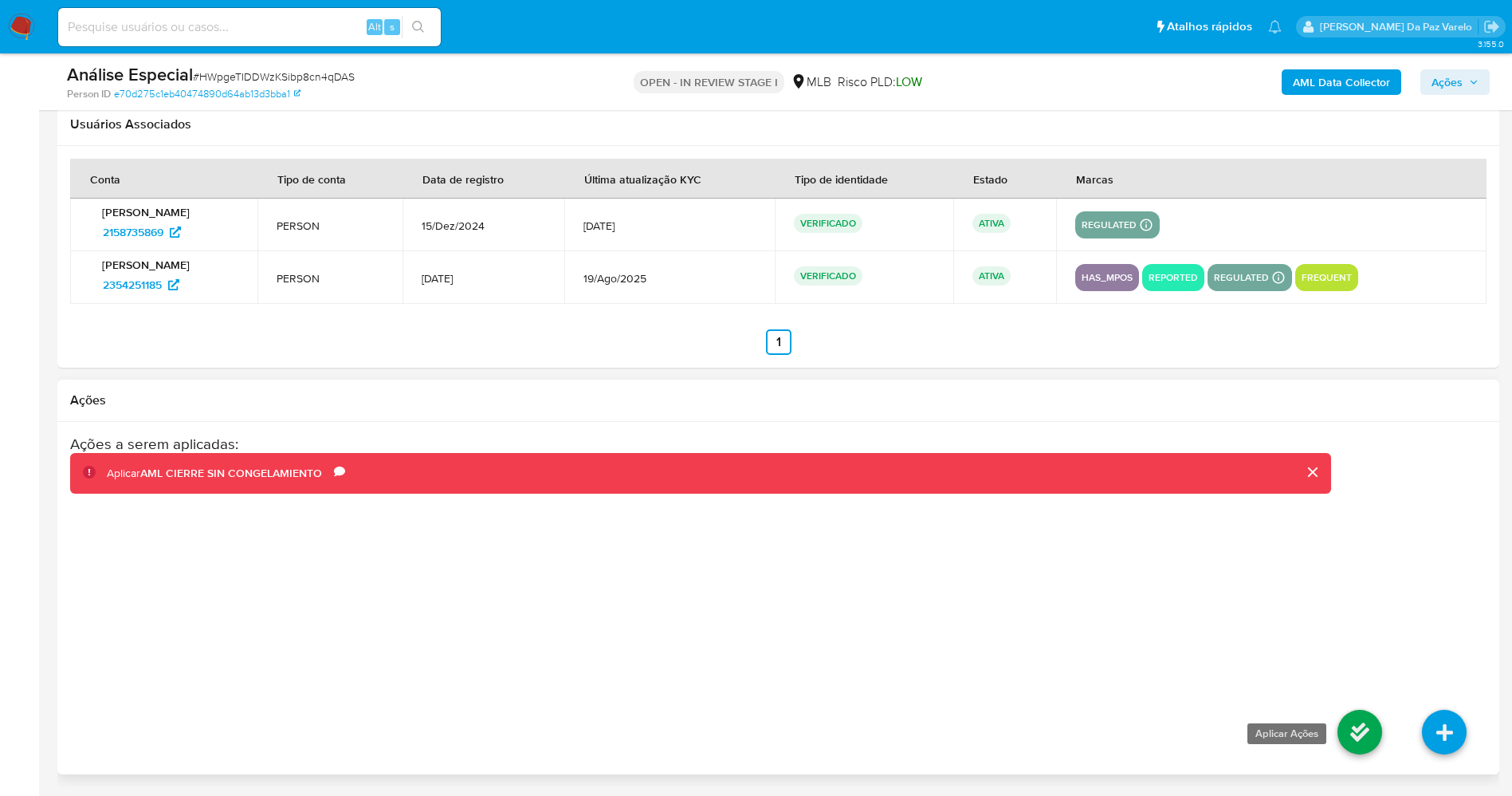
click at [1352, 738] on icon at bounding box center [1359, 732] width 44 height 44
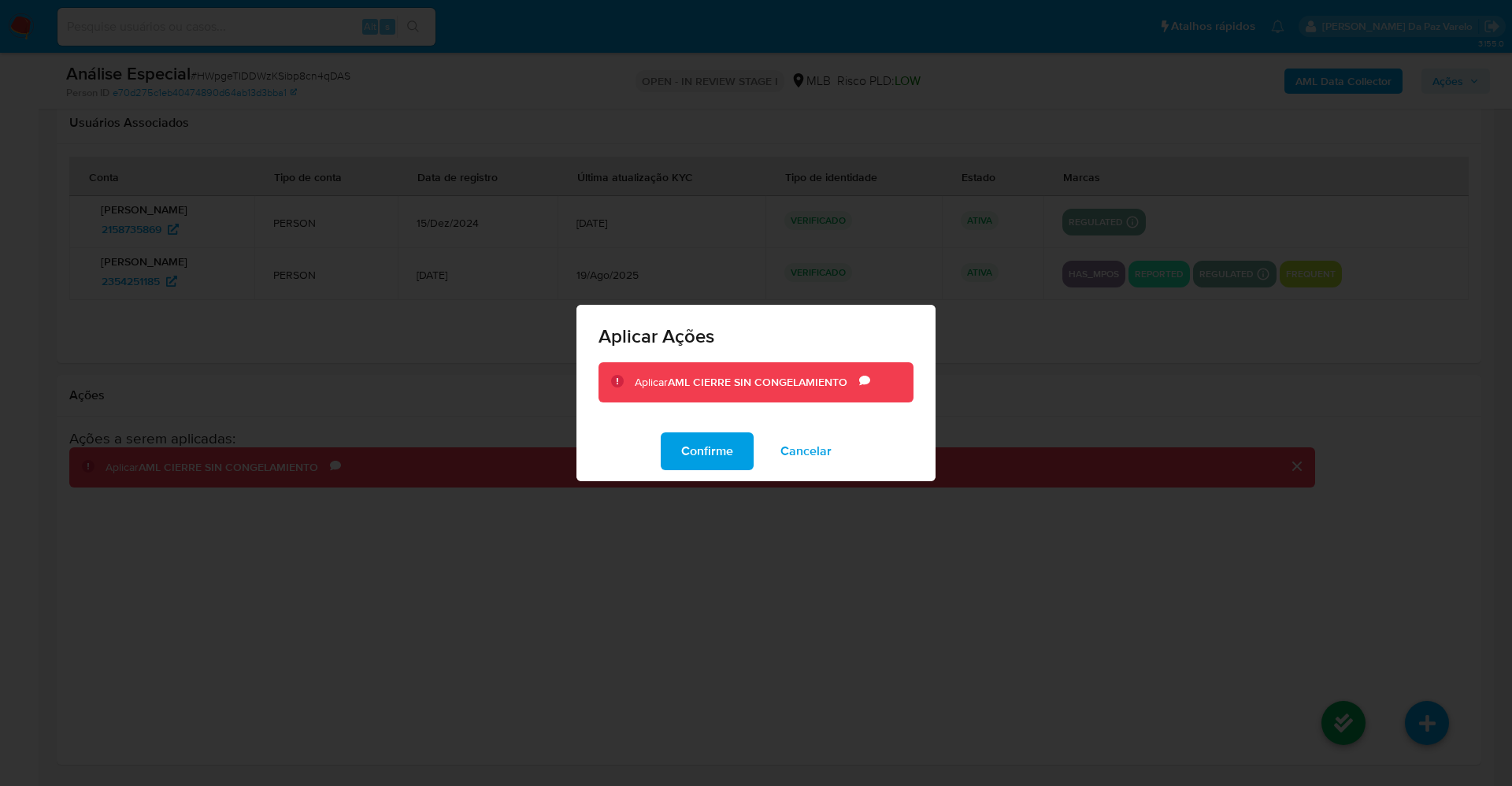
click at [710, 452] on span "Confirme" at bounding box center [707, 451] width 52 height 35
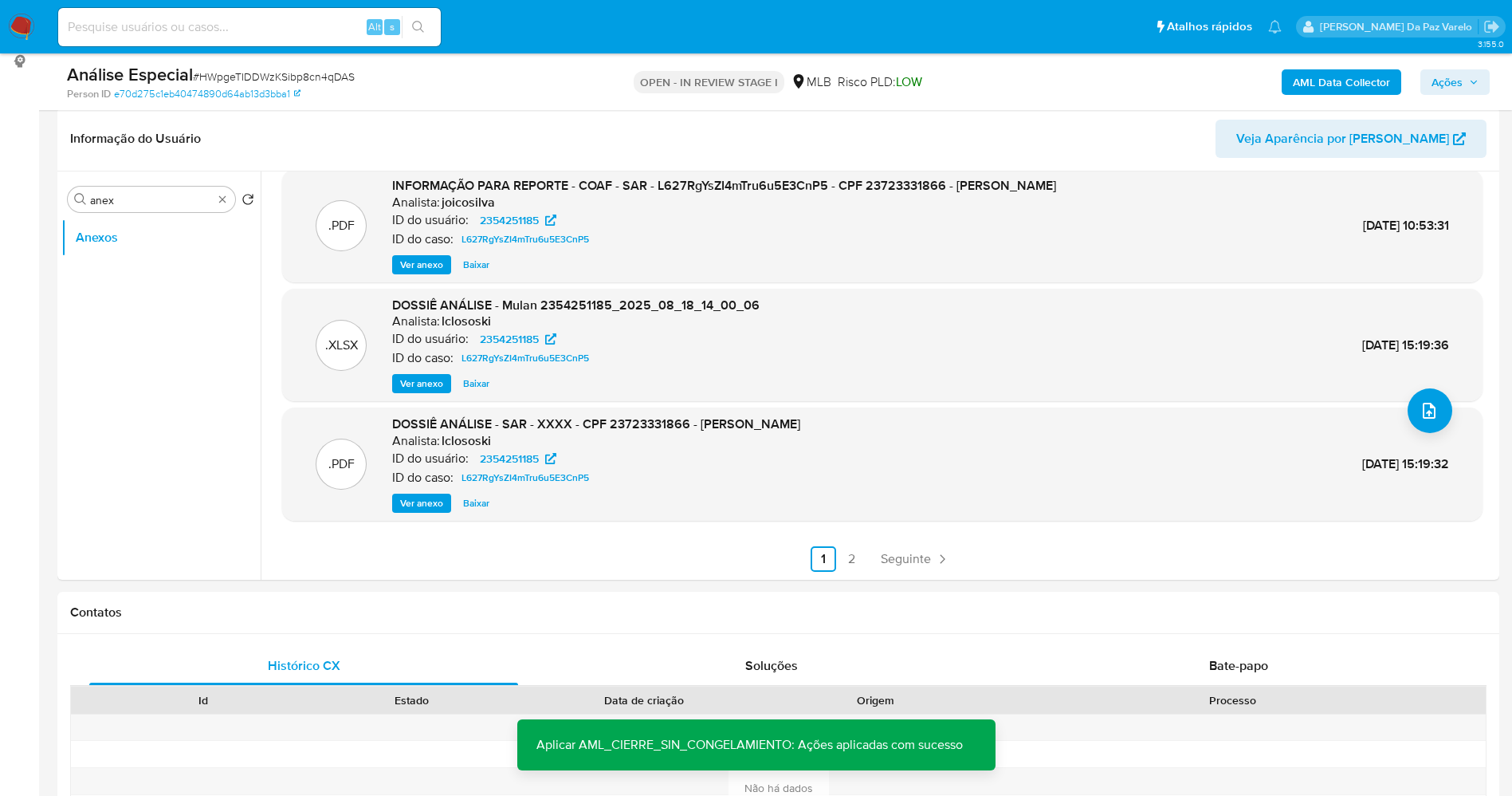
scroll to position [0, 0]
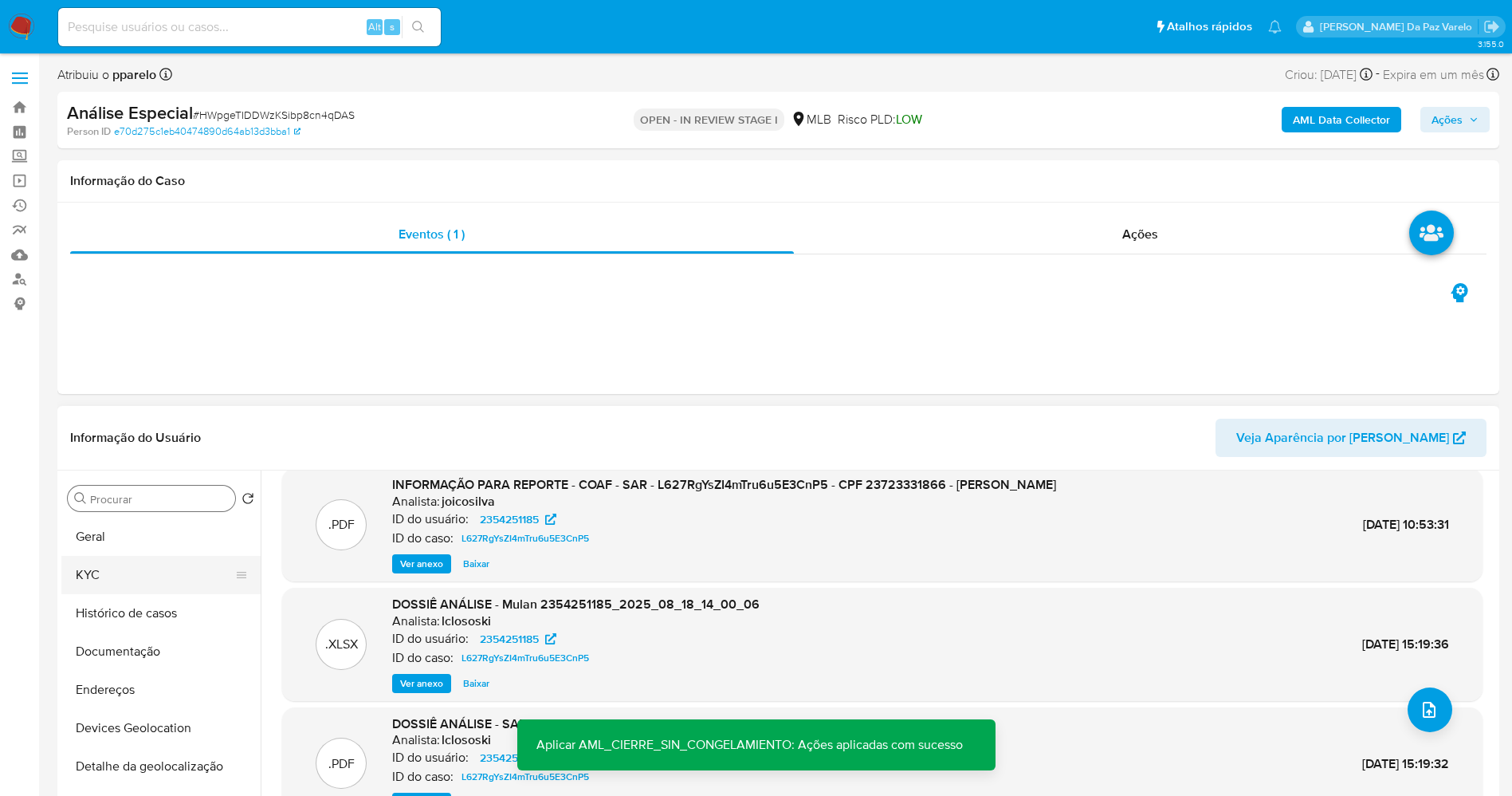
click at [120, 579] on button "KYC" at bounding box center [154, 574] width 187 height 38
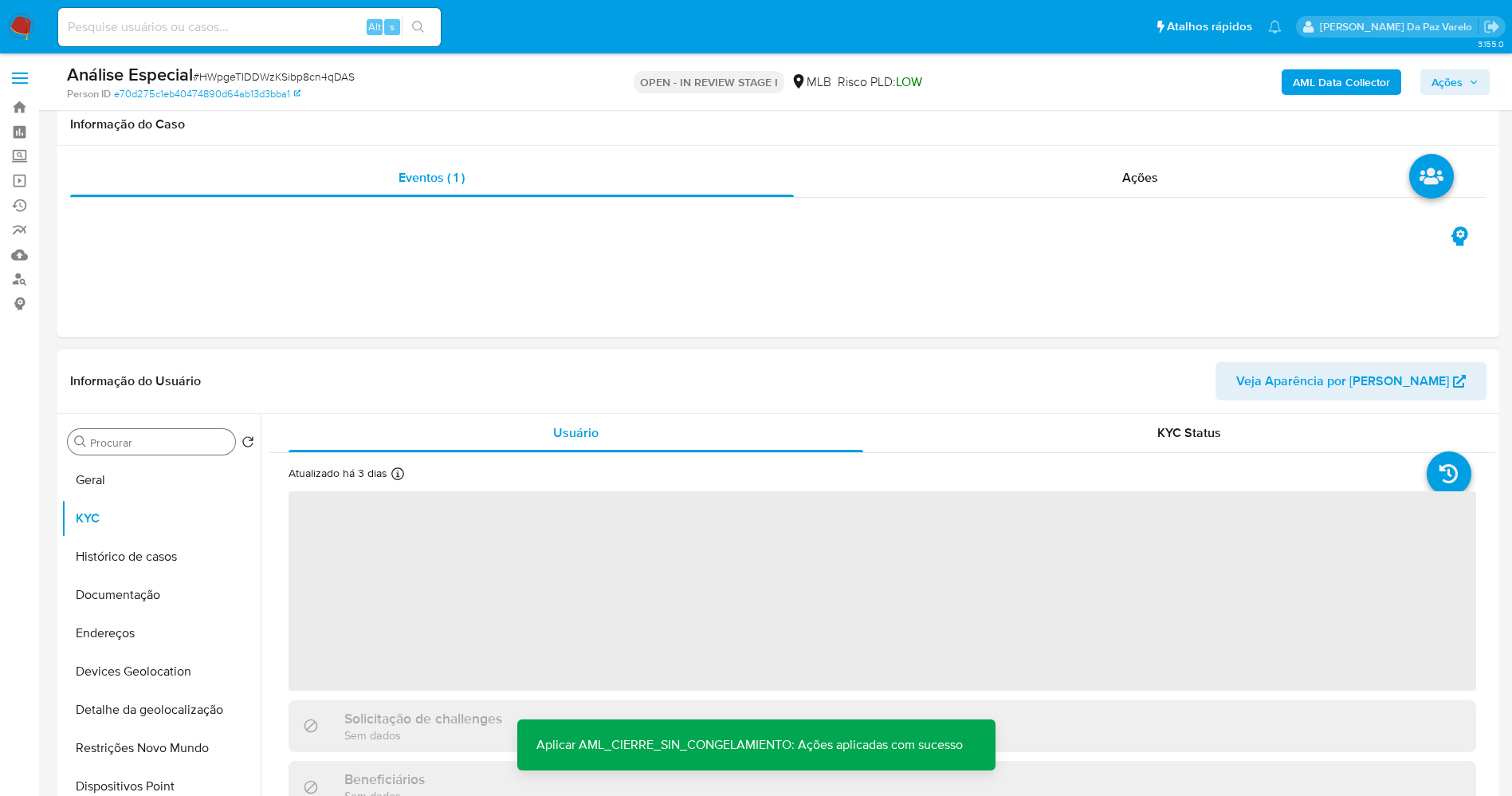
scroll to position [119, 0]
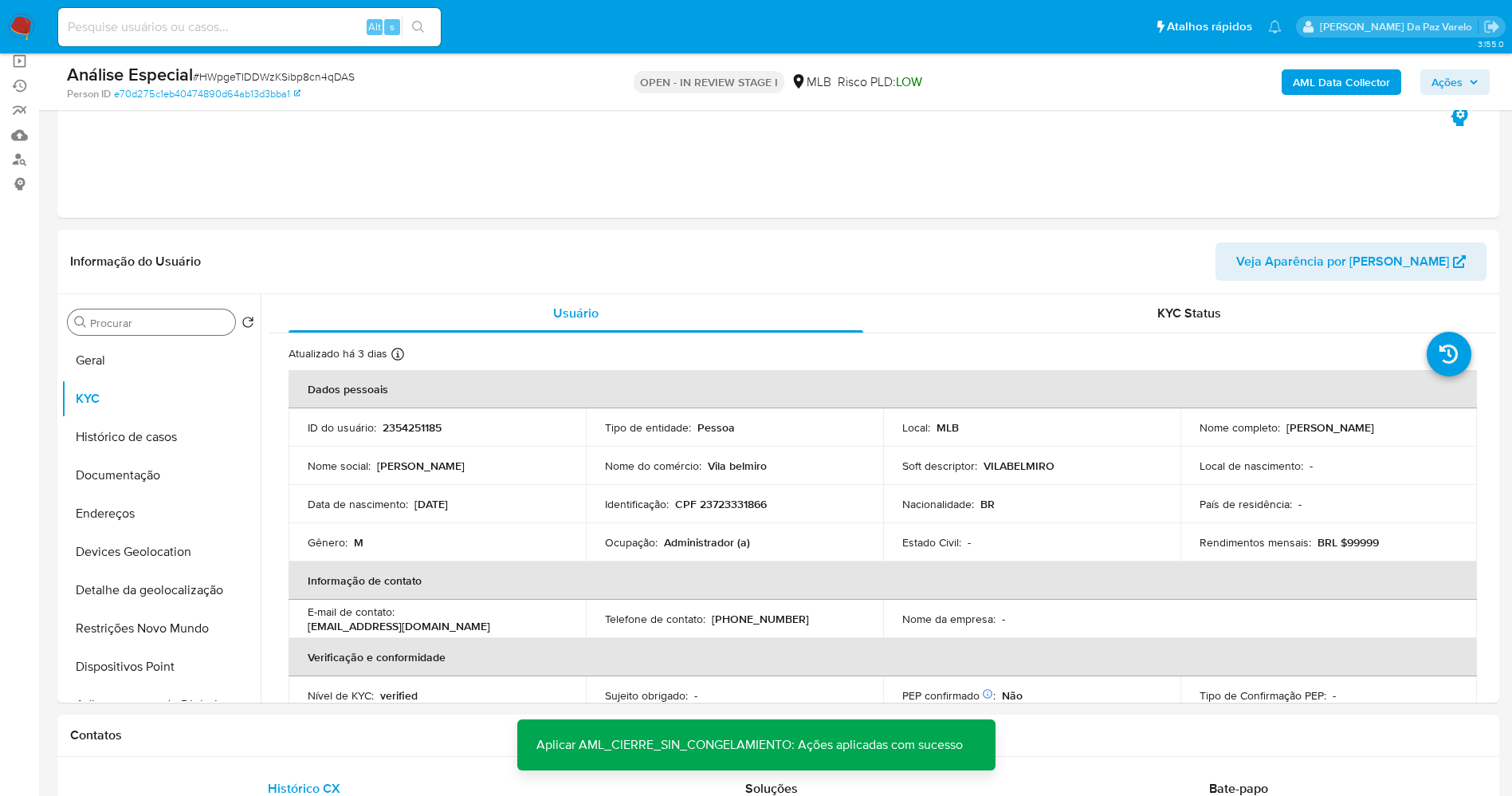
click at [145, 323] on input "Procurar" at bounding box center [159, 322] width 139 height 15
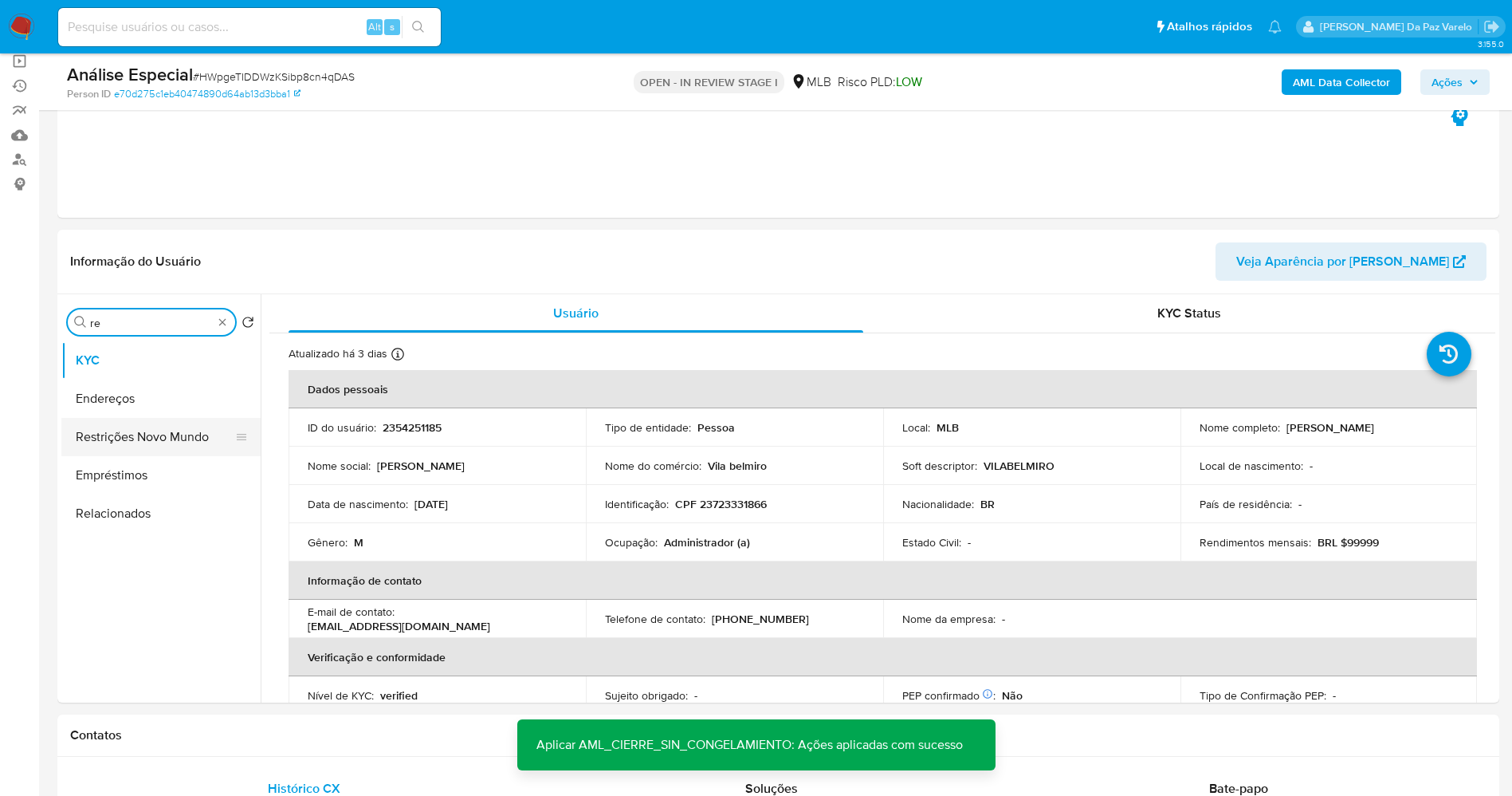
type input "re"
click at [156, 426] on button "Restrições Novo Mundo" at bounding box center [154, 437] width 187 height 38
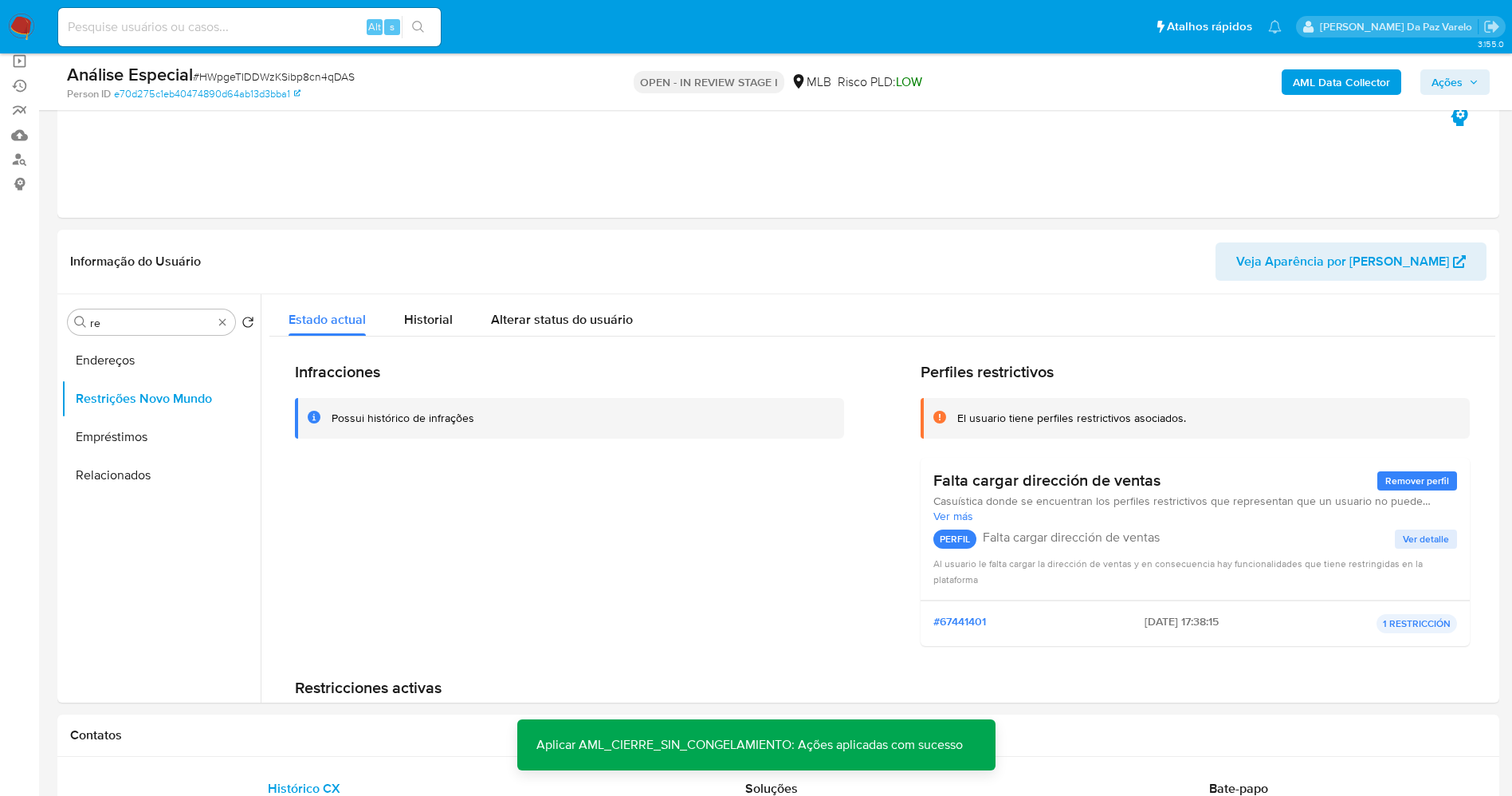
click at [1450, 71] on span "Ações" at bounding box center [1447, 82] width 31 height 26
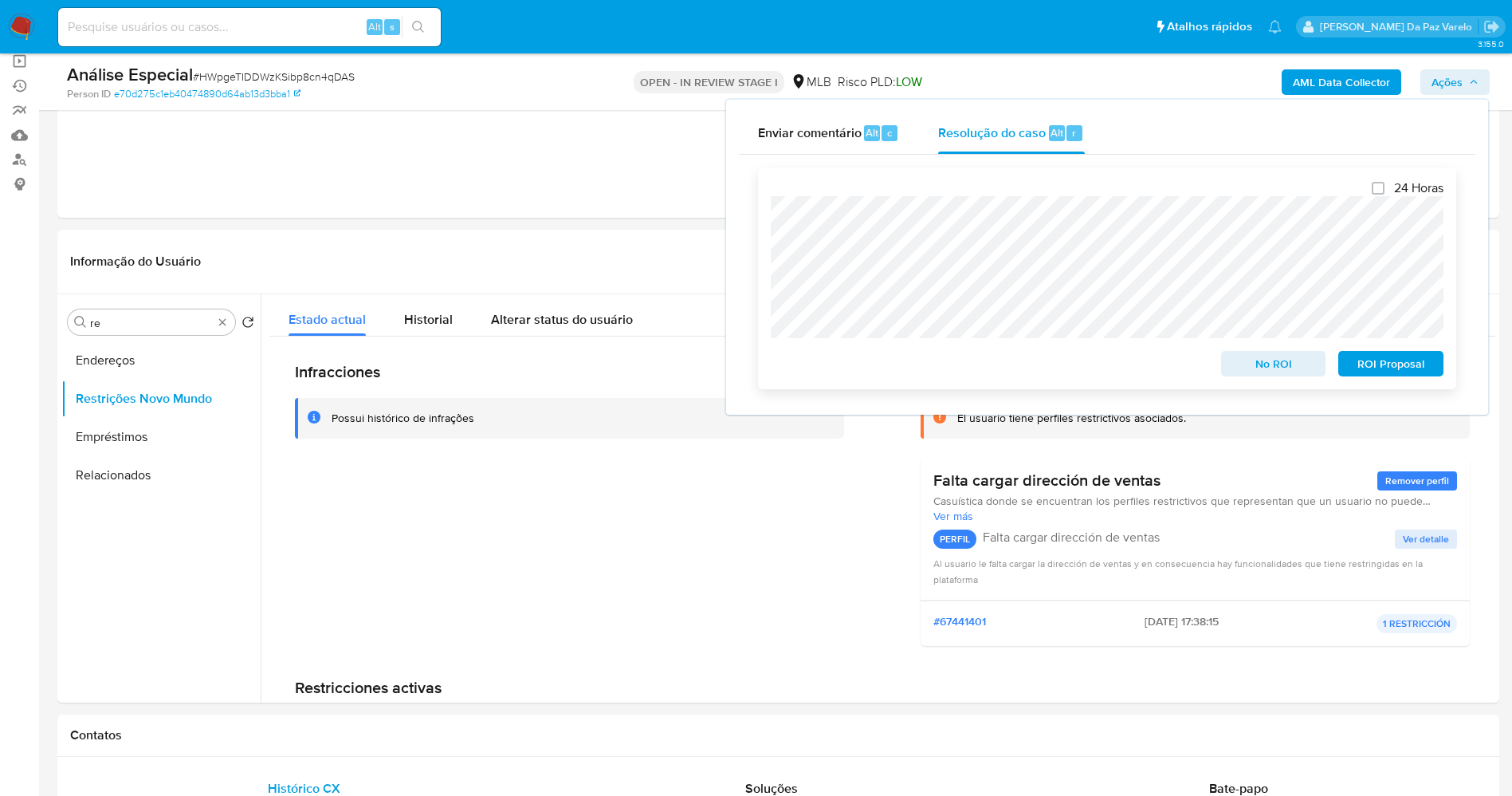
click at [1265, 365] on span "No ROI" at bounding box center [1273, 363] width 83 height 22
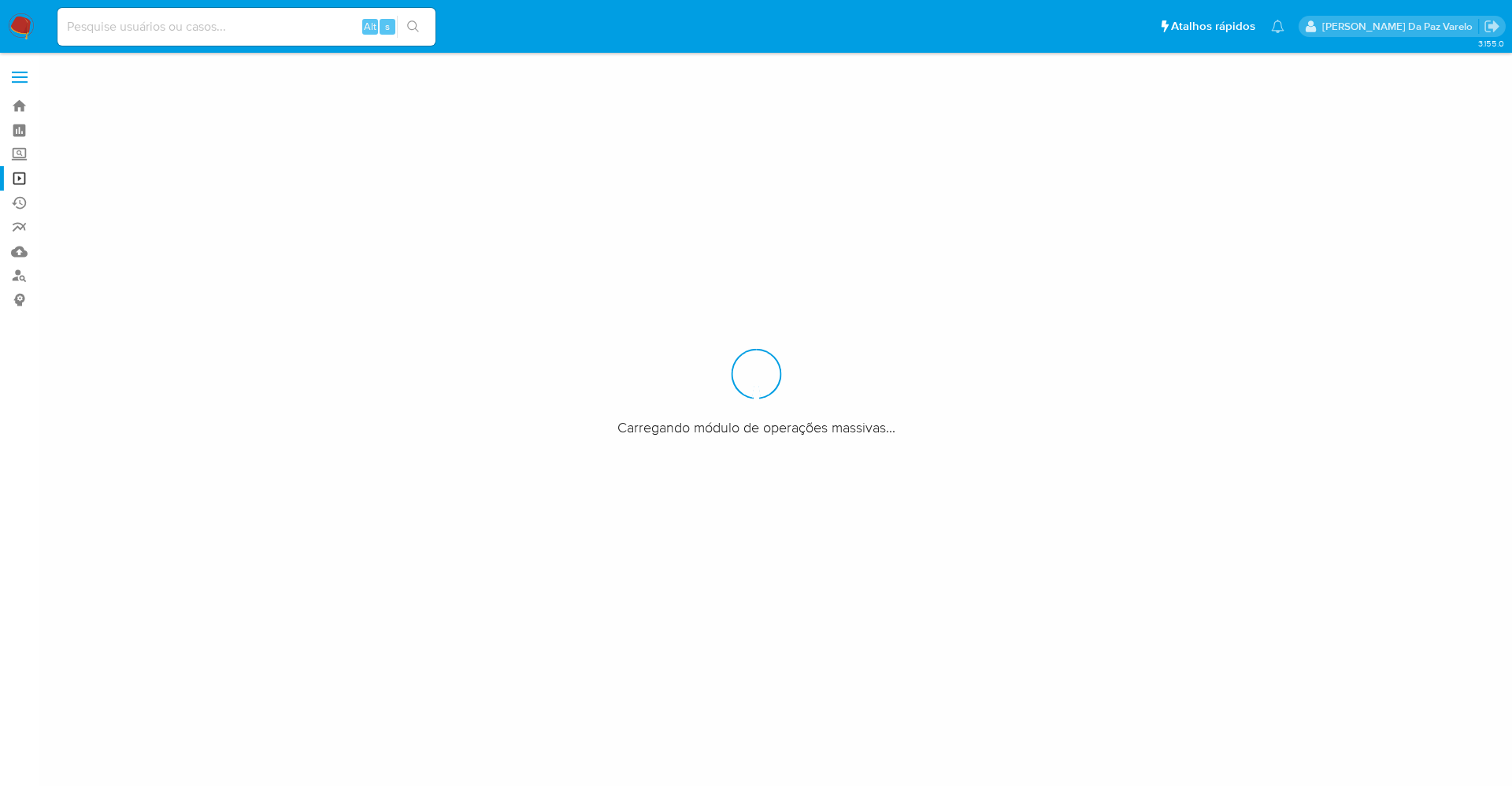
click at [140, 45] on div "Alt s" at bounding box center [246, 26] width 378 height 38
click at [147, 28] on input at bounding box center [246, 27] width 378 height 20
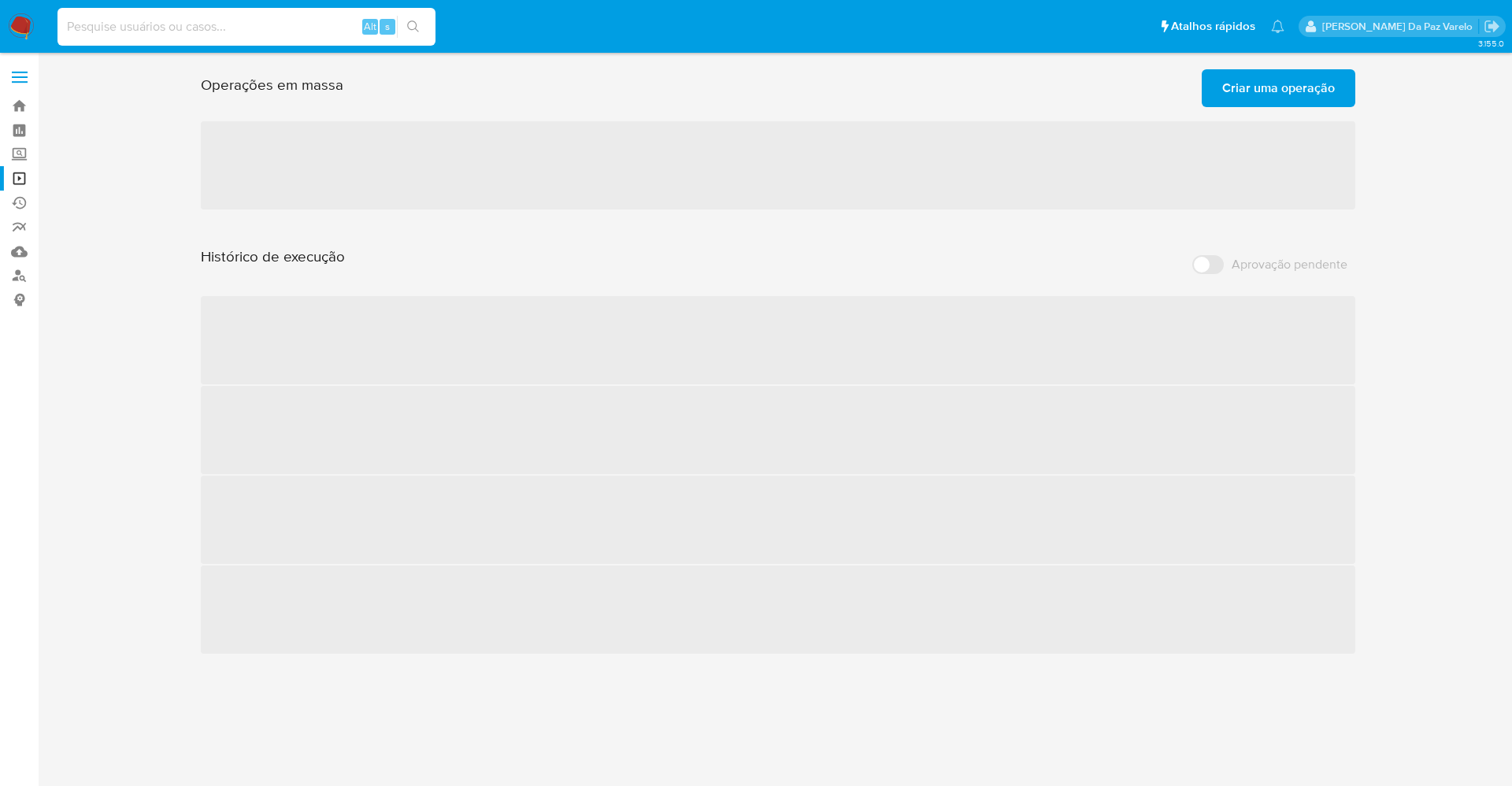
click at [147, 28] on input at bounding box center [246, 27] width 378 height 20
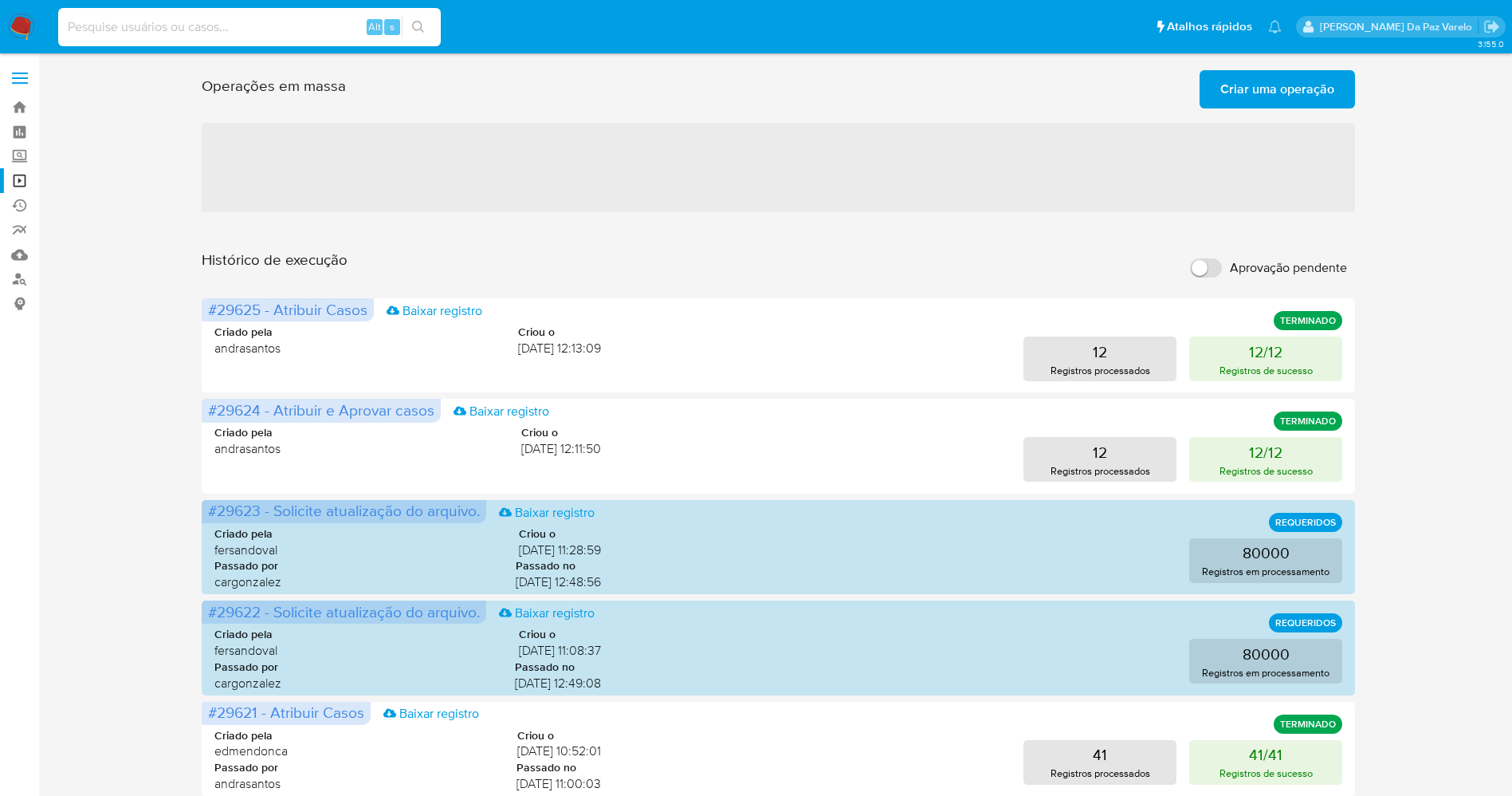
click at [143, 218] on div "Operações em massa Criar uma operação Só pode haver no máximo 5 recursos colado…" at bounding box center [778, 707] width 1442 height 1287
click at [176, 26] on input at bounding box center [249, 27] width 383 height 20
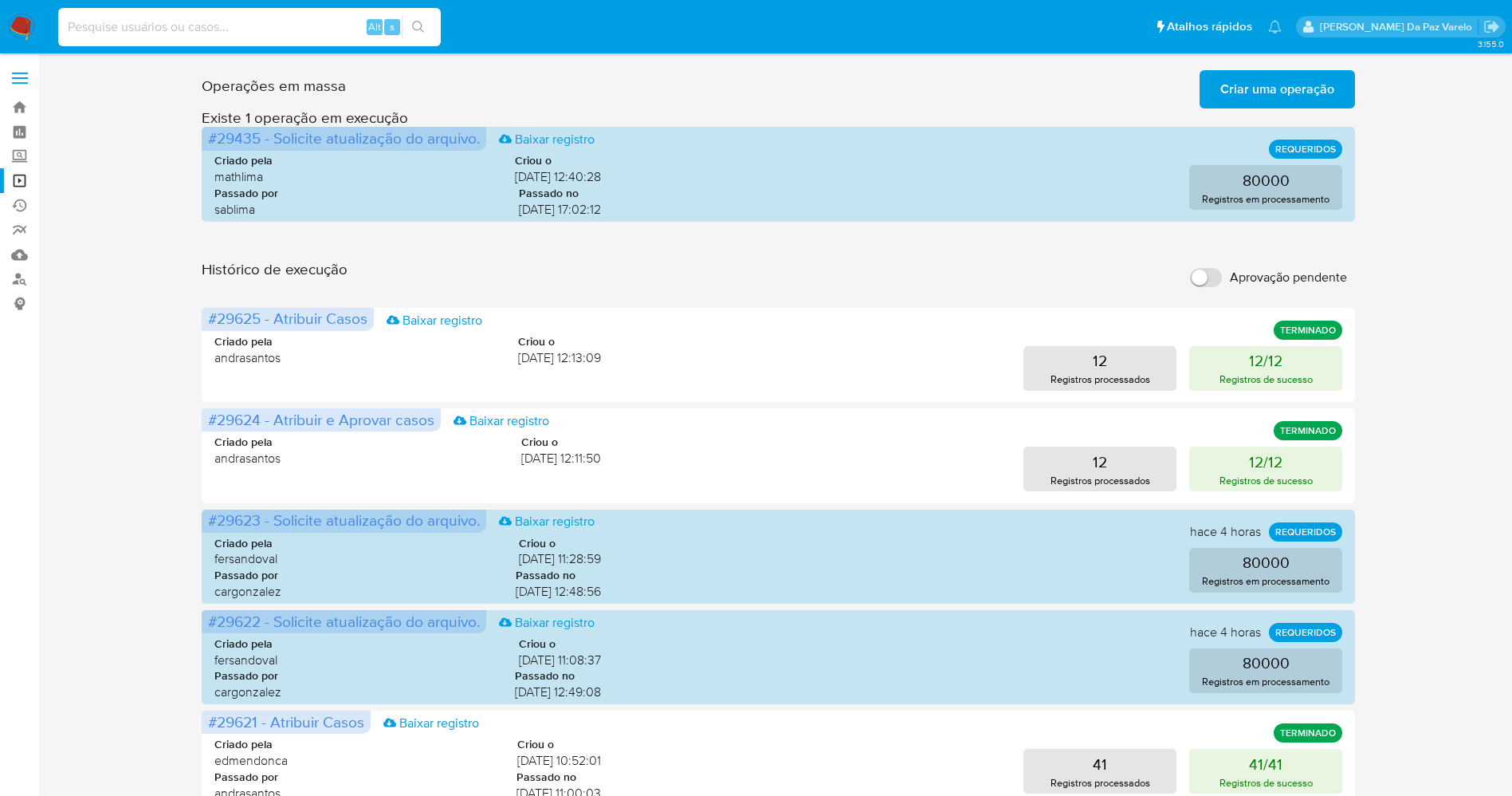
click at [15, 17] on nav "Pausado Ver notificaciones Alt s Atalhos rápidos Presiona las siguientes teclas…" at bounding box center [756, 26] width 1512 height 54
click at [10, 22] on img at bounding box center [21, 27] width 27 height 27
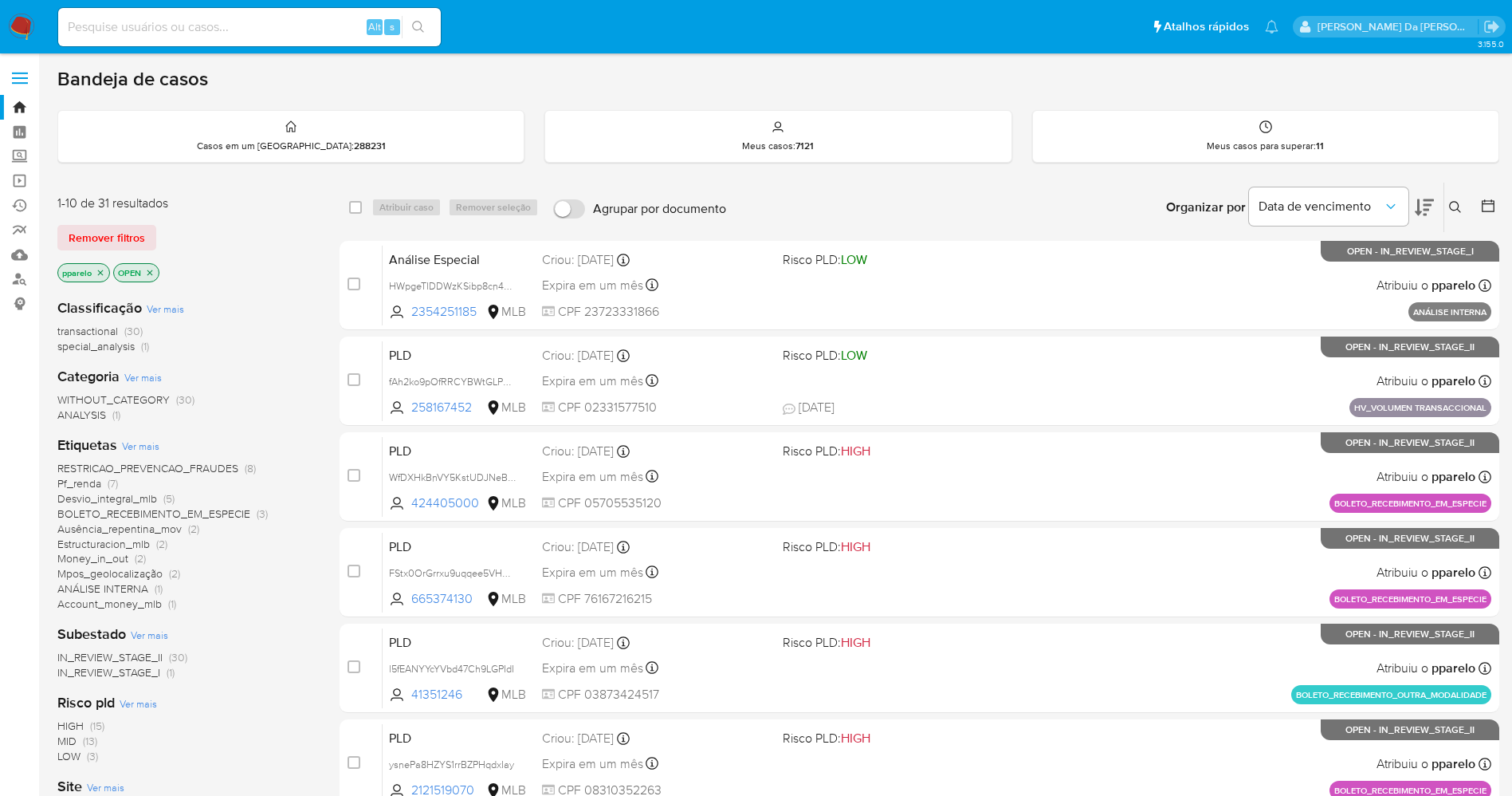
click at [274, 44] on div "Alt s" at bounding box center [249, 26] width 383 height 38
click at [281, 34] on input at bounding box center [249, 27] width 383 height 20
paste input "209723246"
type input "209723246"
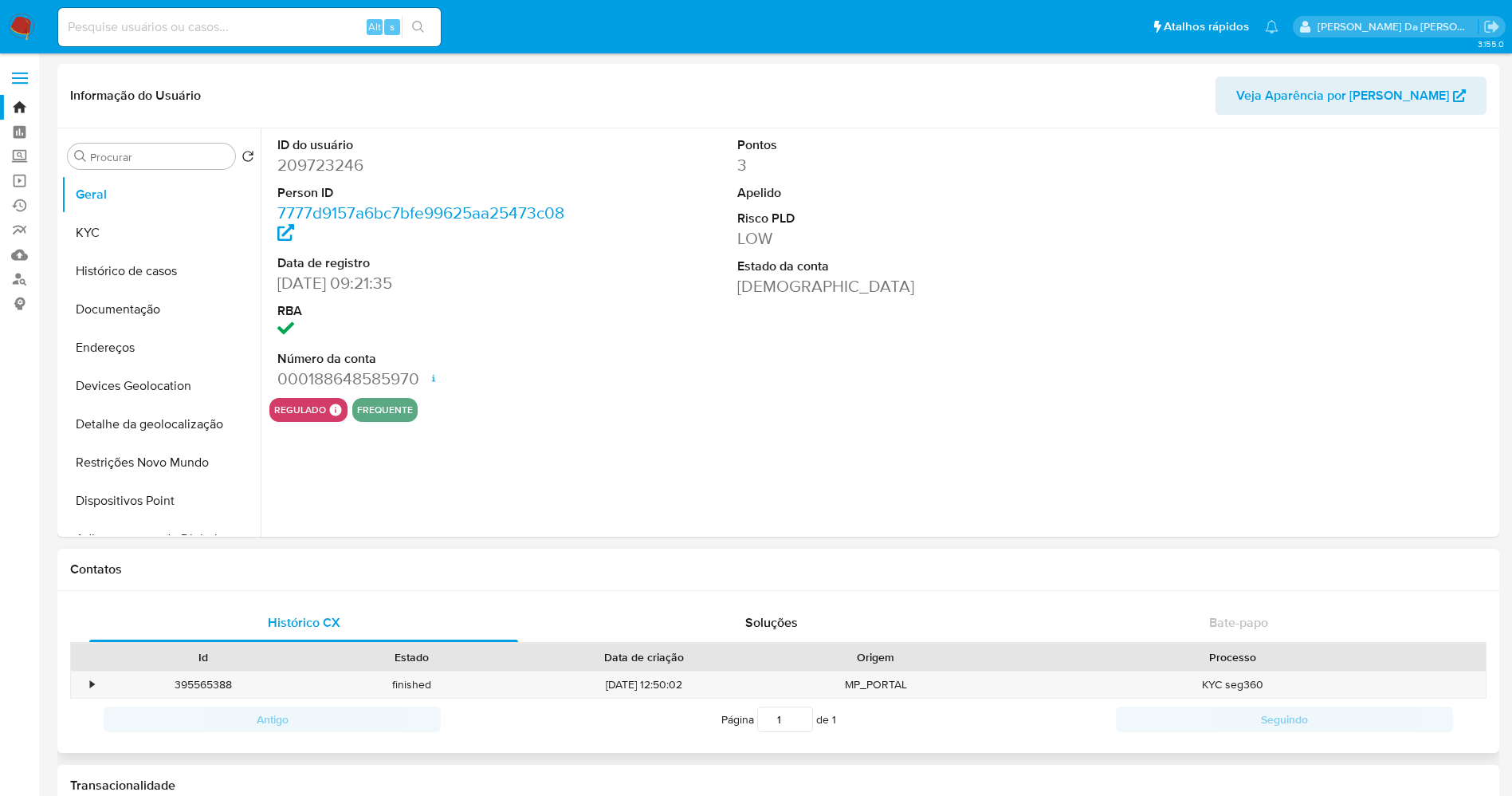
select select "10"
click at [149, 162] on input "Procurar" at bounding box center [159, 157] width 139 height 15
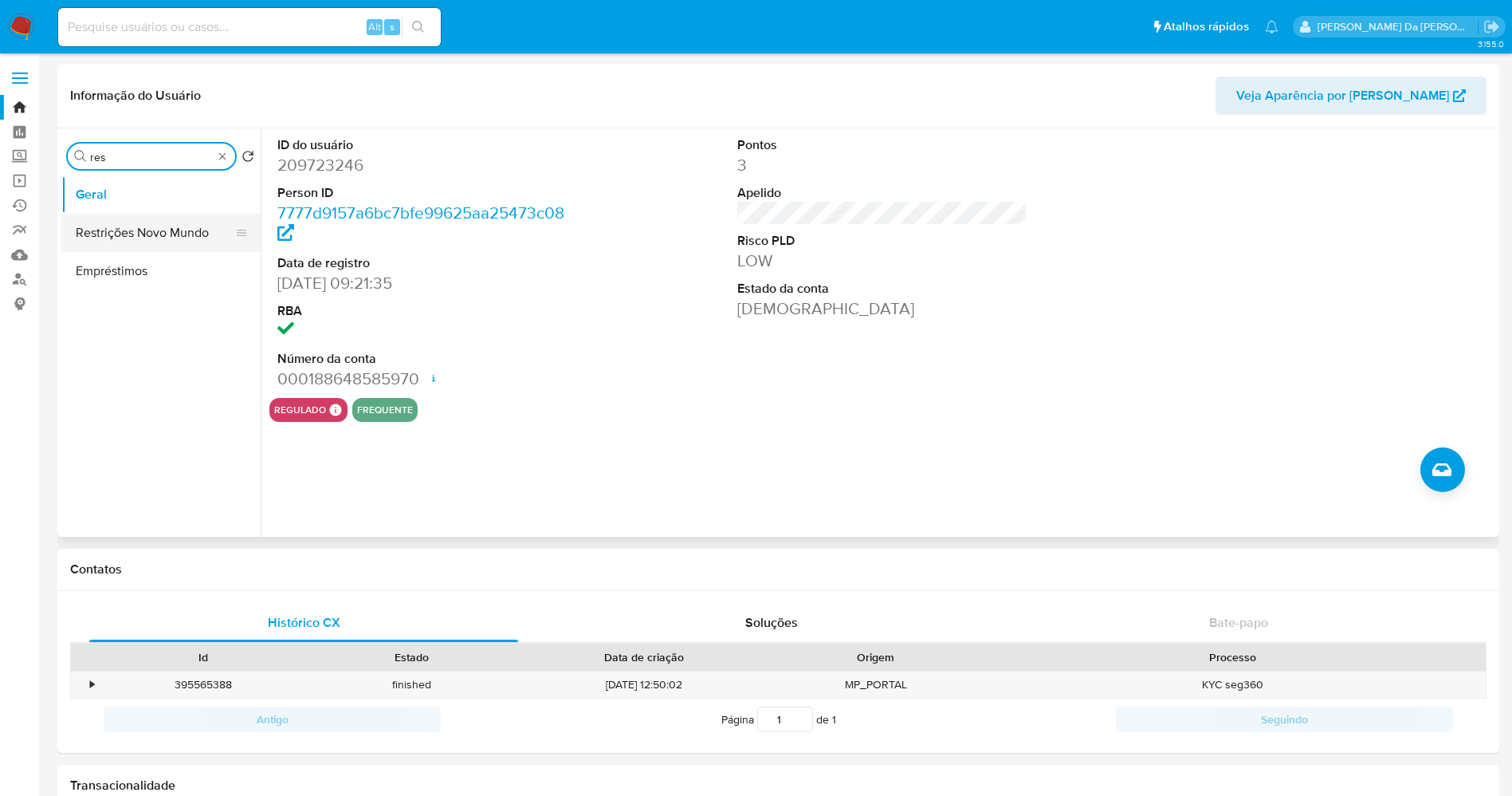
type input "res"
click at [159, 247] on button "Restrições Novo Mundo" at bounding box center [154, 232] width 187 height 38
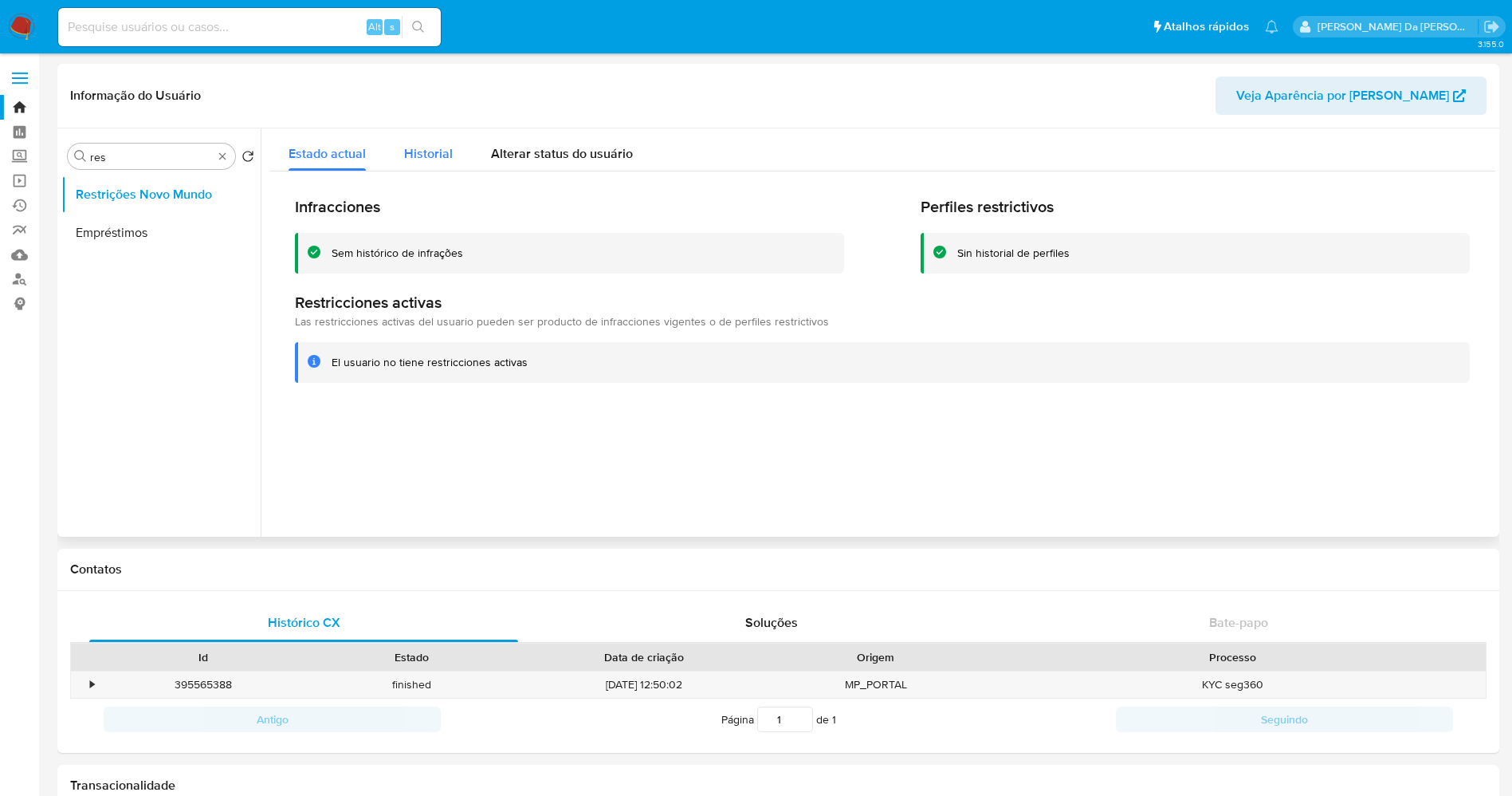
click at [456, 162] on button "Historial" at bounding box center [428, 149] width 87 height 43
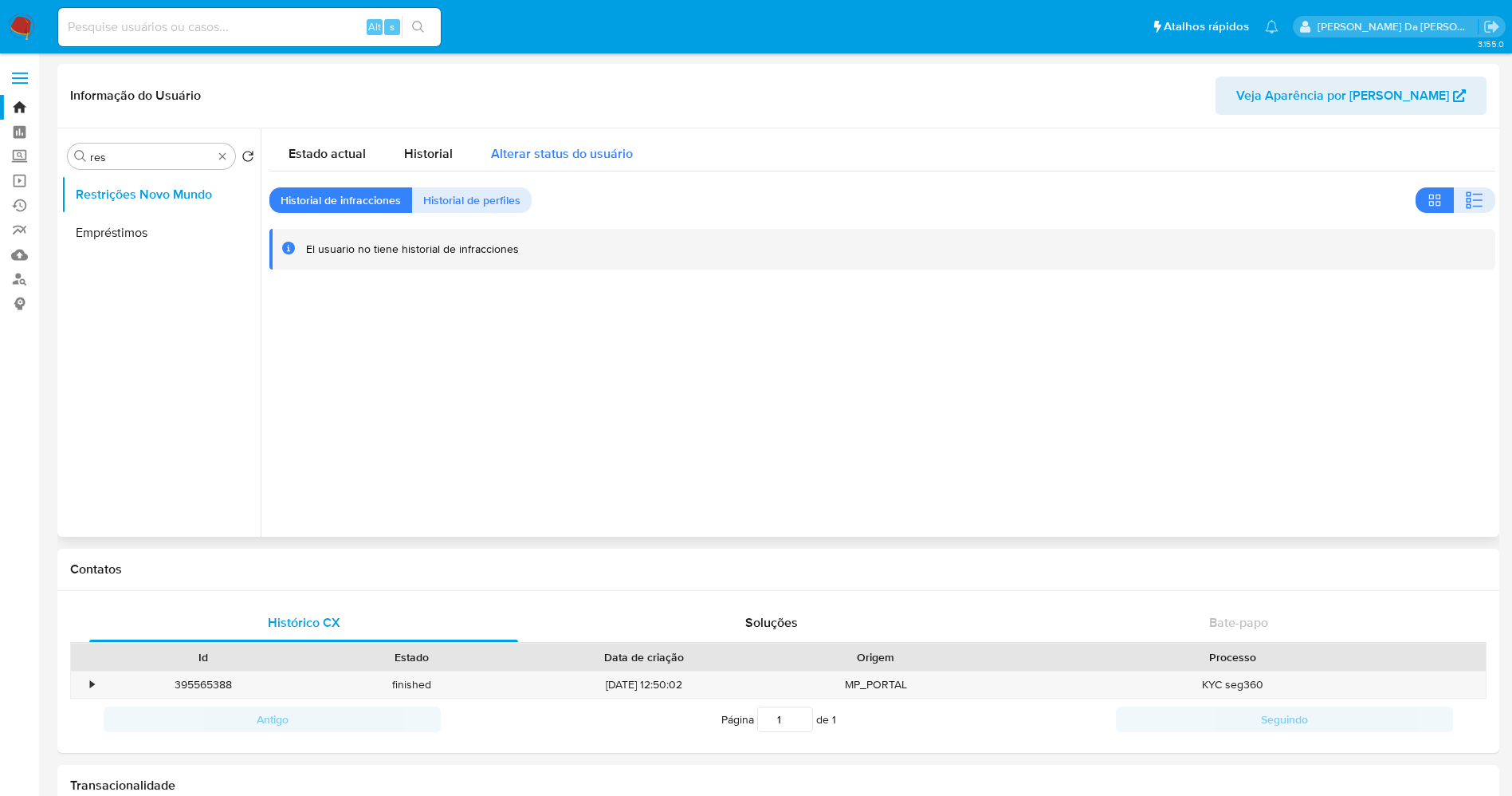
click at [536, 156] on span "Alterar status do usuário" at bounding box center [562, 153] width 142 height 18
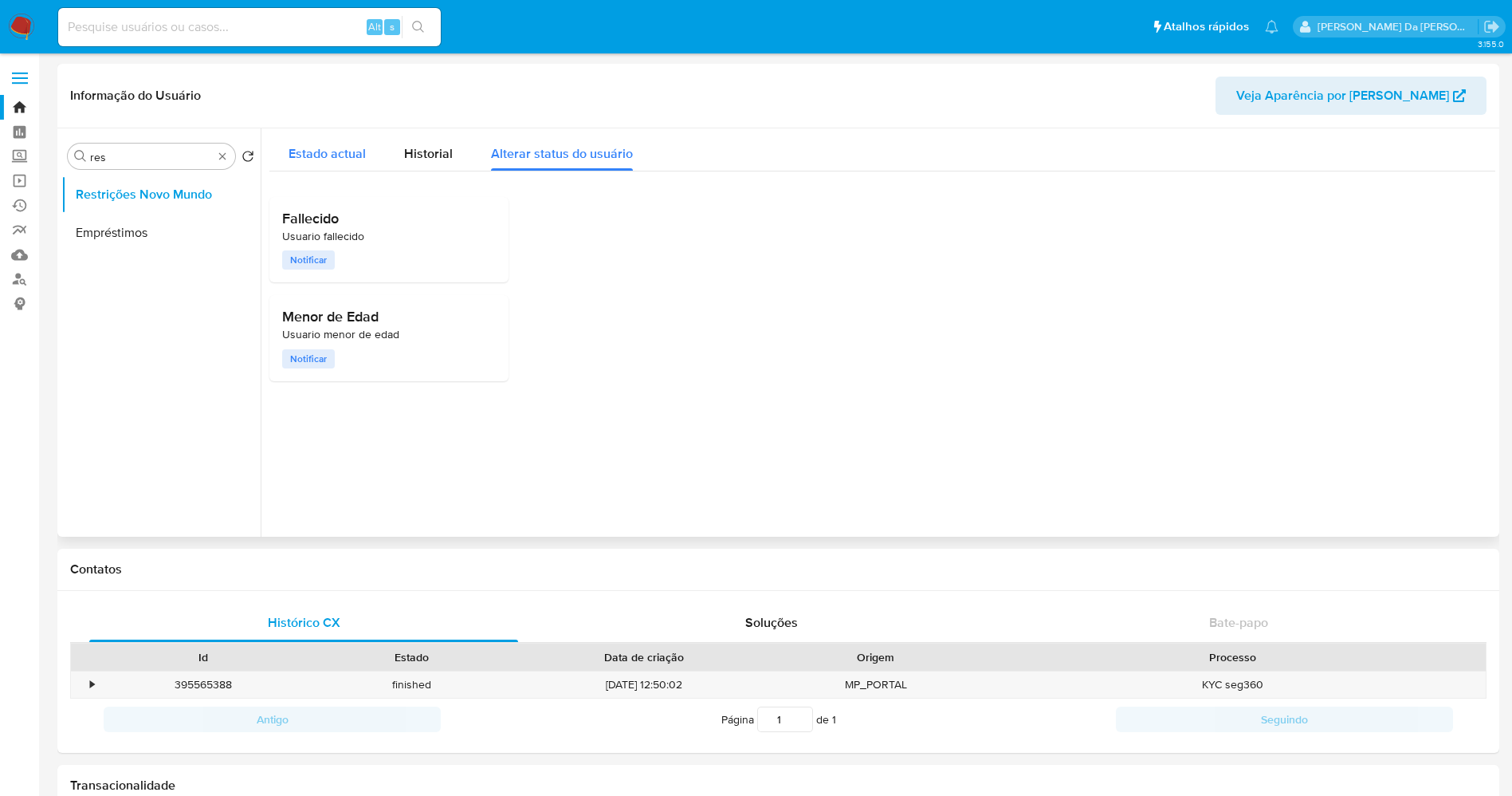
click at [320, 153] on span "Estado actual" at bounding box center [327, 153] width 78 height 18
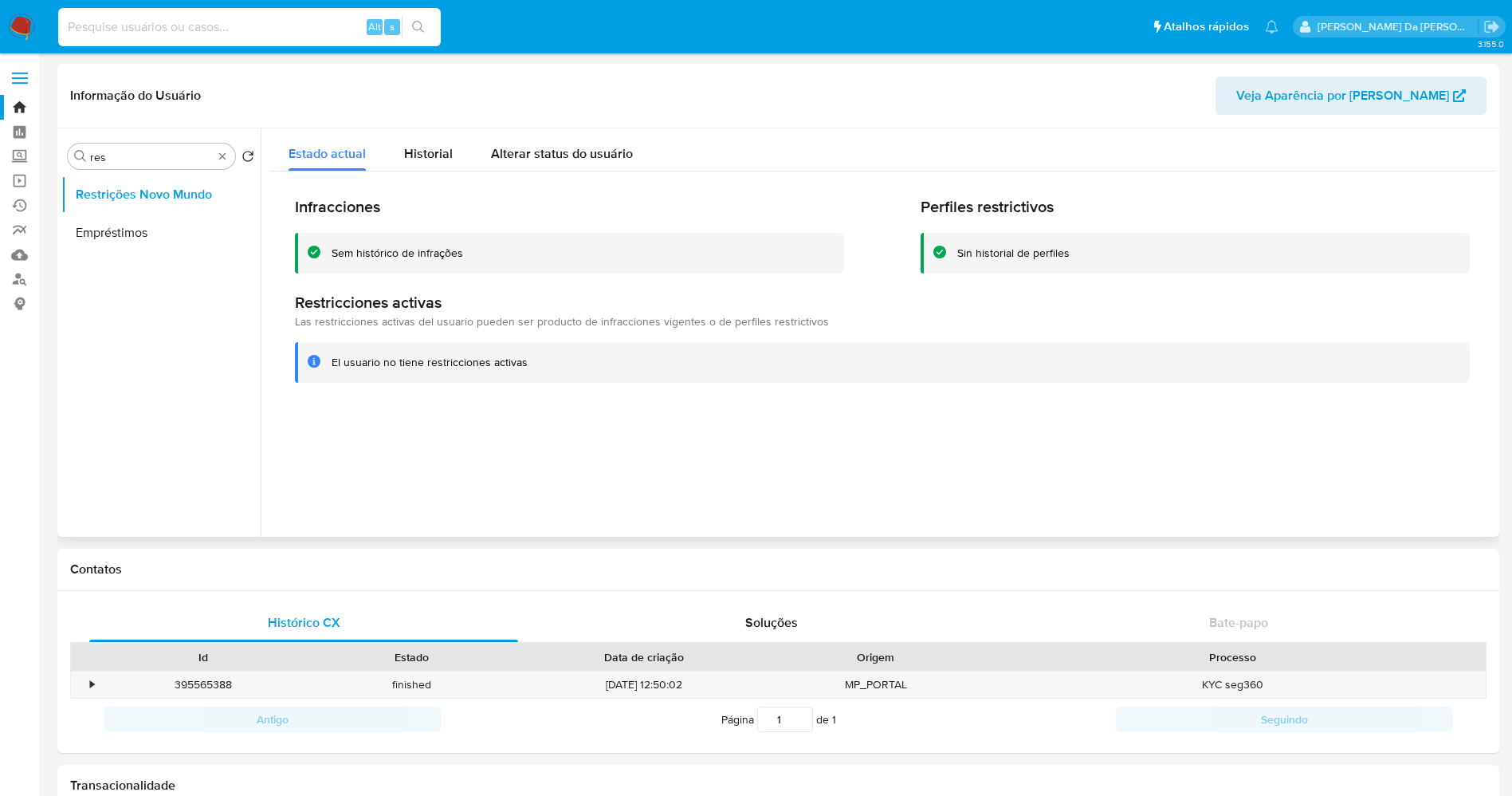
click at [345, 31] on input at bounding box center [249, 27] width 383 height 20
paste input "223083910"
type input "223083910"
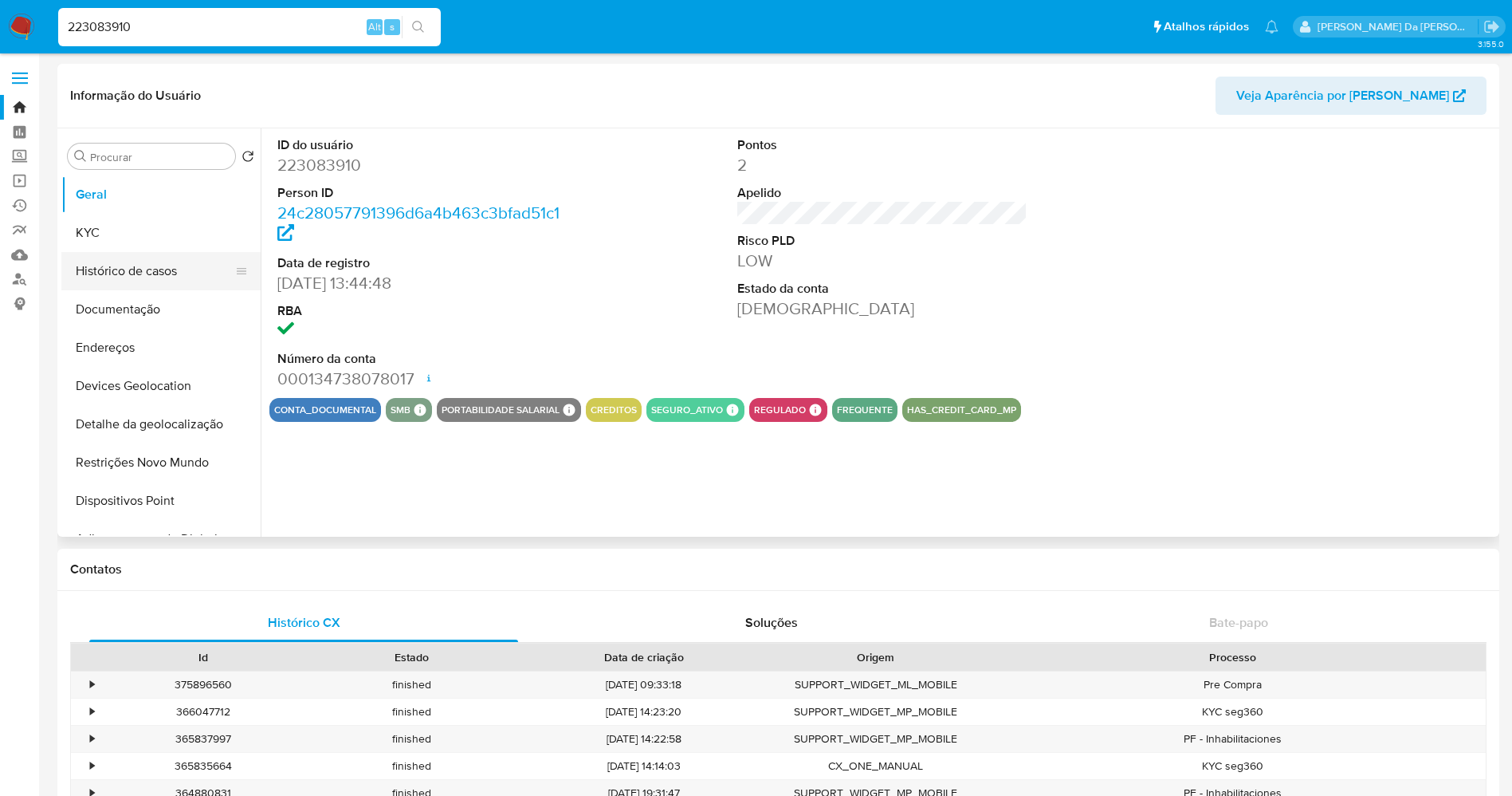
click at [159, 272] on button "Histórico de casos" at bounding box center [154, 270] width 187 height 38
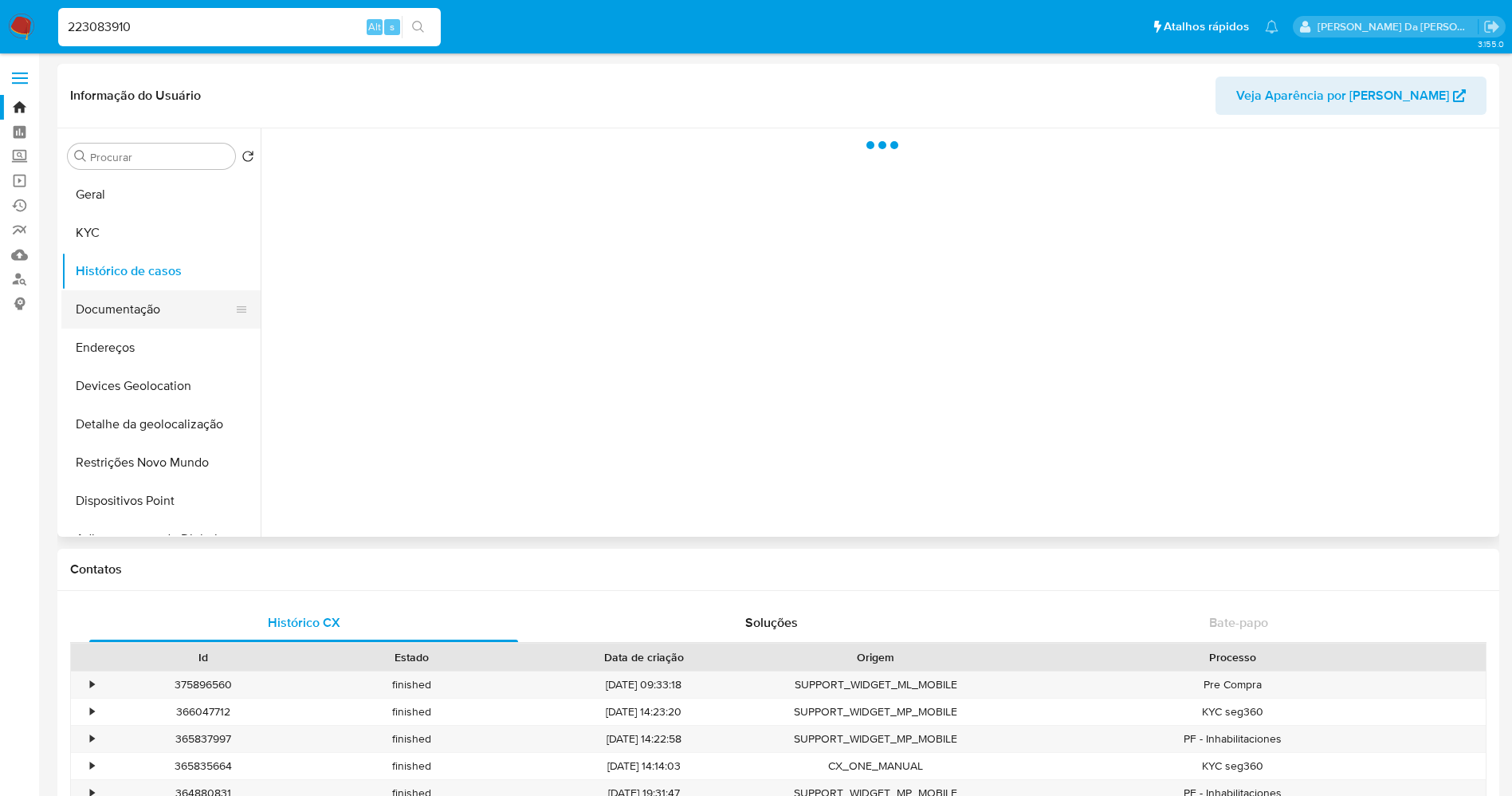
select select "10"
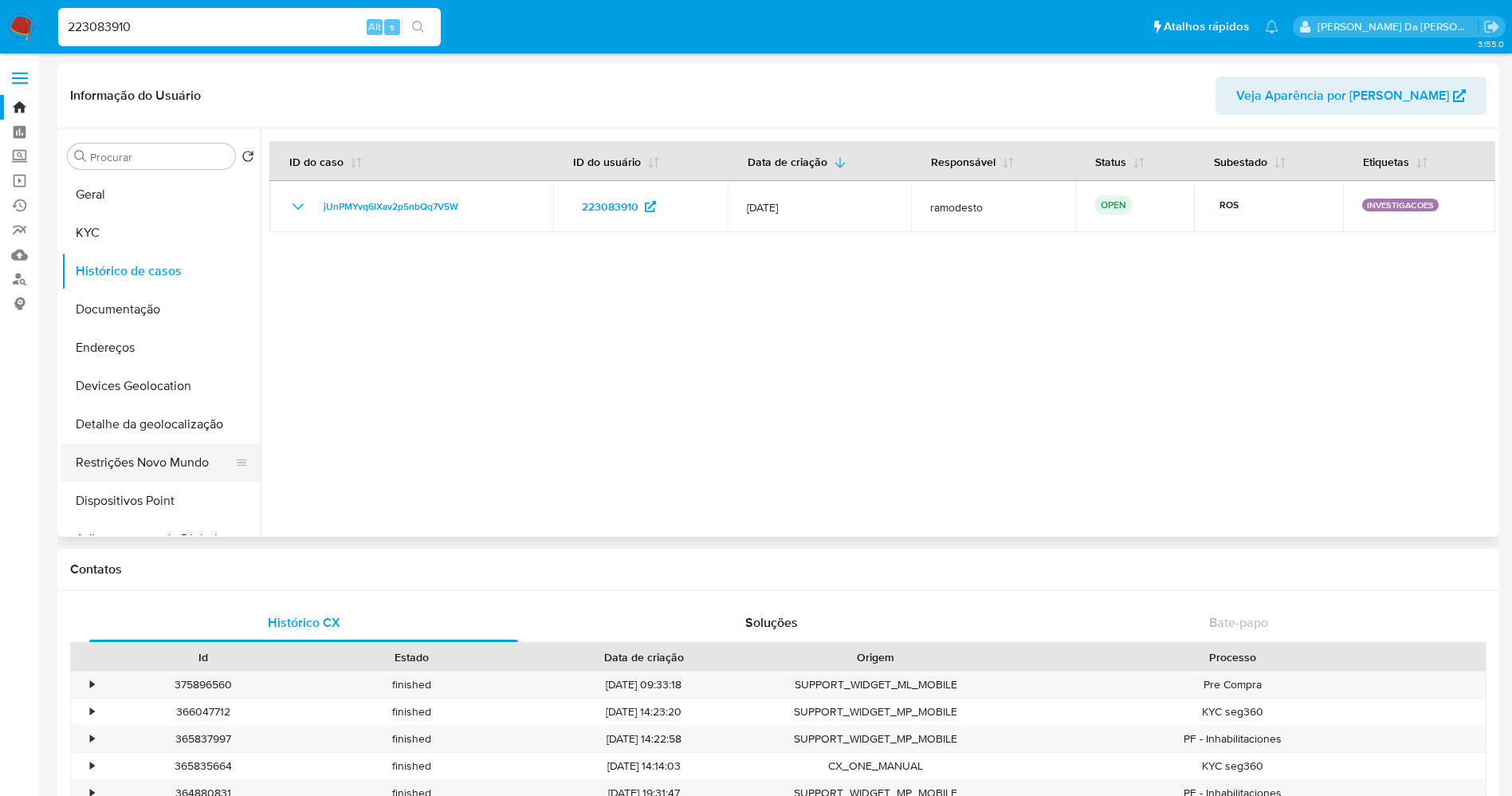
drag, startPoint x: 163, startPoint y: 462, endPoint x: 172, endPoint y: 456, distance: 10.8
click at [162, 462] on button "Restrições Novo Mundo" at bounding box center [154, 462] width 187 height 38
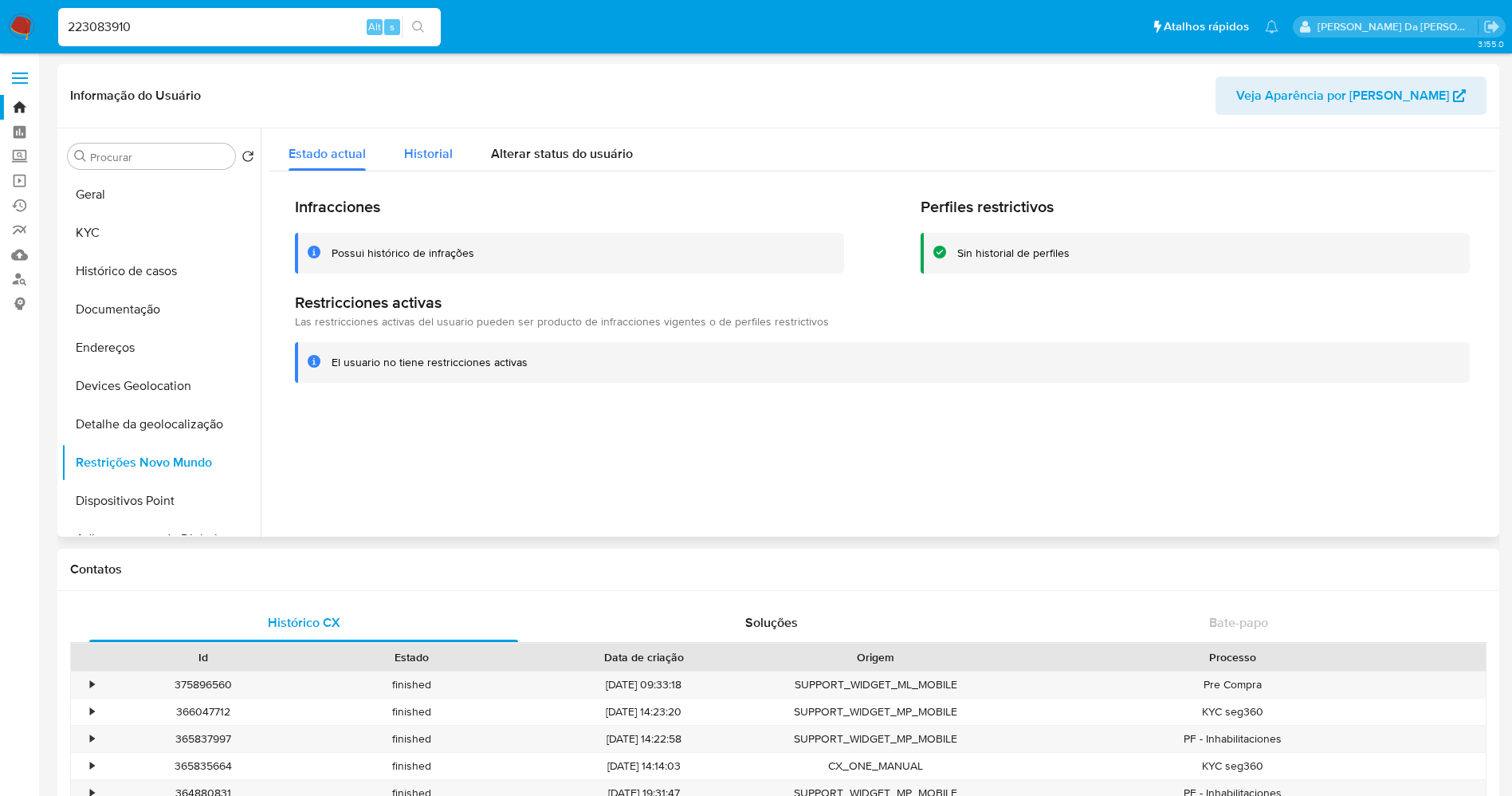
click at [426, 163] on div "Historial" at bounding box center [428, 149] width 49 height 43
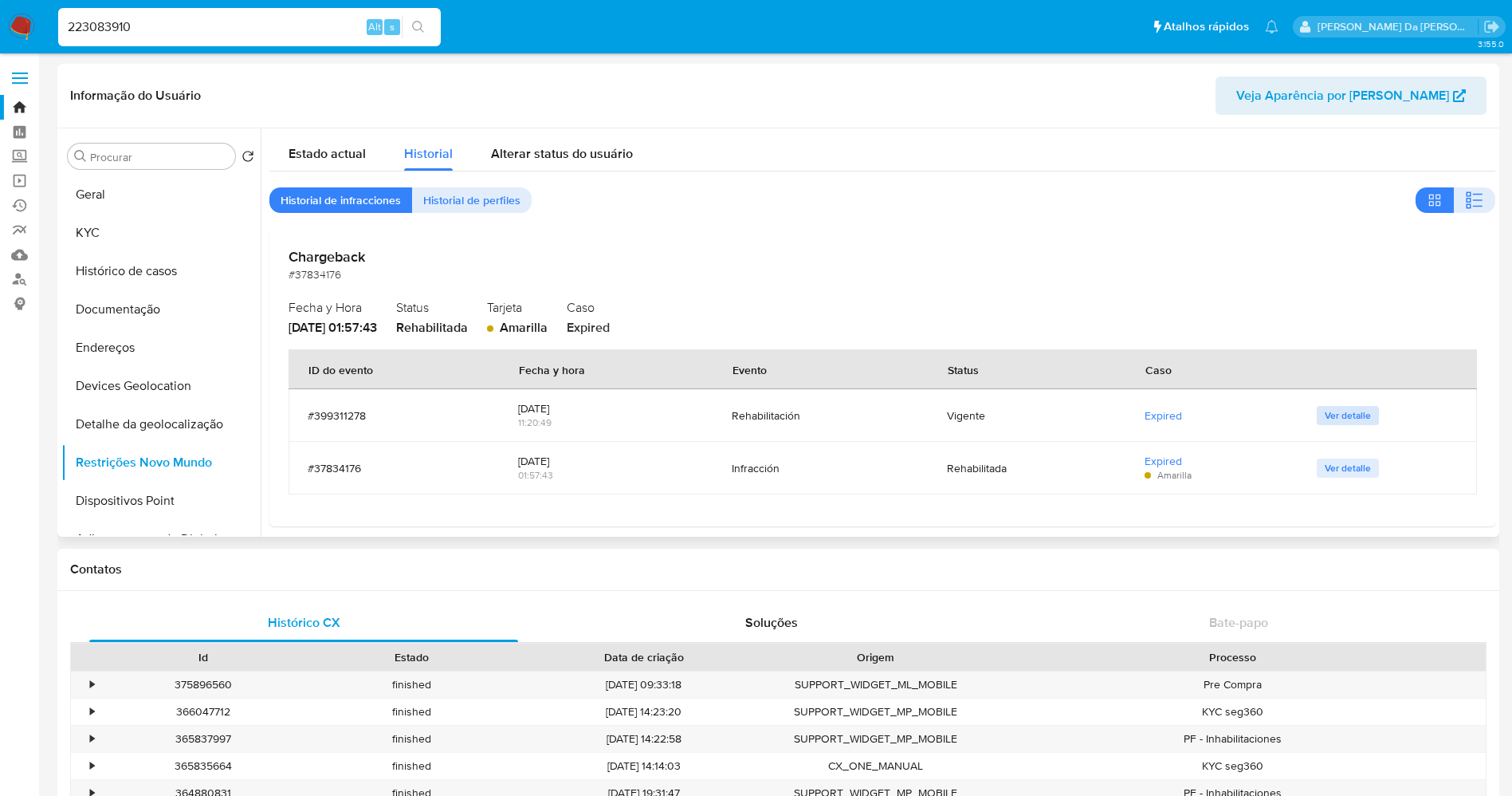
click at [1326, 415] on span "Ver detalle" at bounding box center [1347, 415] width 46 height 16
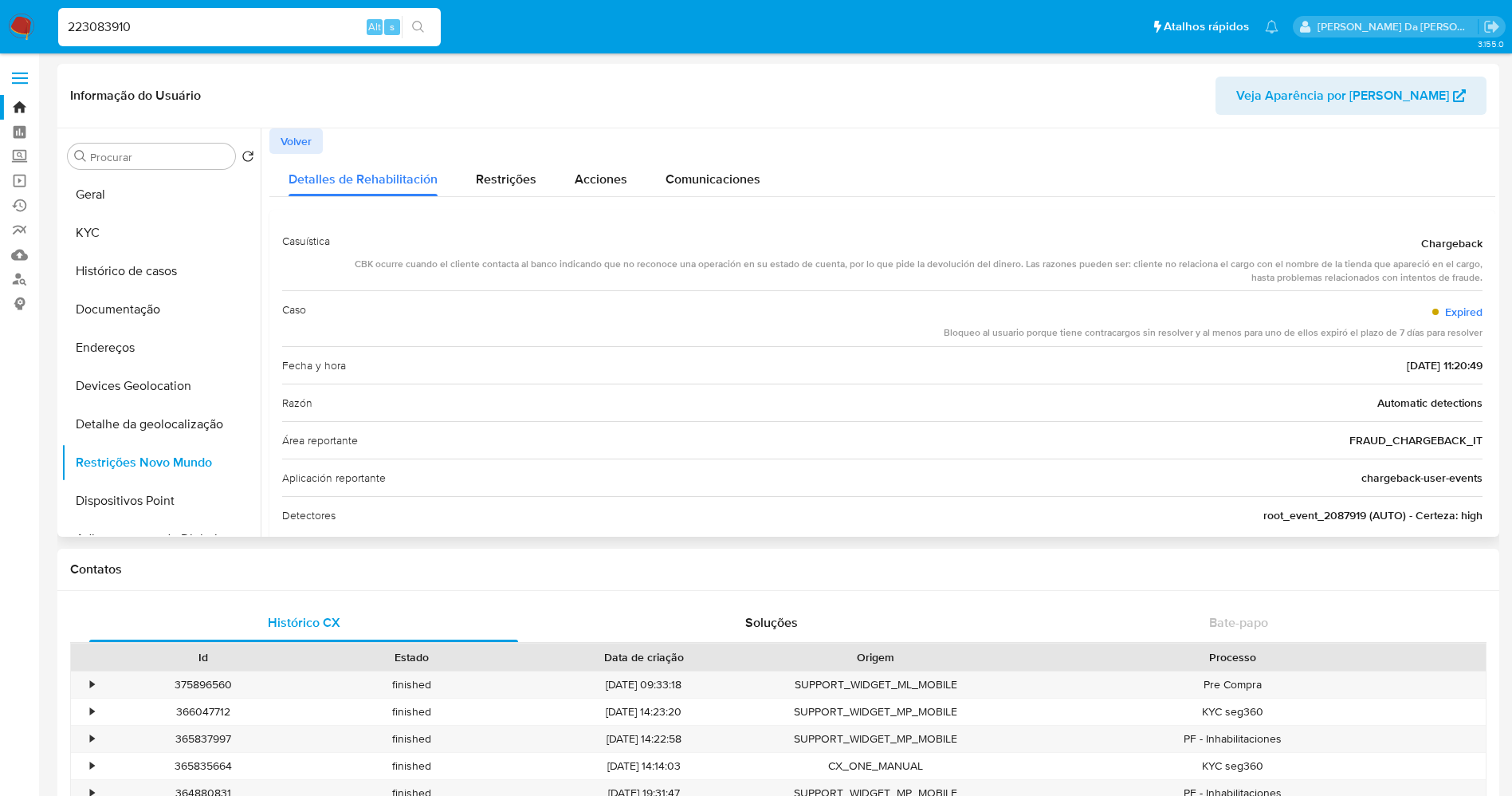
click at [1029, 339] on div "Bloqueo al usuario porque tiene contracargos sin resolver y al menos para uno d…" at bounding box center [1214, 333] width 539 height 14
click at [340, 24] on input "223083910" at bounding box center [249, 27] width 383 height 20
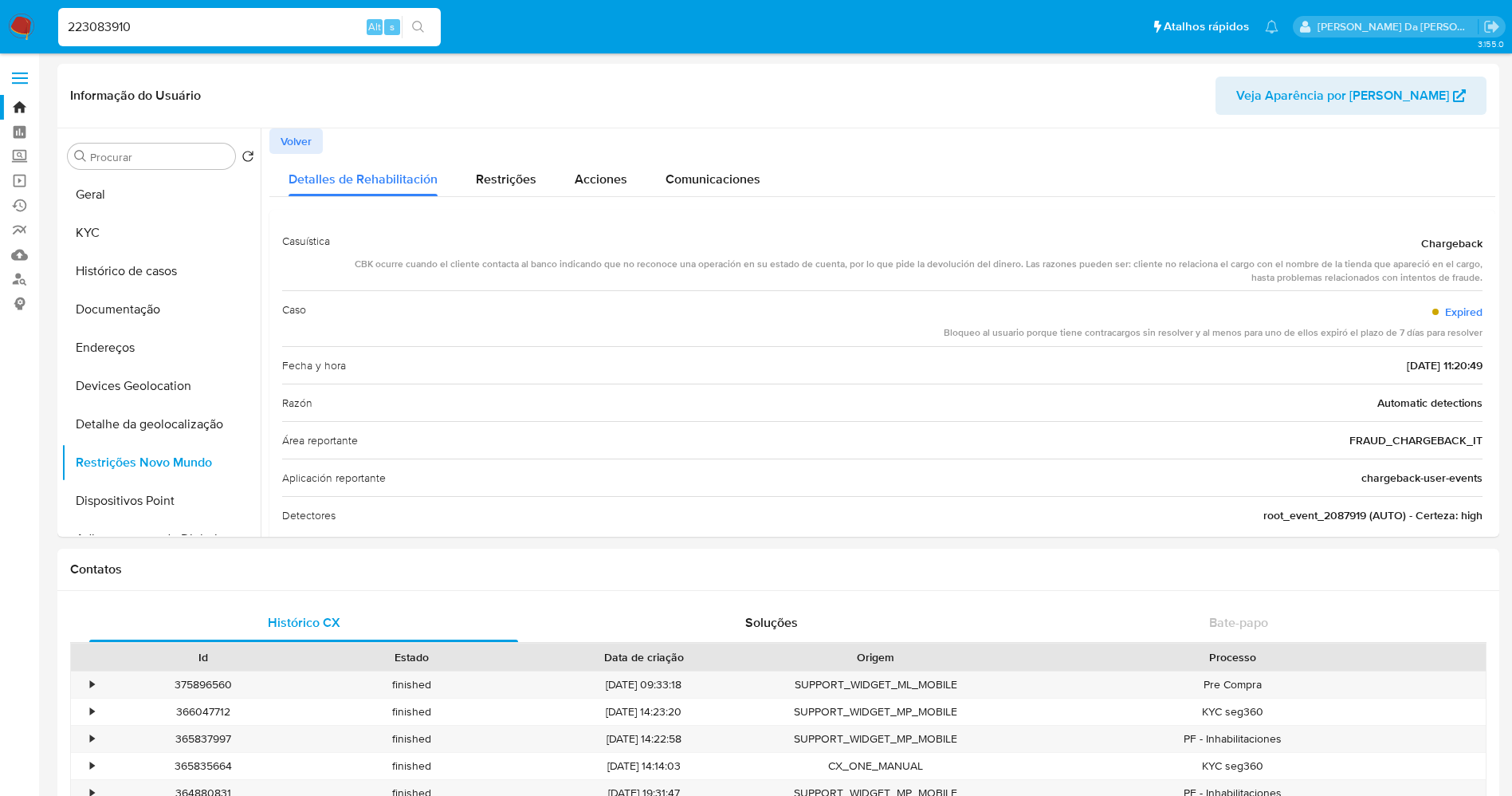
paste input "O3QbW9bofvdpQpawjdu5128n"
type input "O3QbW9bofvdpQpawjdu5128n"
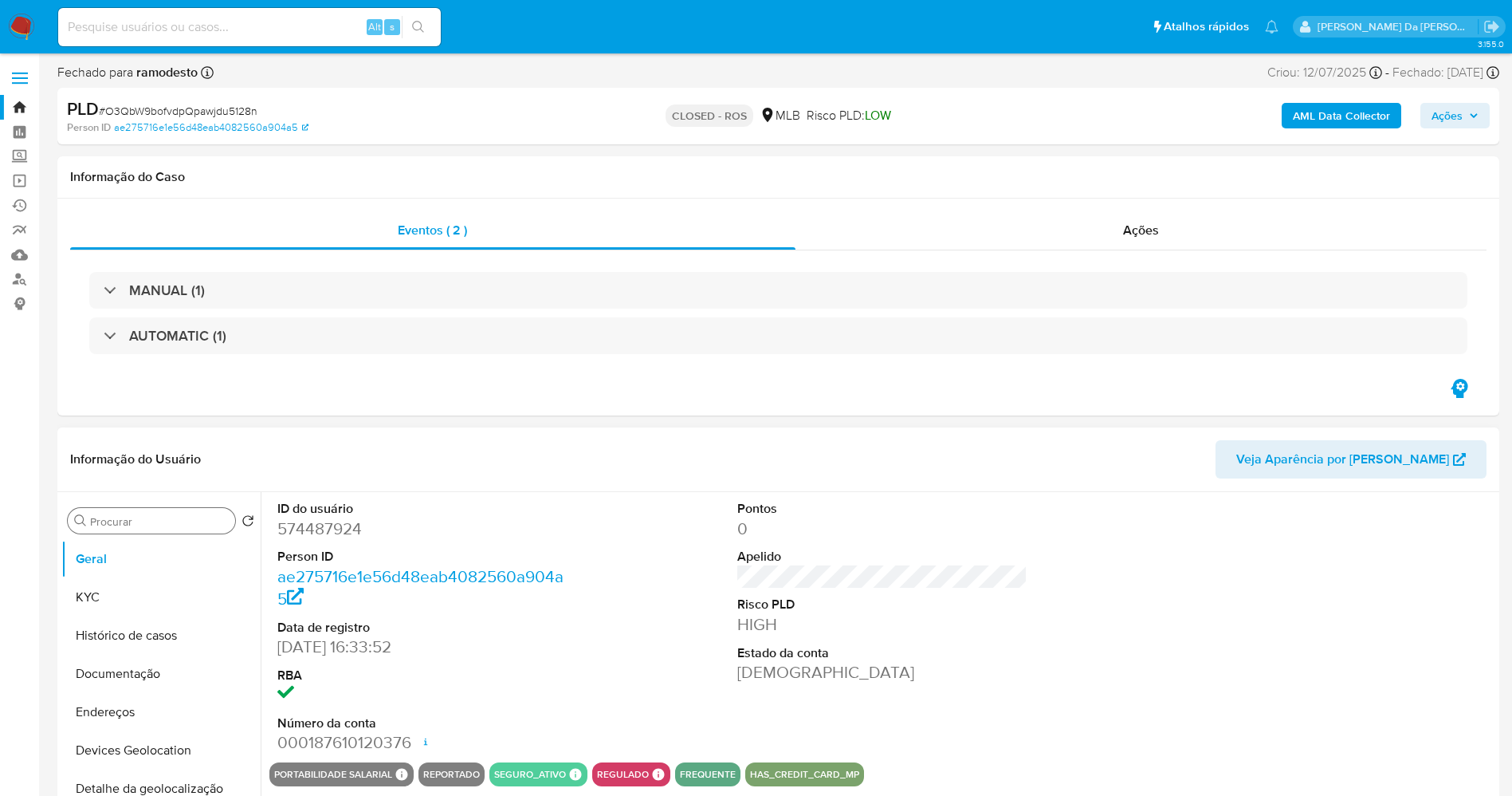
click at [144, 527] on input "Procurar" at bounding box center [159, 521] width 139 height 15
type input "r"
select select "10"
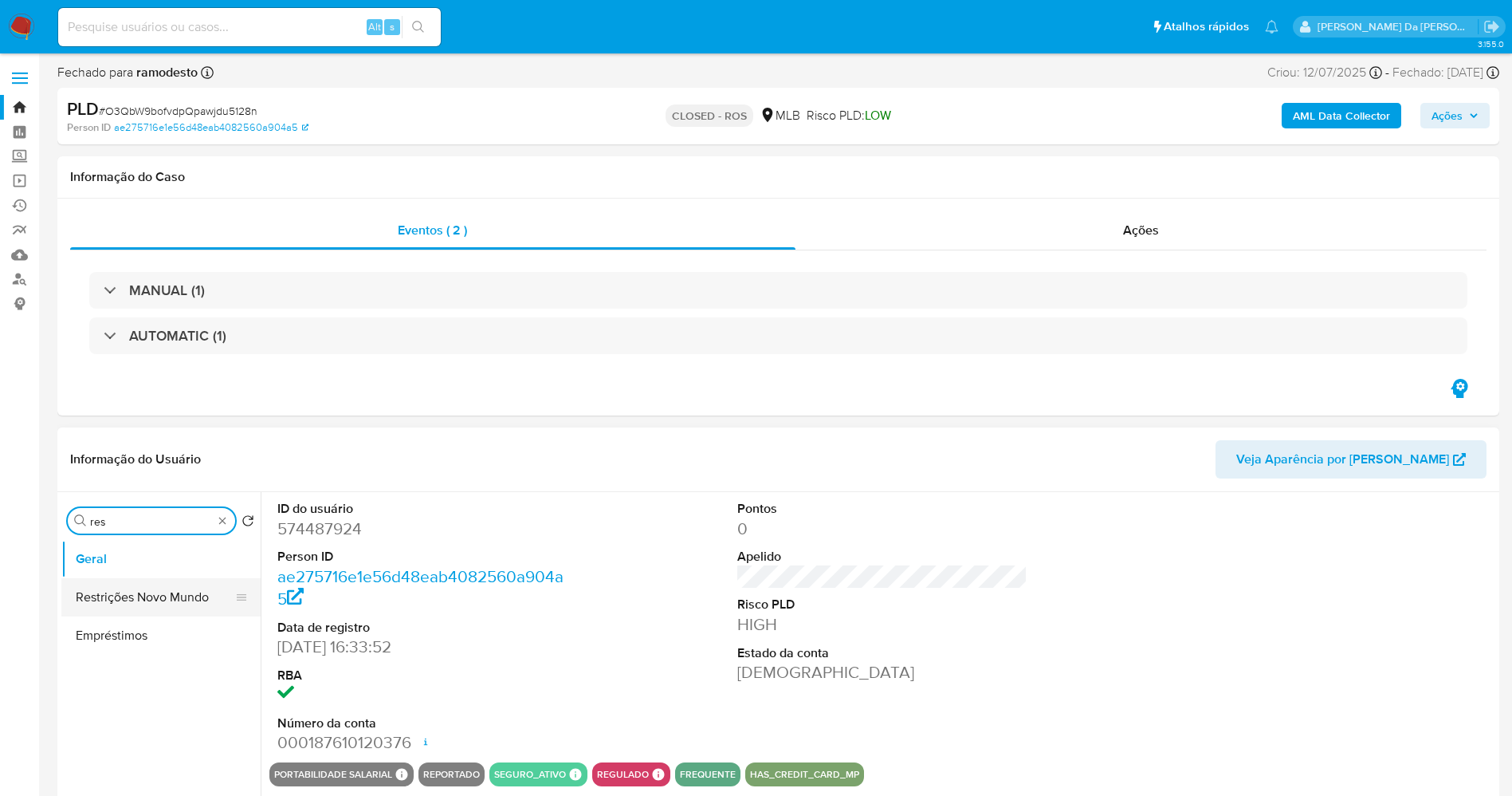
type input "res"
click at [160, 597] on button "Restrições Novo Mundo" at bounding box center [154, 597] width 187 height 38
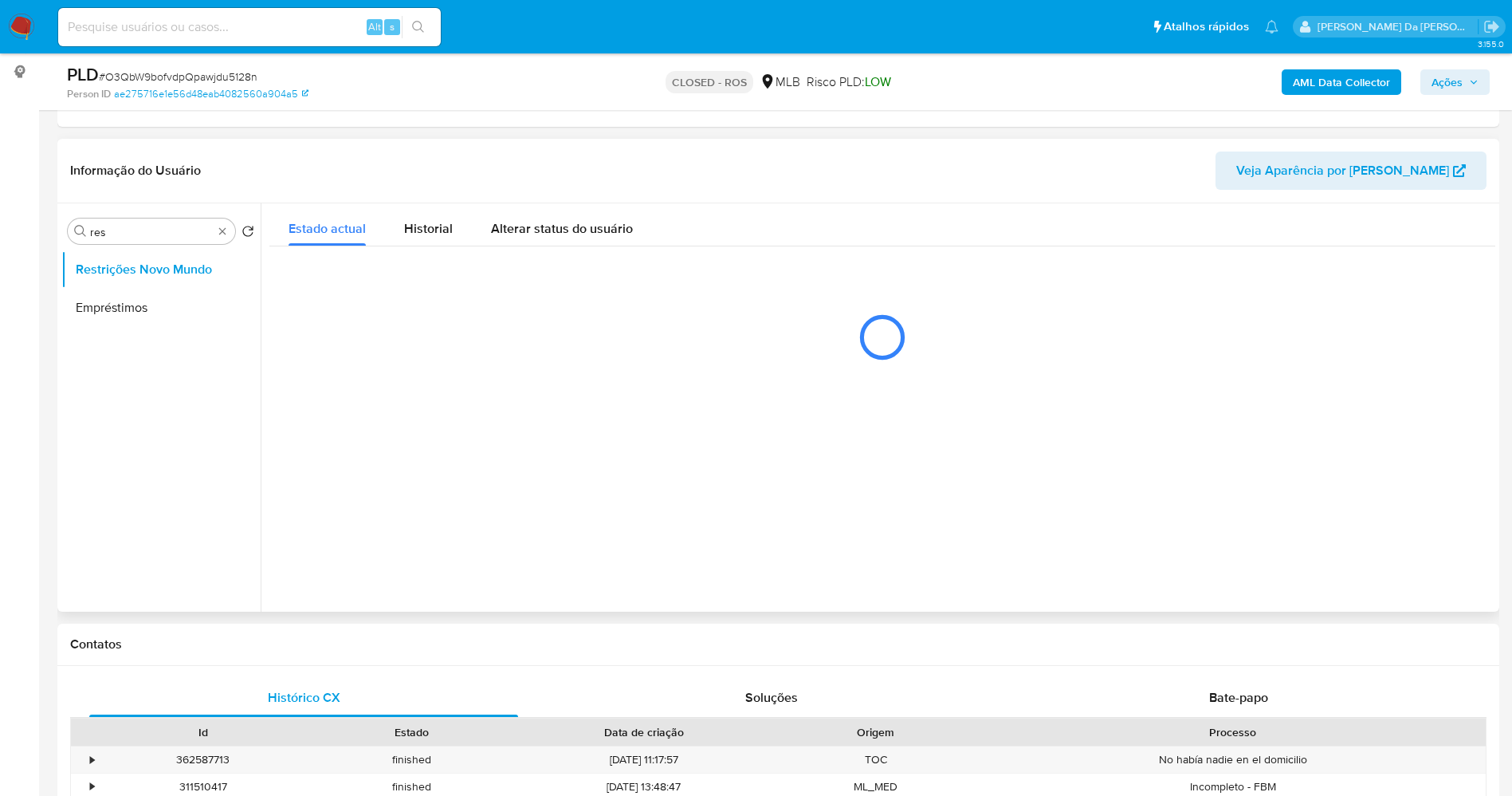
scroll to position [239, 0]
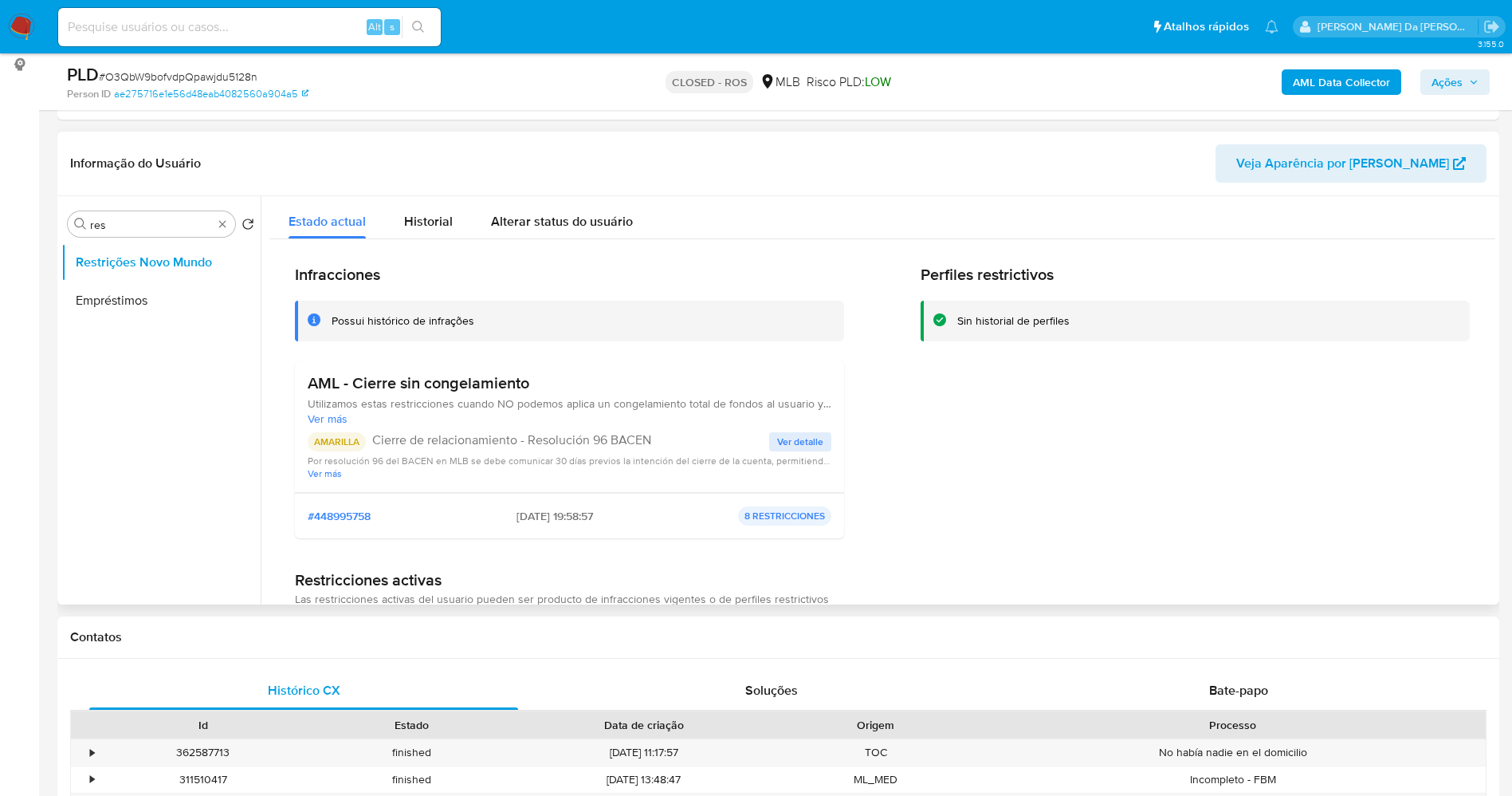
click at [778, 434] on span "Ver detalle" at bounding box center [800, 441] width 46 height 16
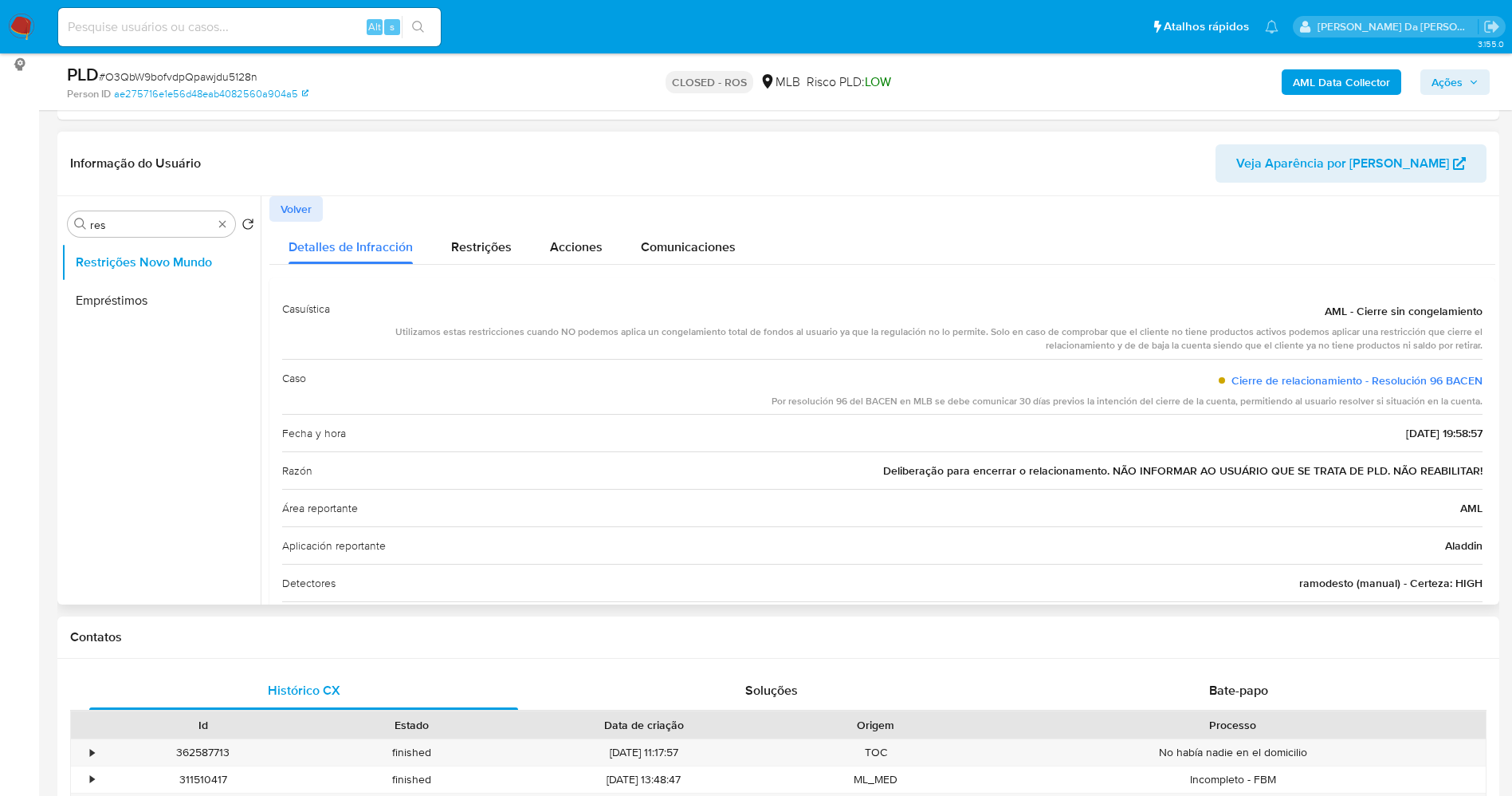
click at [1051, 474] on span "Deliberação para encerrar o relacionamento. NÃO INFORMAR AO USUÁRIO QUE SE TRAT…" at bounding box center [1183, 470] width 600 height 16
click at [284, 38] on div "Alt s" at bounding box center [249, 26] width 383 height 38
click at [287, 26] on input at bounding box center [249, 27] width 383 height 20
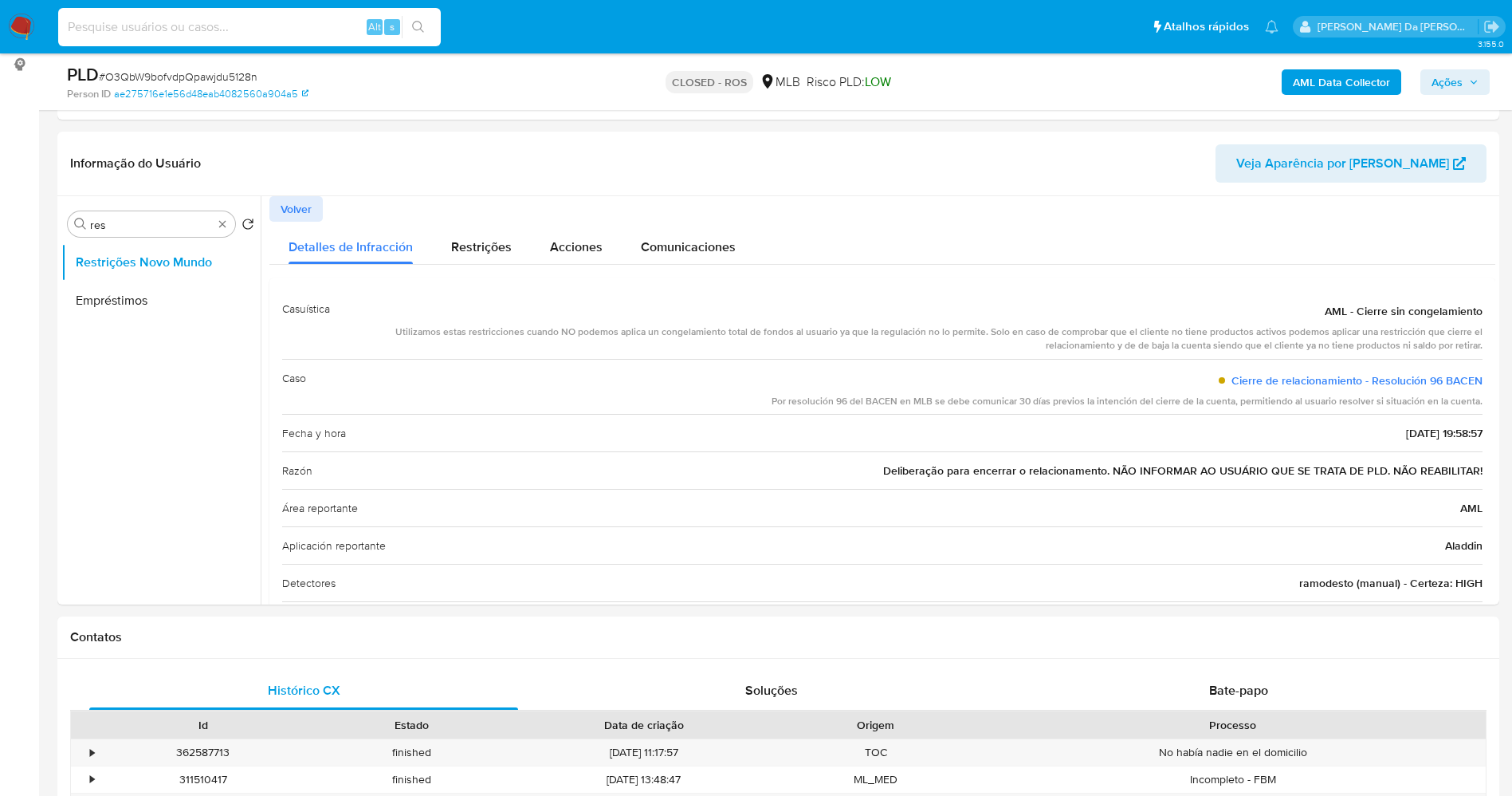
paste input "nn2PxINloOj6KMXYQQbb54TN"
type input "nn2PxINloOj6KMXYQQbb54TN"
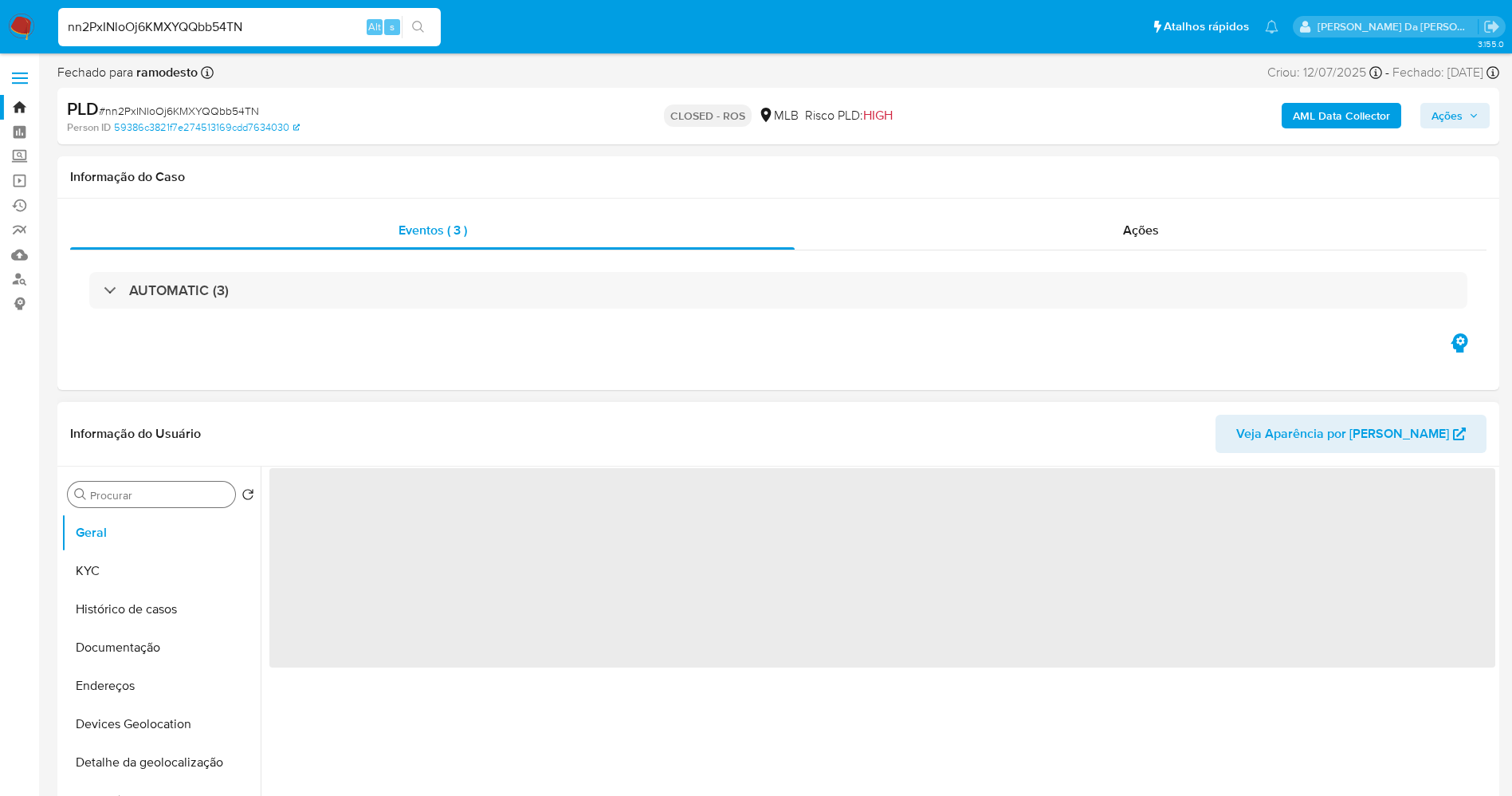
click at [166, 497] on input "Procurar" at bounding box center [159, 495] width 139 height 15
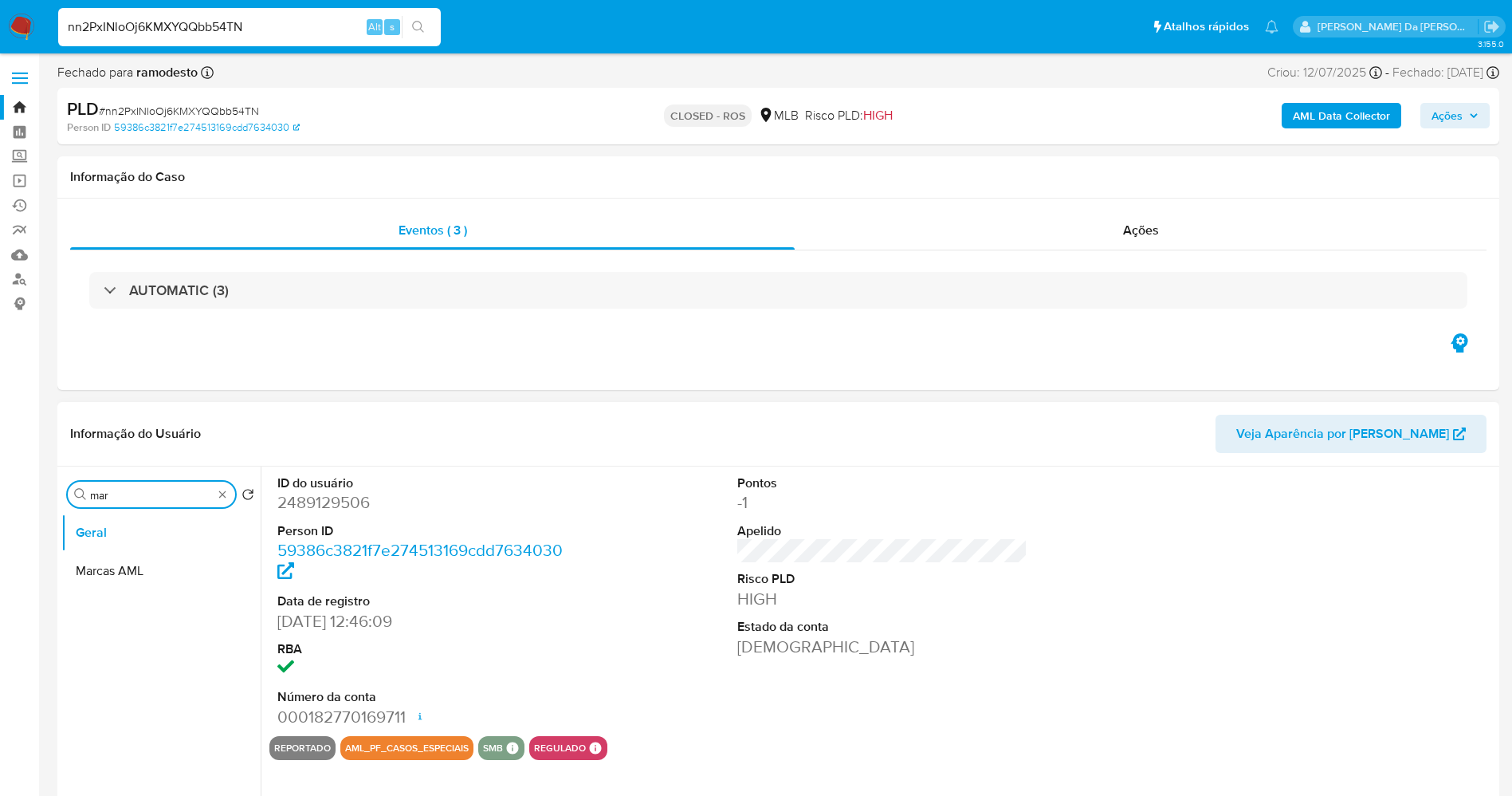
type input "marc"
select select "10"
type input "marcas"
click at [177, 555] on button "Marcas AML" at bounding box center [161, 571] width 200 height 38
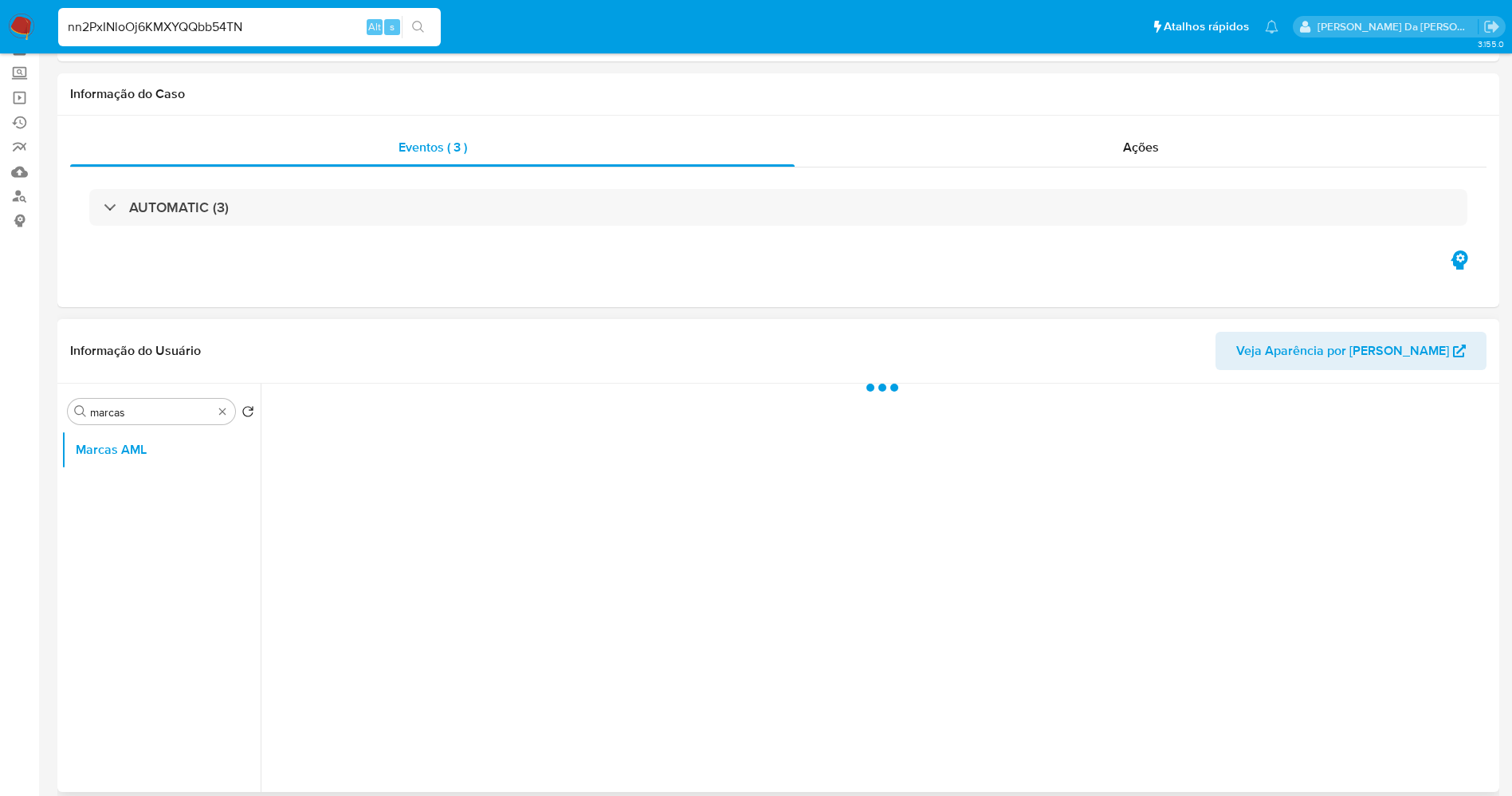
scroll to position [119, 0]
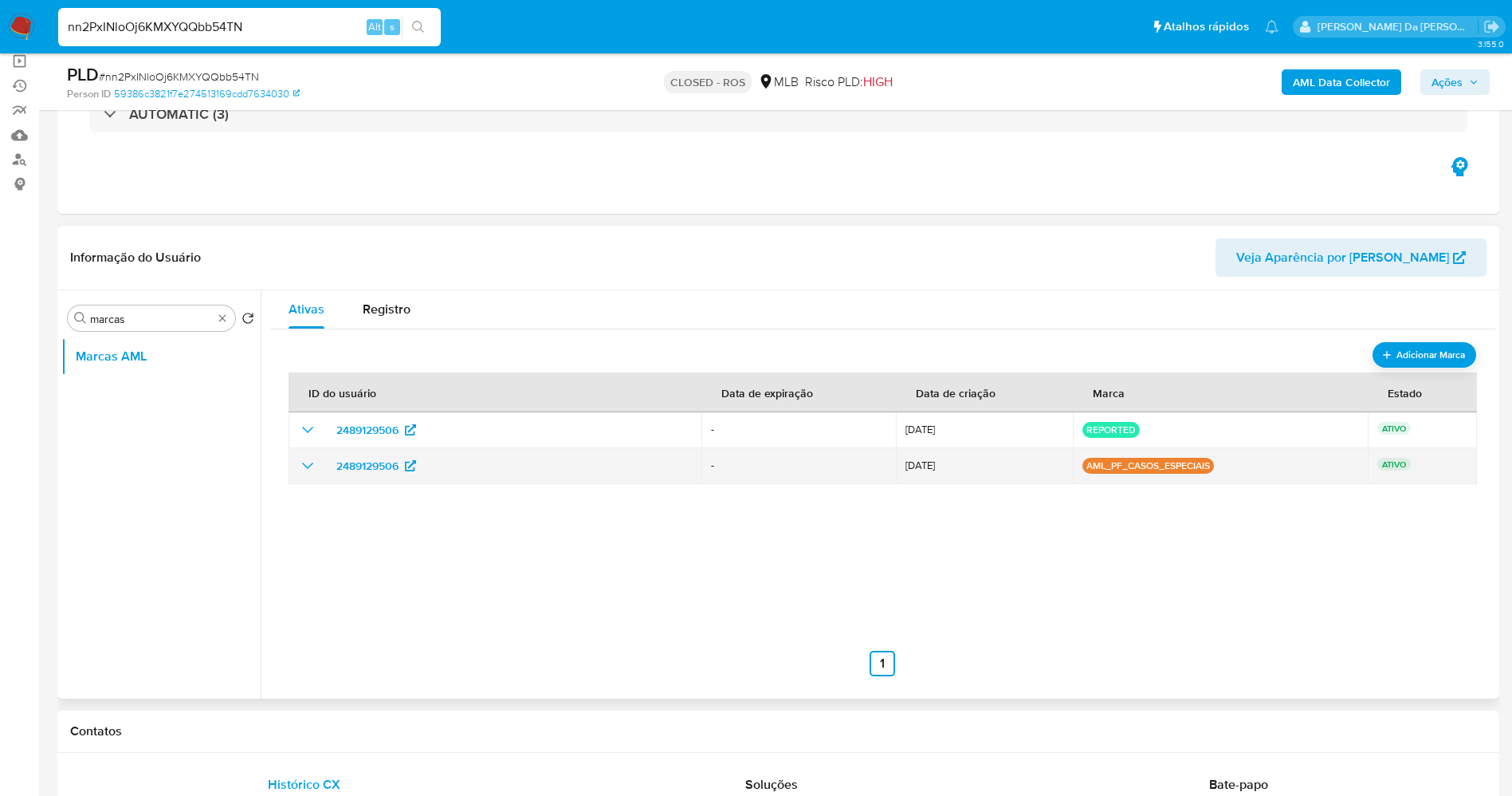
click at [309, 469] on icon "show_hidden_detail_by_id_2489129506" at bounding box center [308, 466] width 19 height 19
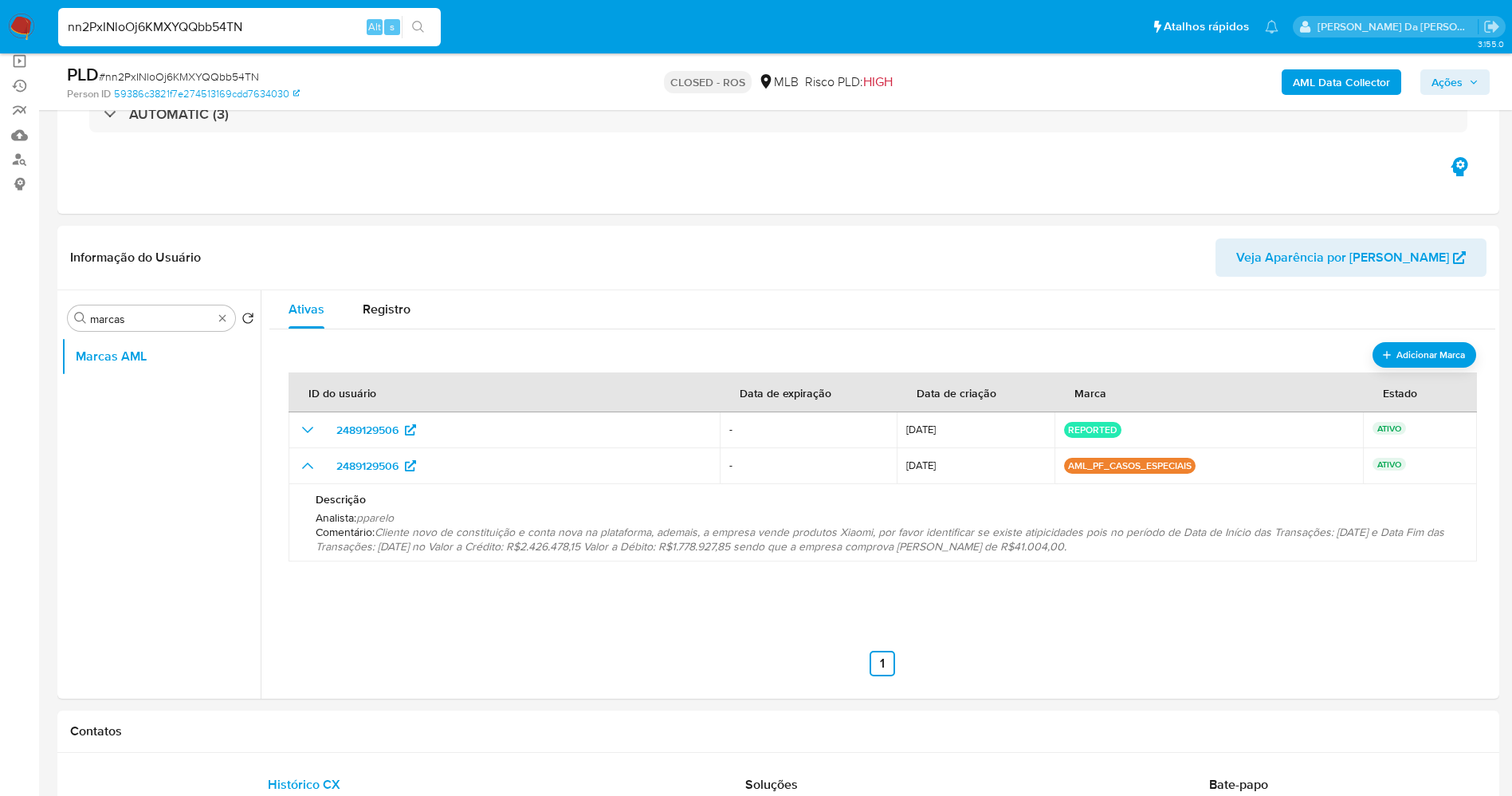
click at [291, 31] on input "nn2PxINloOj6KMXYQQbb54TN" at bounding box center [249, 27] width 383 height 20
paste input "KubapEWErcAchQXcYk9VHopa"
type input "KubapEWErcAchQXcYk9VHopa"
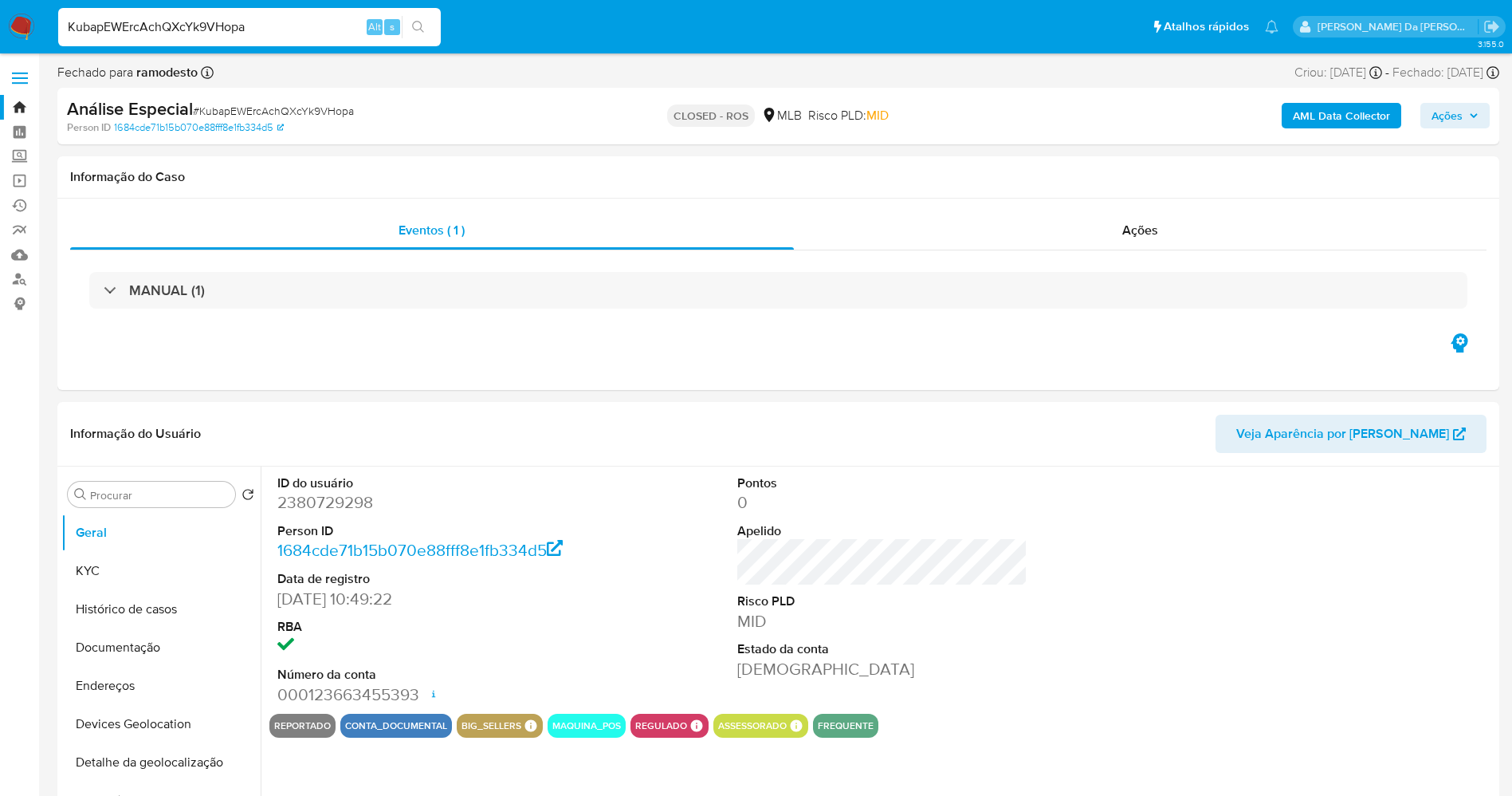
select select "10"
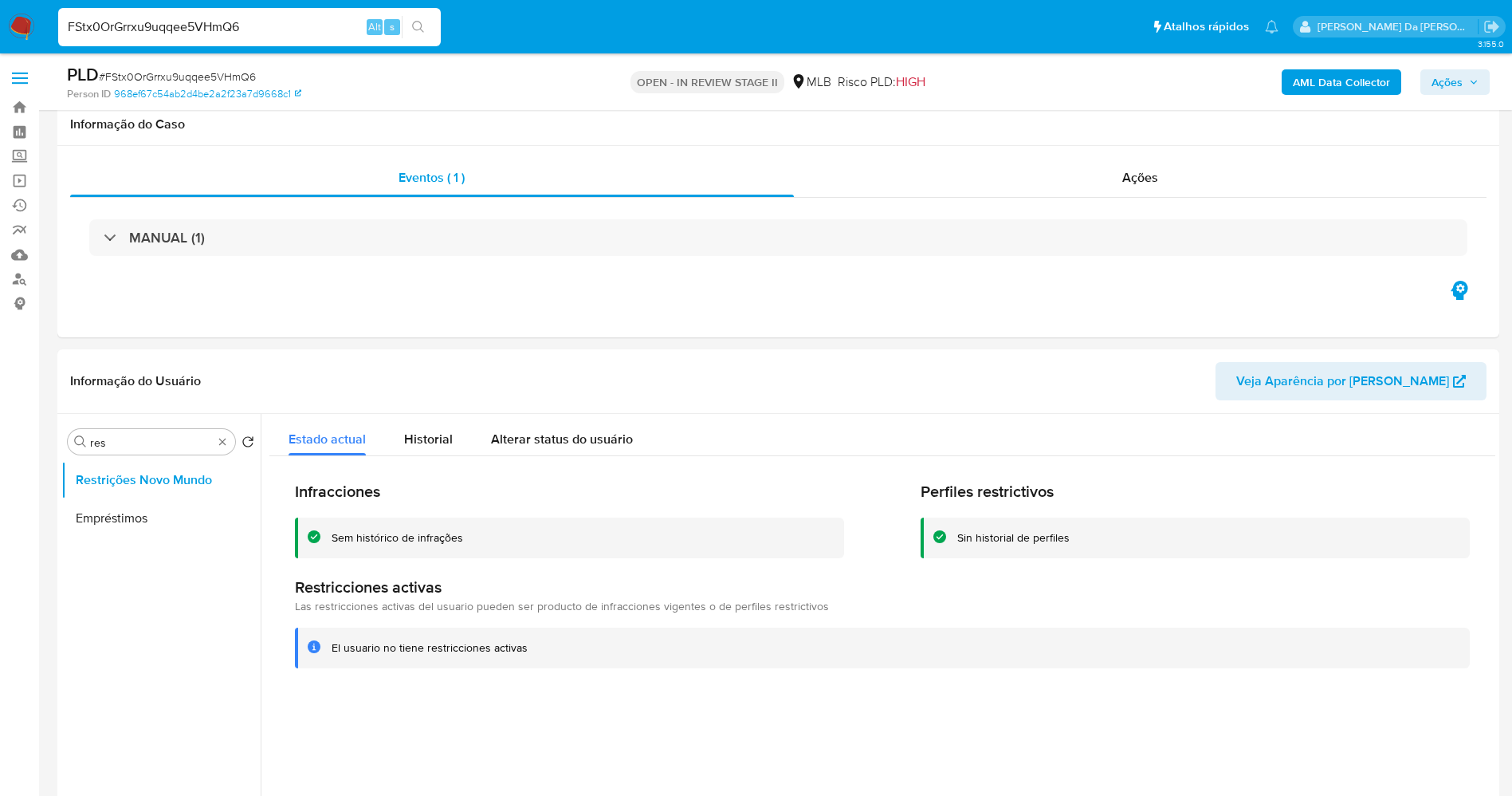
select select "10"
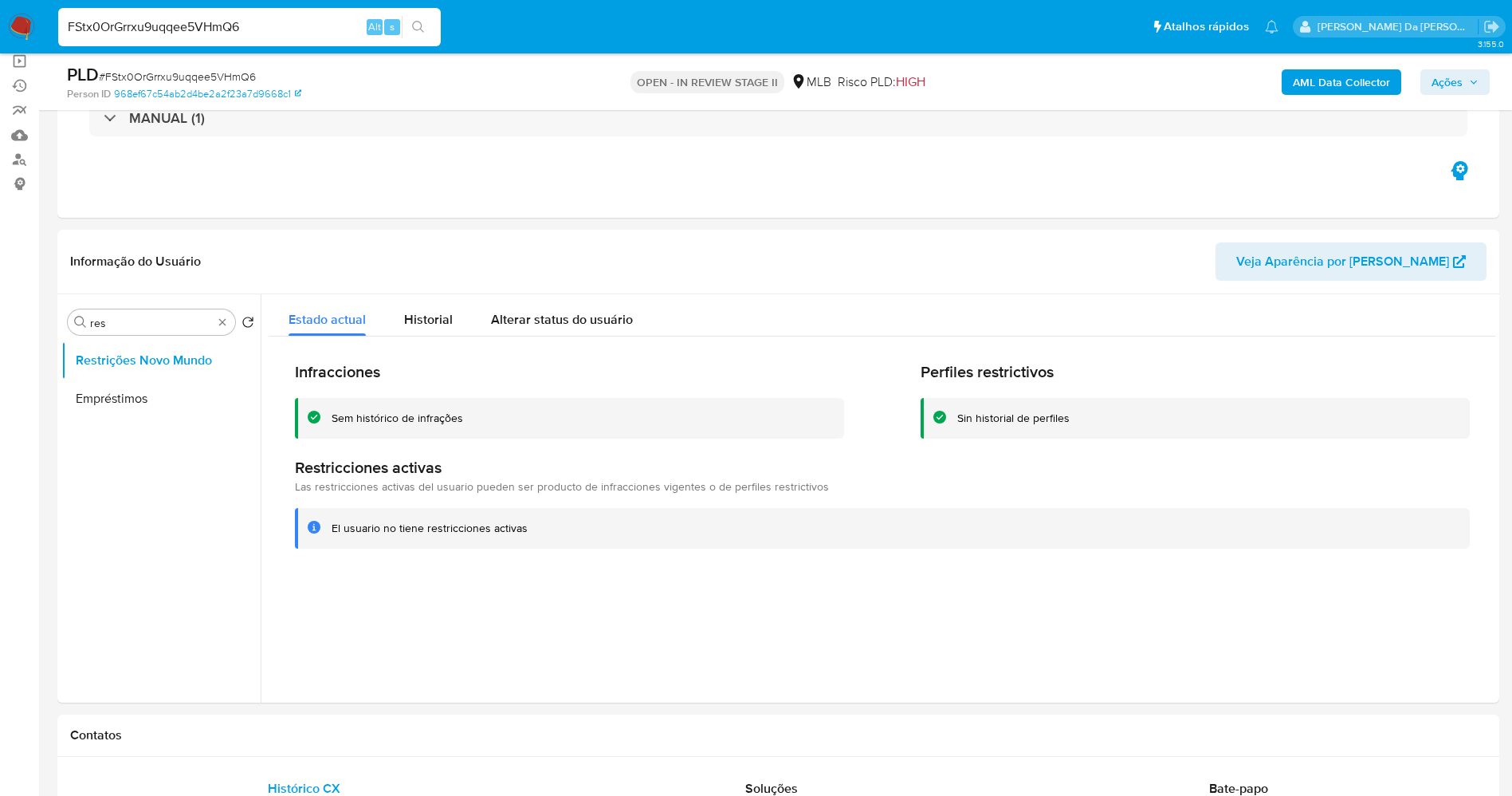
click at [258, 39] on div "FStx0OrGrrxu9uqqee5VHmQ6 Alt s" at bounding box center [249, 26] width 383 height 38
click at [261, 32] on input "FStx0OrGrrxu9uqqee5VHmQ6" at bounding box center [249, 27] width 383 height 20
paste input
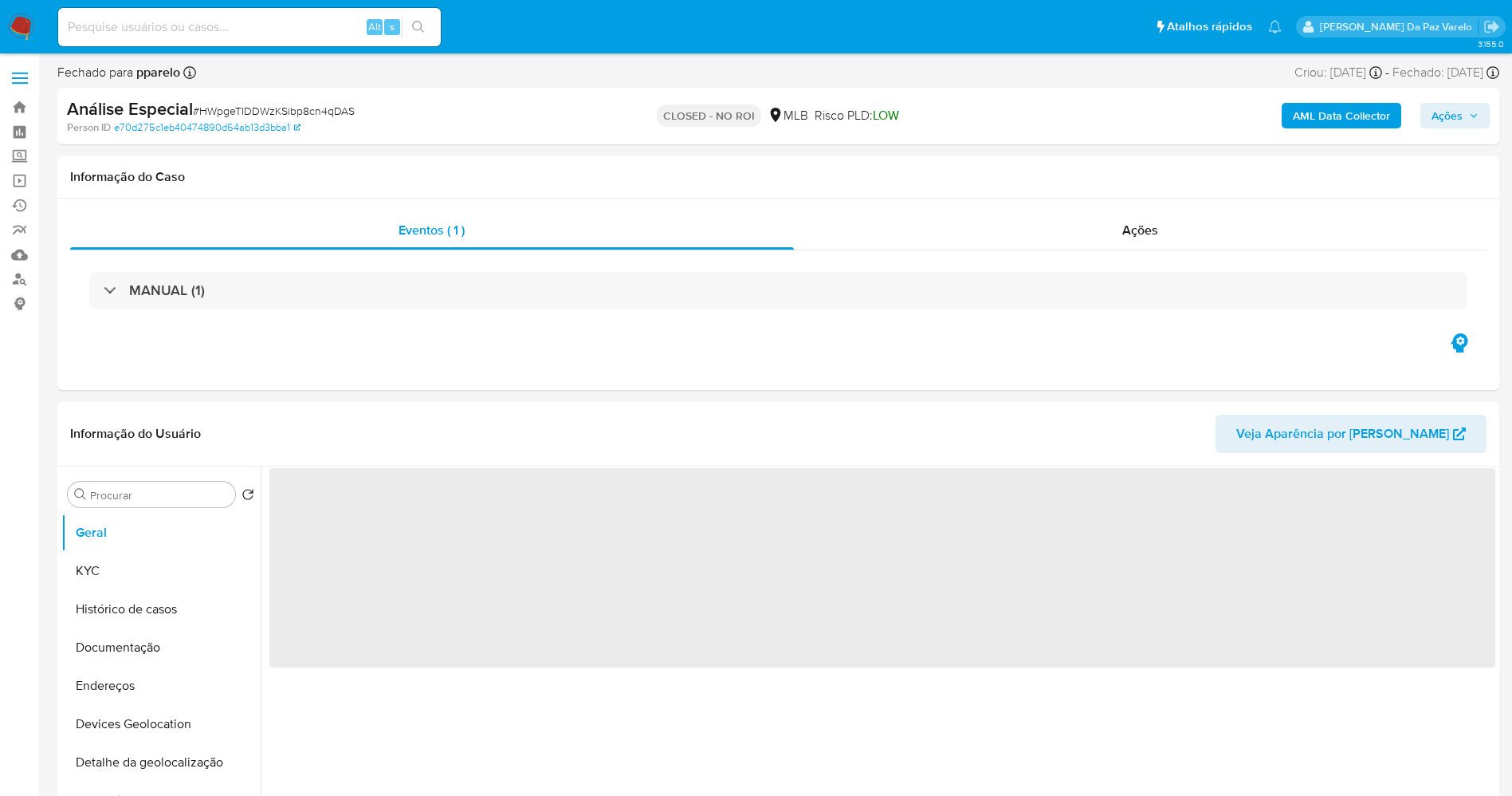
select select "10"
